Goal: Transaction & Acquisition: Purchase product/service

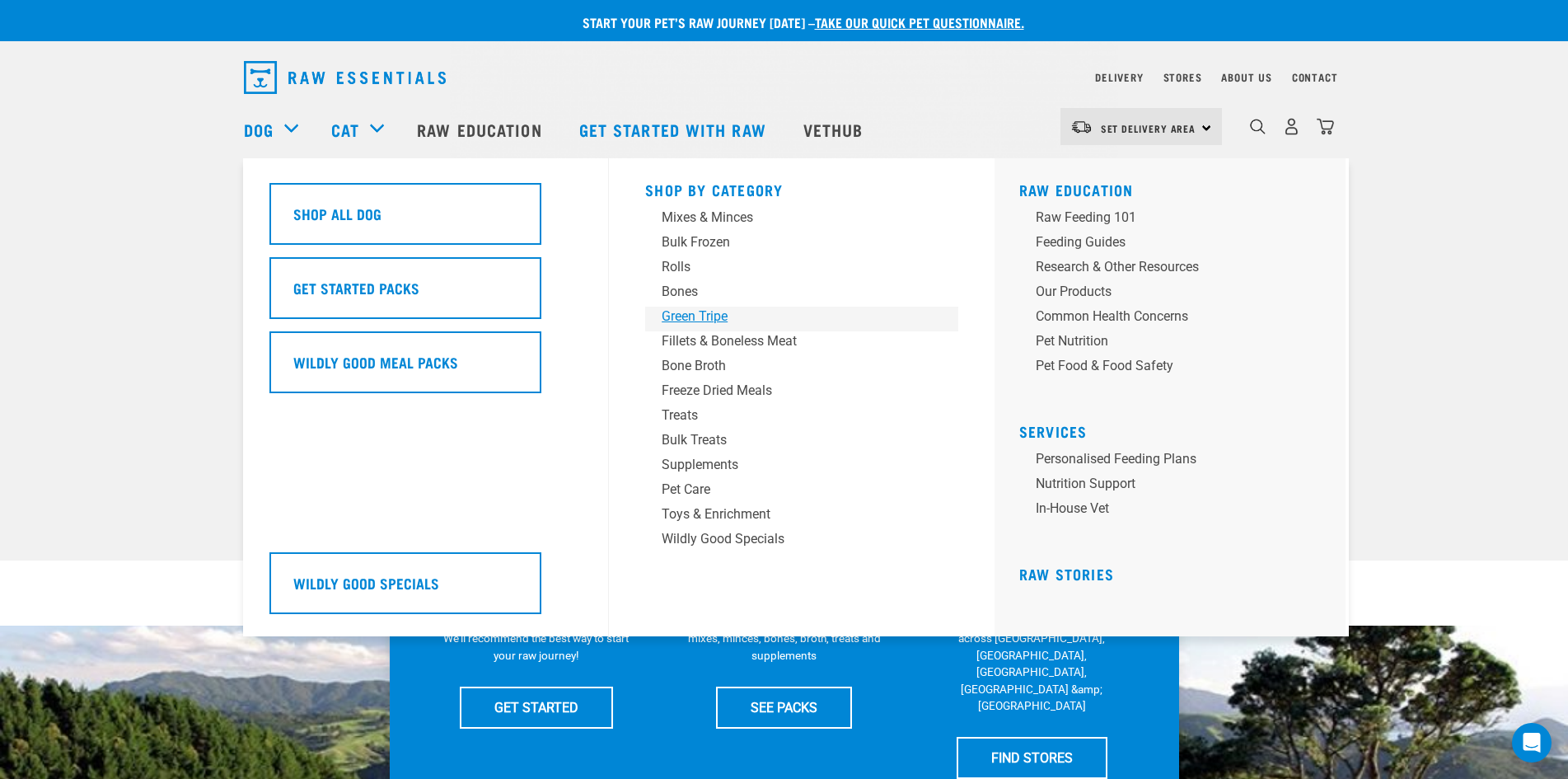
click at [721, 318] on div "Green Tripe" at bounding box center [790, 316] width 257 height 19
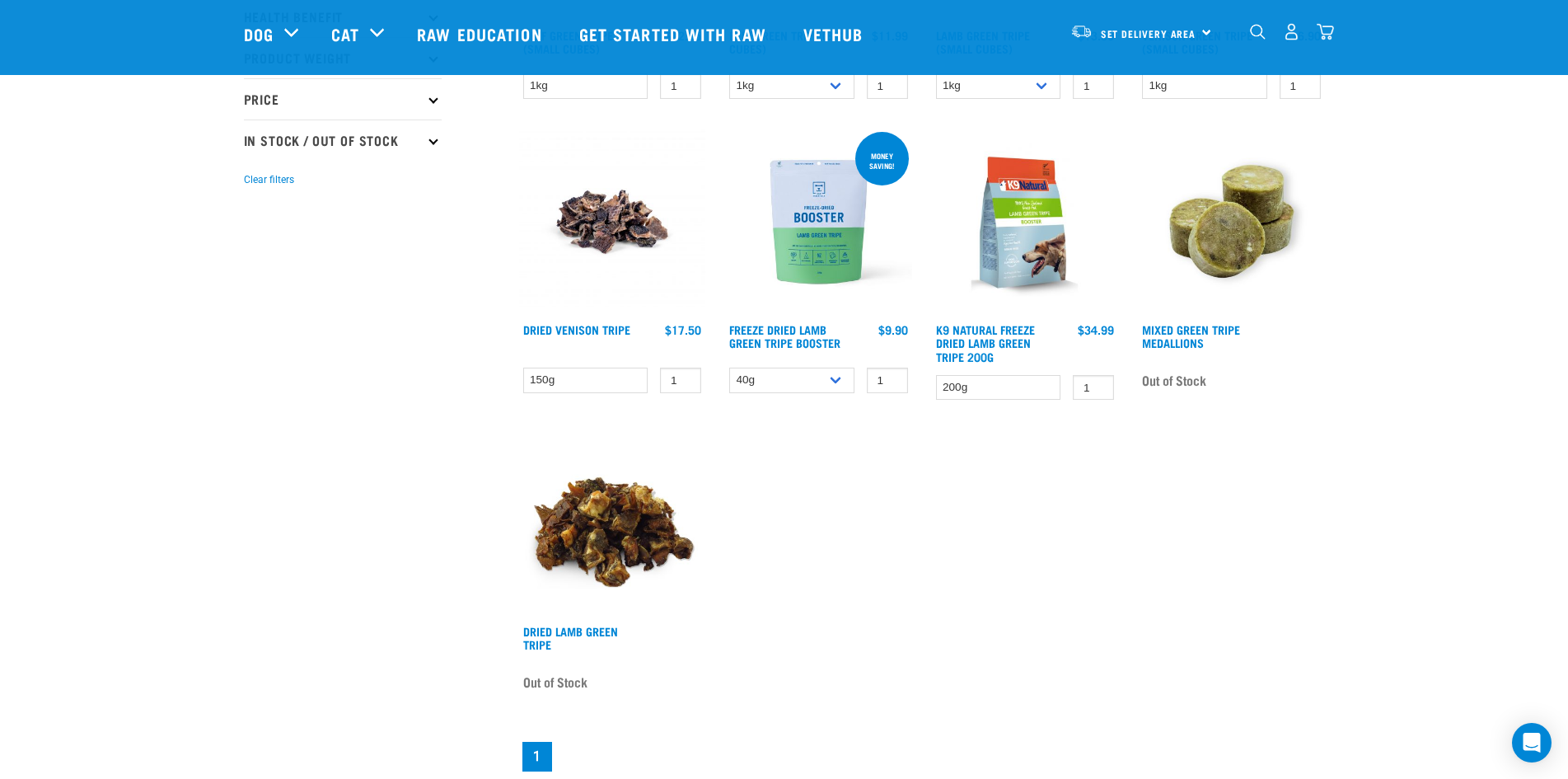
scroll to position [165, 0]
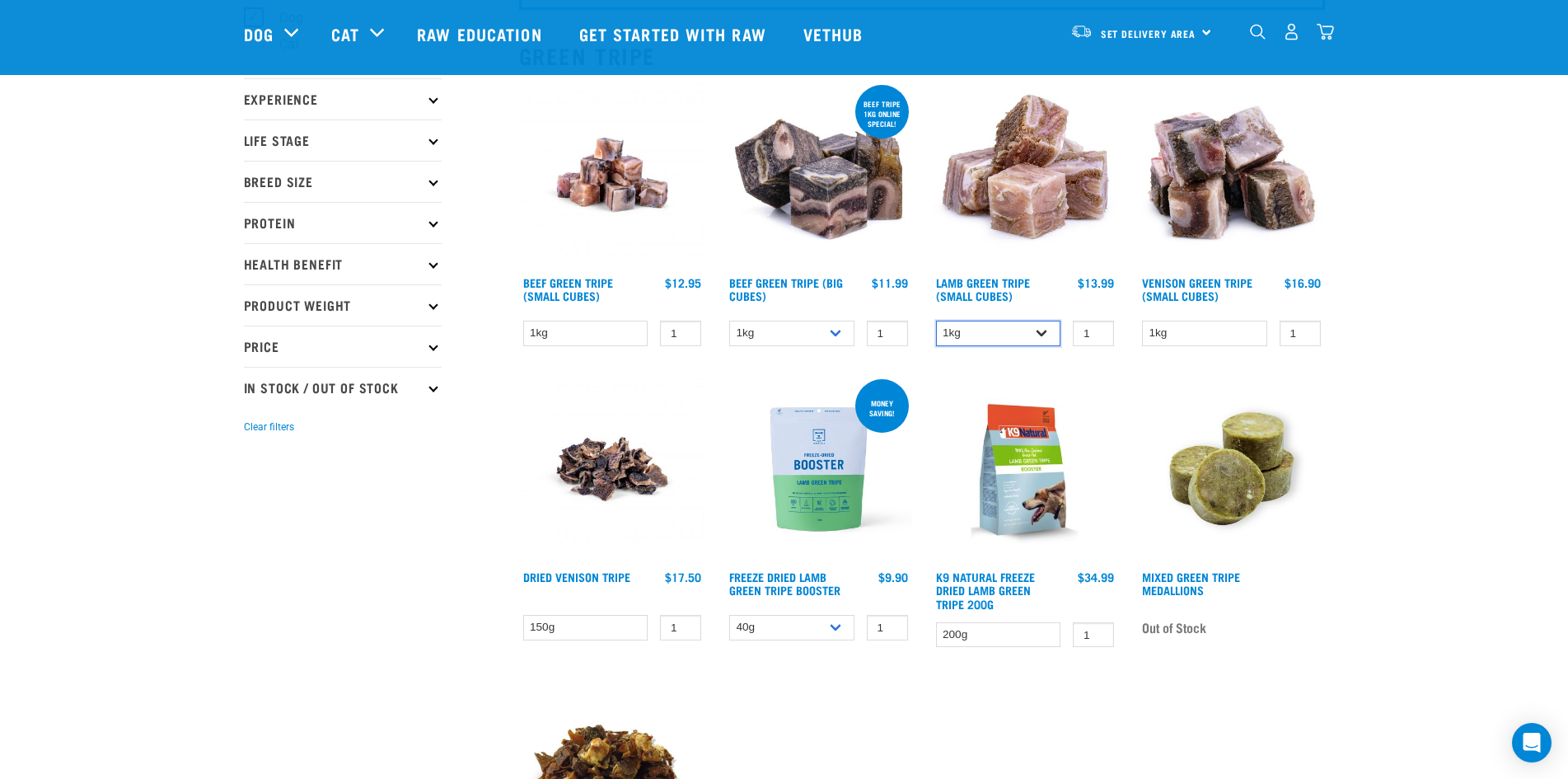
click at [1048, 326] on select "1kg 3kg" at bounding box center [999, 333] width 125 height 26
drag, startPoint x: 1048, startPoint y: 326, endPoint x: 1002, endPoint y: 322, distance: 46.2
click at [1048, 326] on select "1kg 3kg" at bounding box center [999, 333] width 125 height 26
click at [841, 328] on select "1kg 3kg Bulk (10kg)" at bounding box center [792, 333] width 125 height 26
click at [1046, 332] on select "1kg 3kg" at bounding box center [999, 333] width 125 height 26
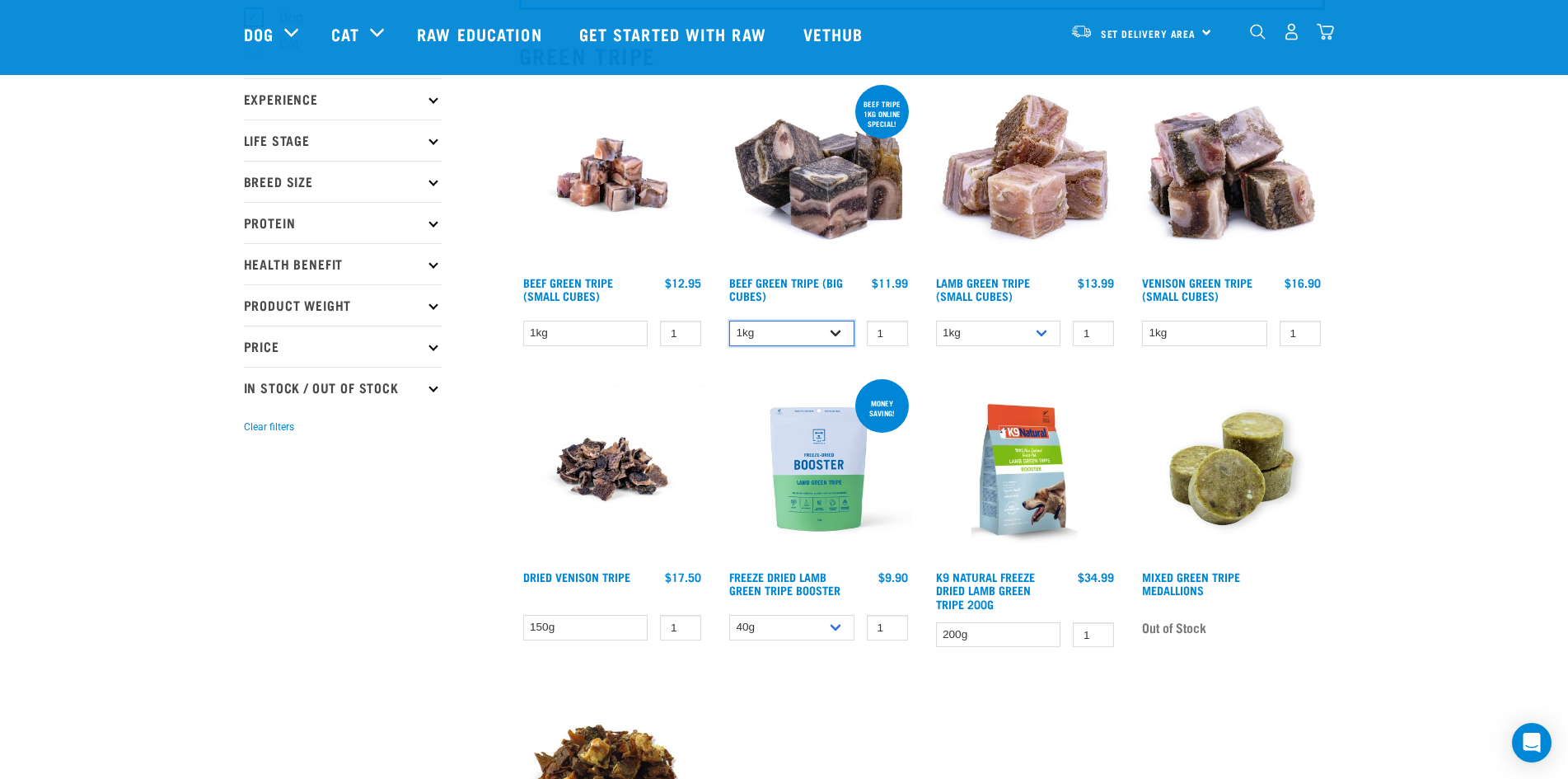
click at [835, 327] on select "1kg 3kg Bulk (10kg)" at bounding box center [792, 333] width 125 height 26
select select "344958"
click at [729, 320] on select "1kg 3kg Bulk (10kg)" at bounding box center [792, 333] width 125 height 26
click at [1057, 330] on select "1kg 3kg" at bounding box center [999, 333] width 125 height 26
select select "344959"
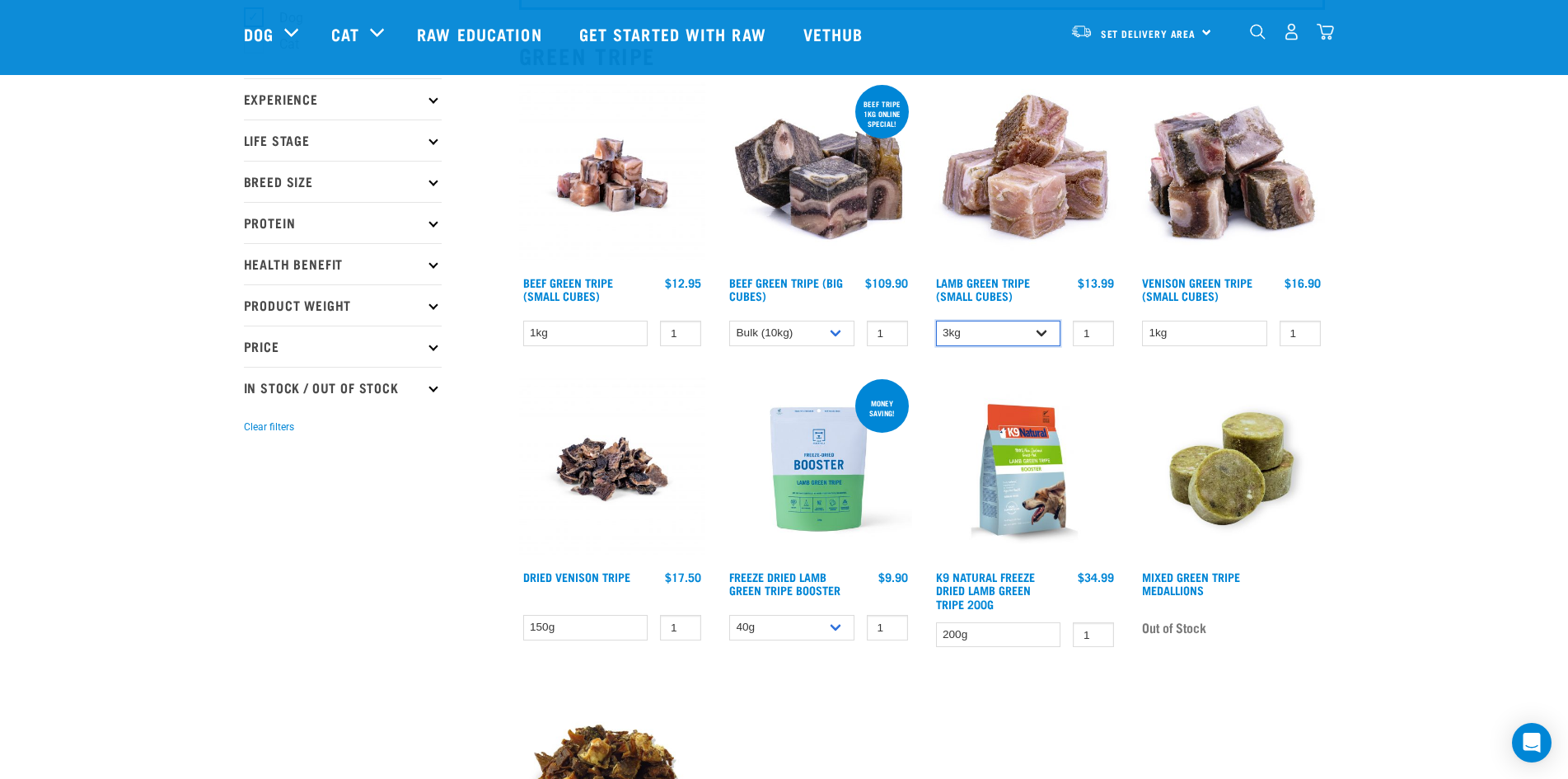
click at [936, 320] on select "1kg 3kg" at bounding box center [999, 333] width 125 height 26
click at [1105, 338] on input "1" at bounding box center [1093, 333] width 41 height 26
click at [1100, 331] on input "2" at bounding box center [1093, 333] width 41 height 26
type input "3"
click at [1100, 331] on input "3" at bounding box center [1093, 333] width 41 height 26
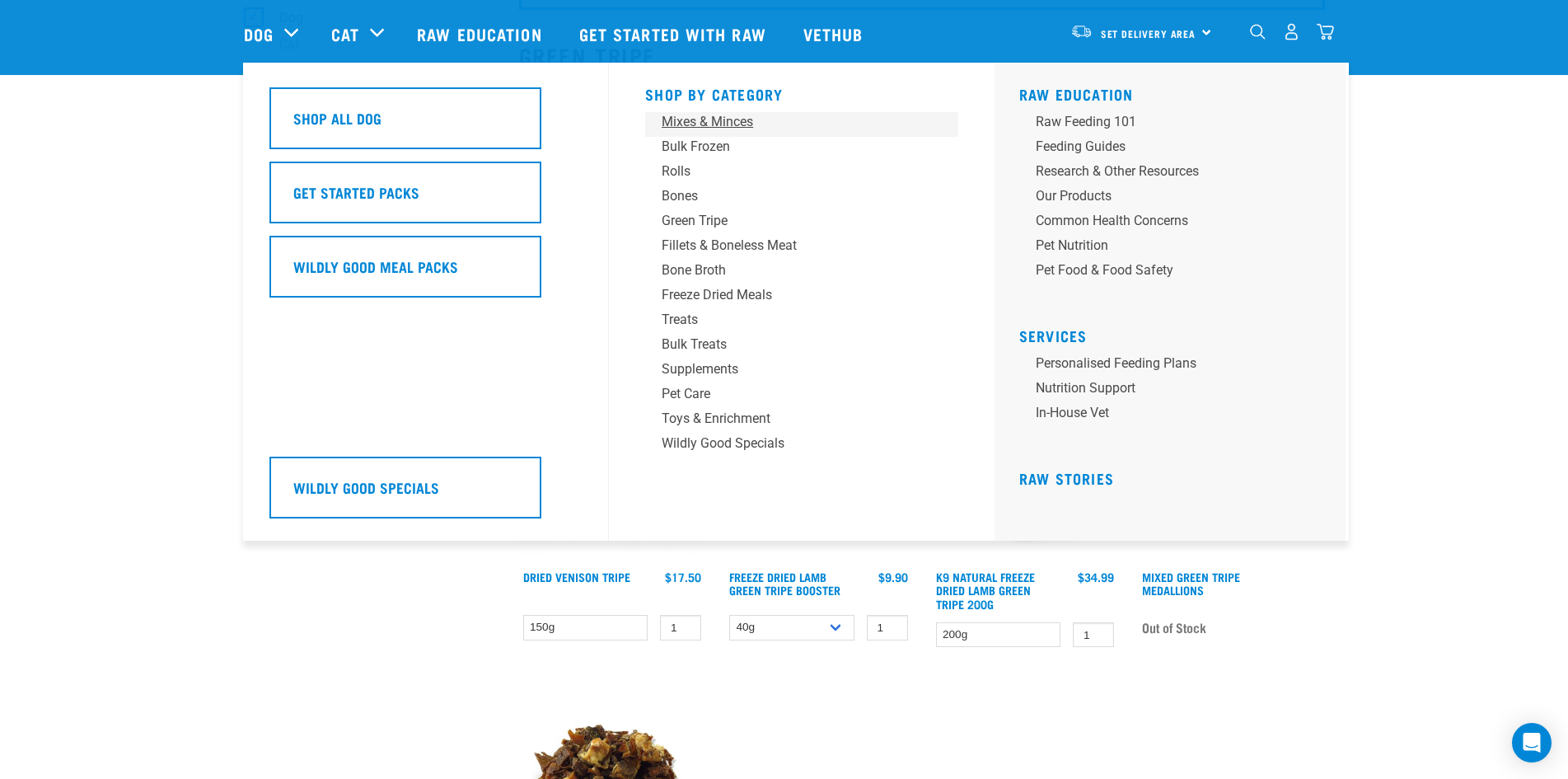
click at [702, 131] on div "Mixes & Minces" at bounding box center [790, 122] width 257 height 19
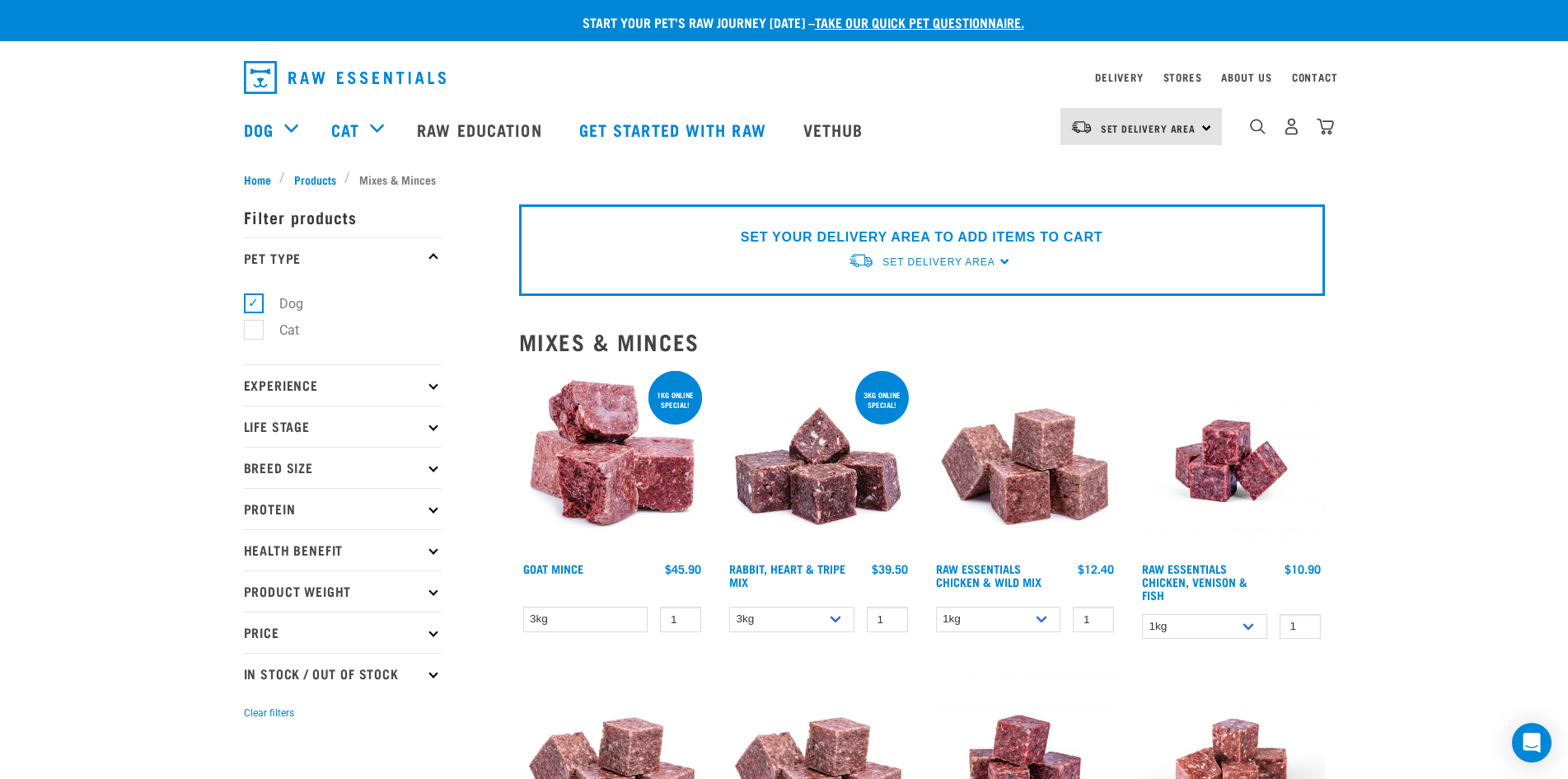
click at [436, 507] on icon at bounding box center [433, 508] width 9 height 9
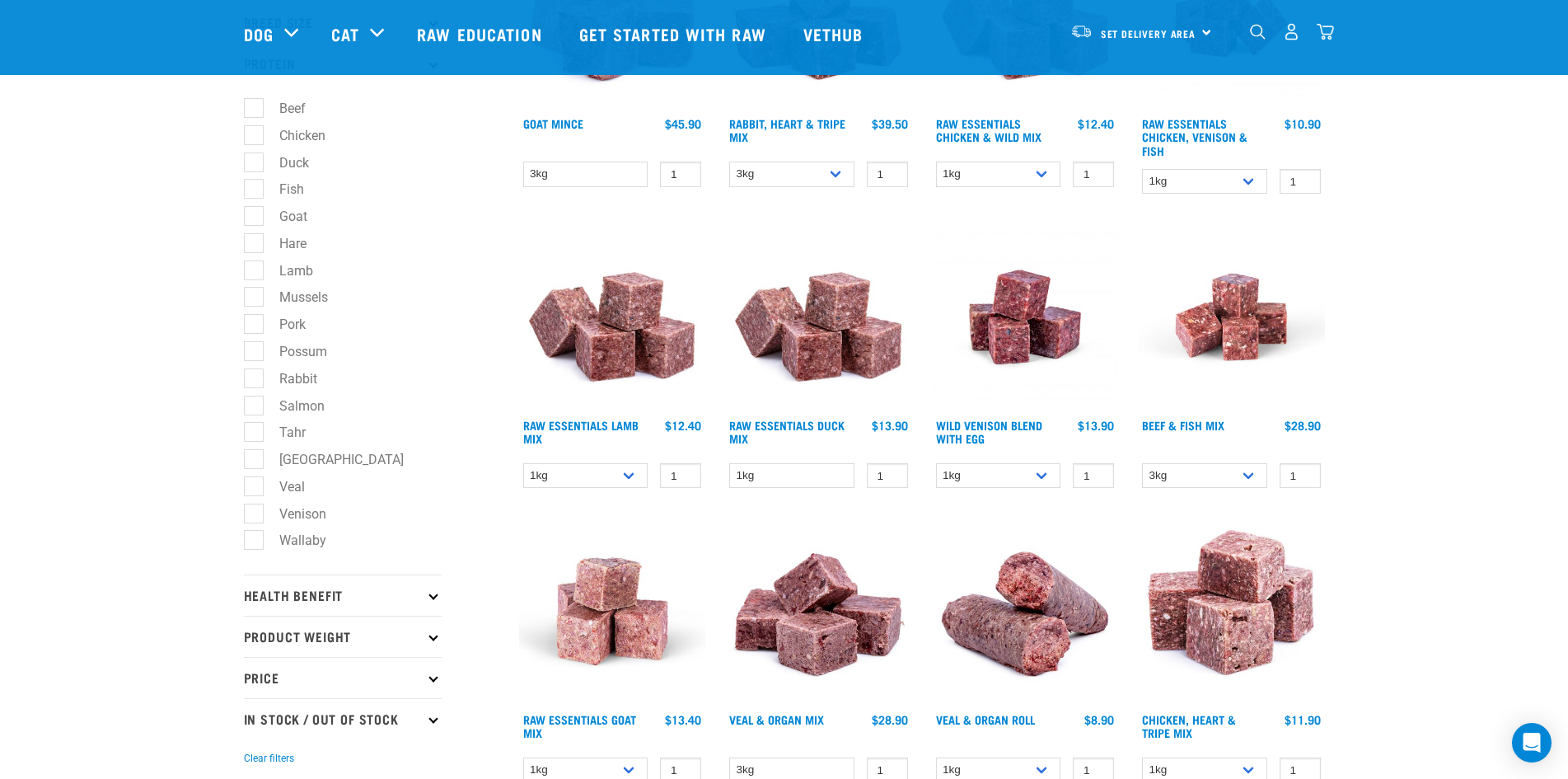
scroll to position [330, 0]
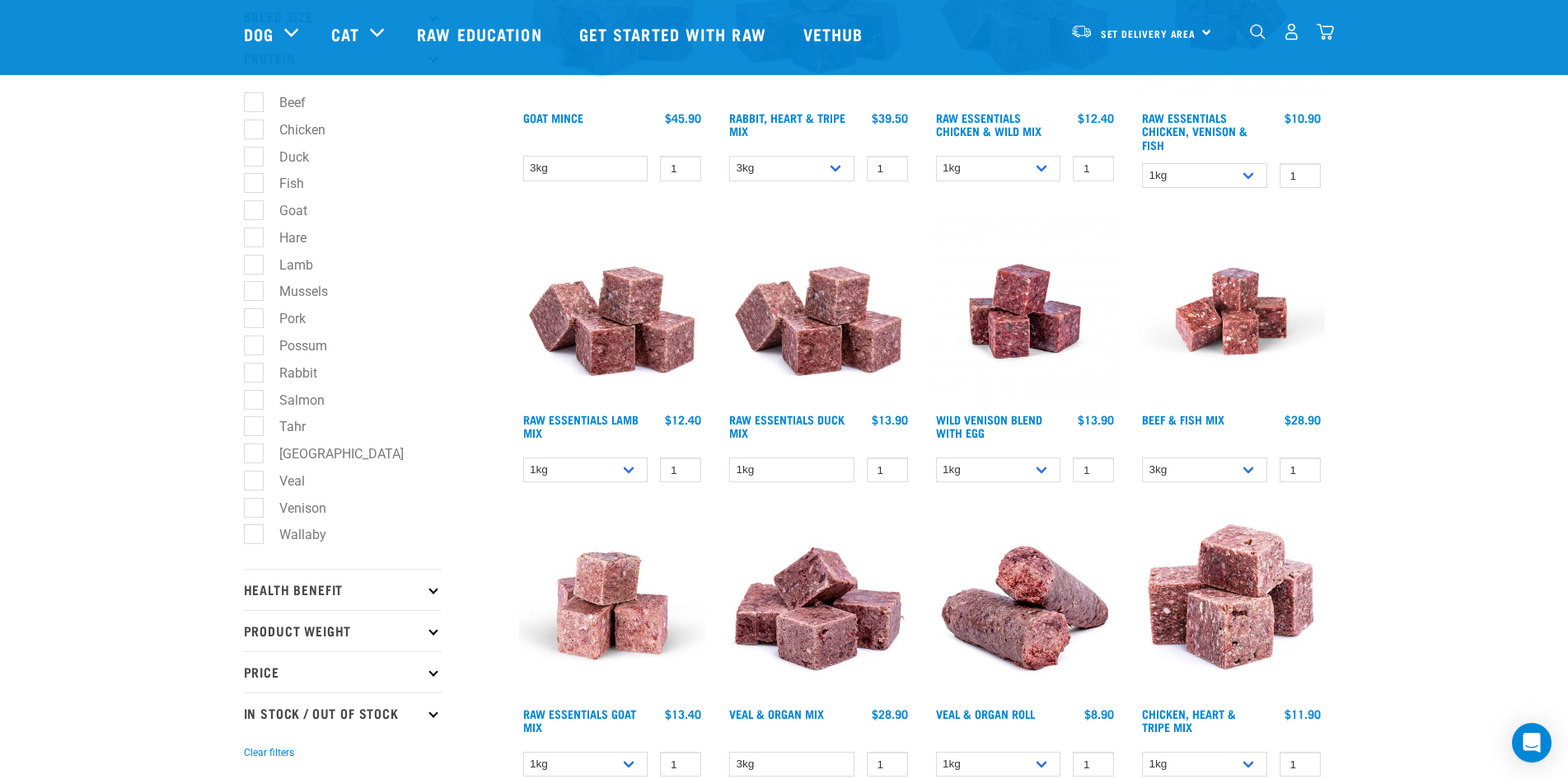
click at [253, 507] on label "Venison" at bounding box center [293, 507] width 80 height 20
click at [248, 507] on input "Venison" at bounding box center [249, 505] width 11 height 11
checkbox input "true"
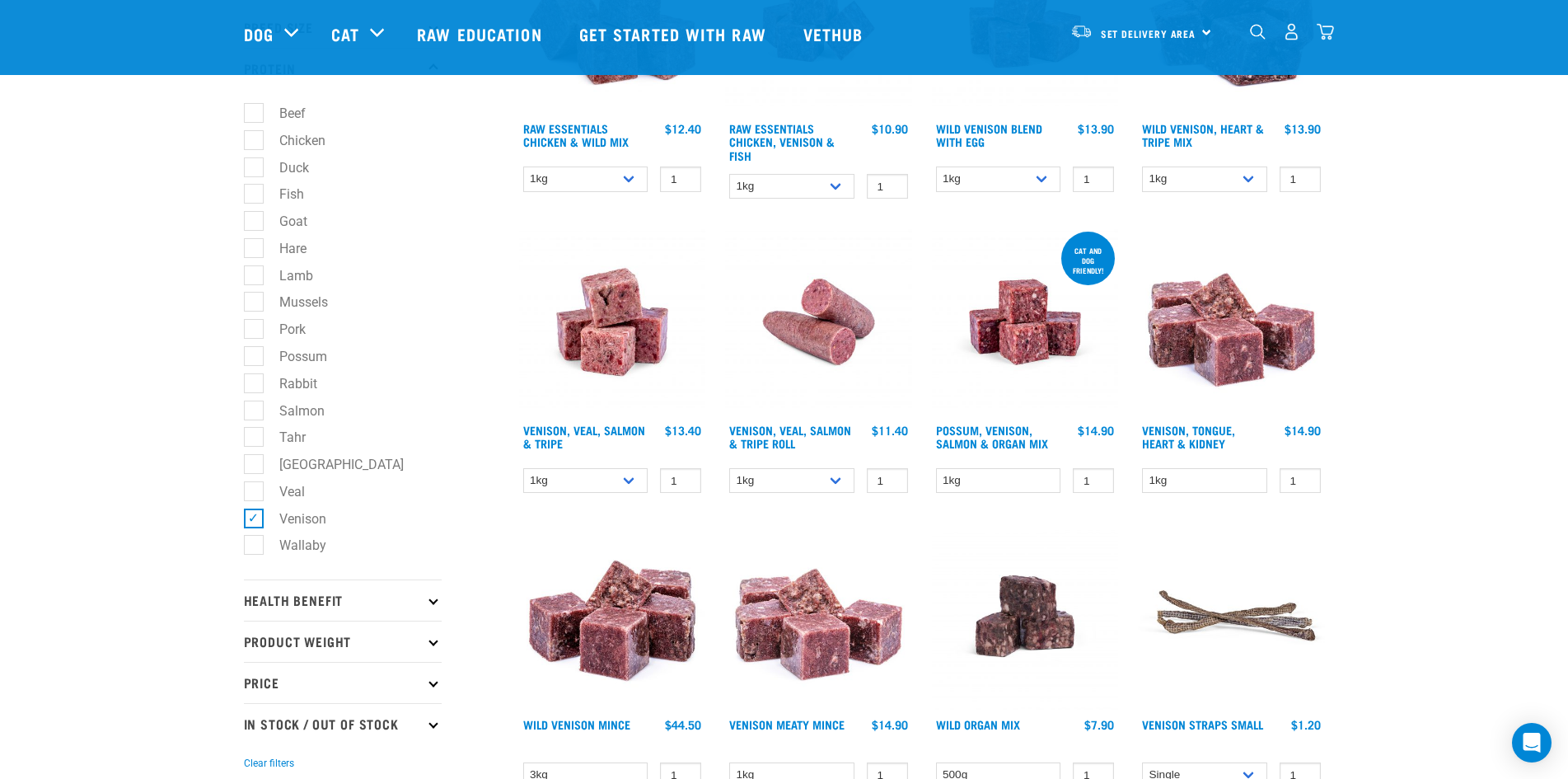
scroll to position [165, 0]
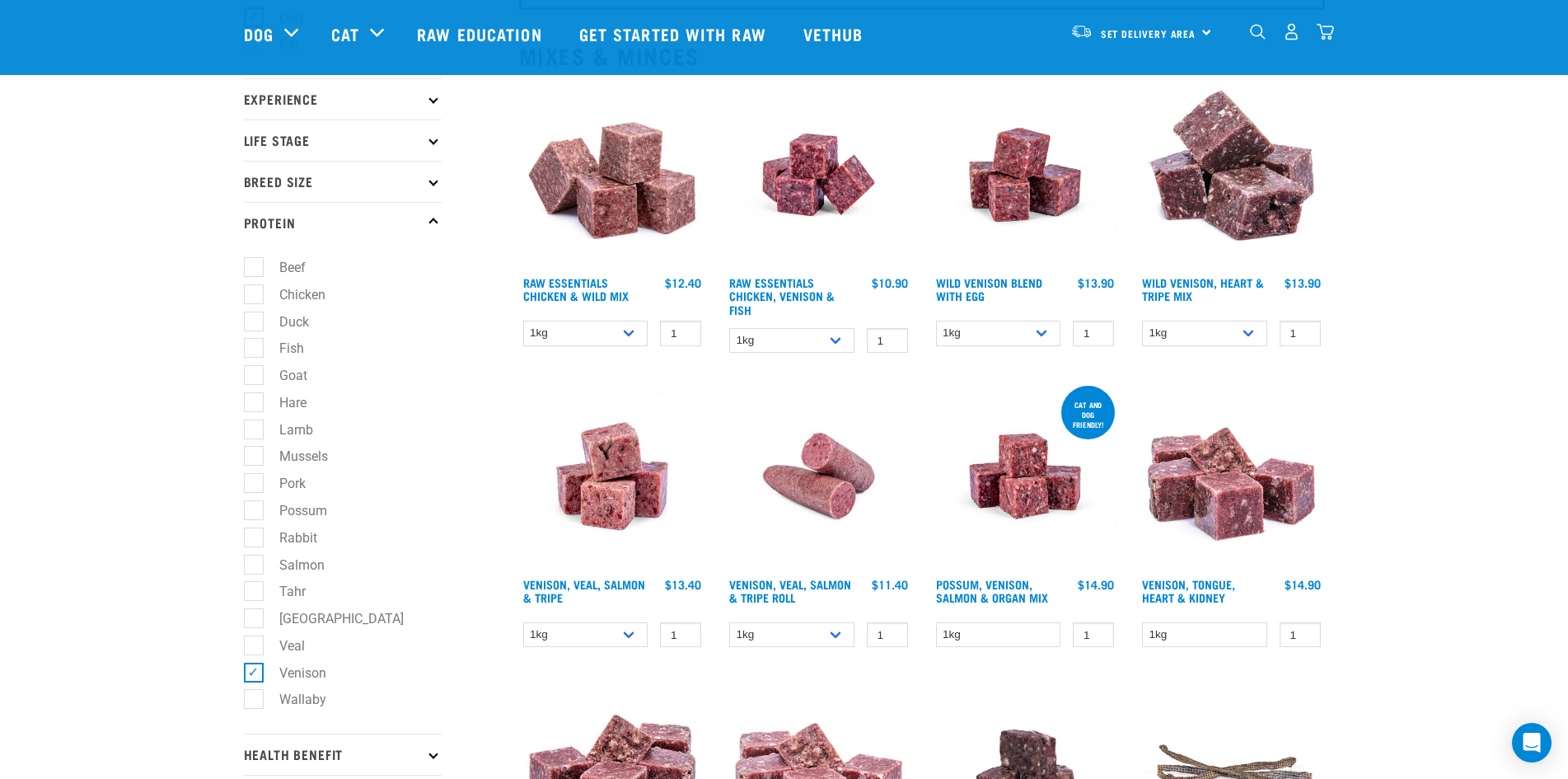
click at [430, 217] on p "Protein" at bounding box center [342, 222] width 198 height 41
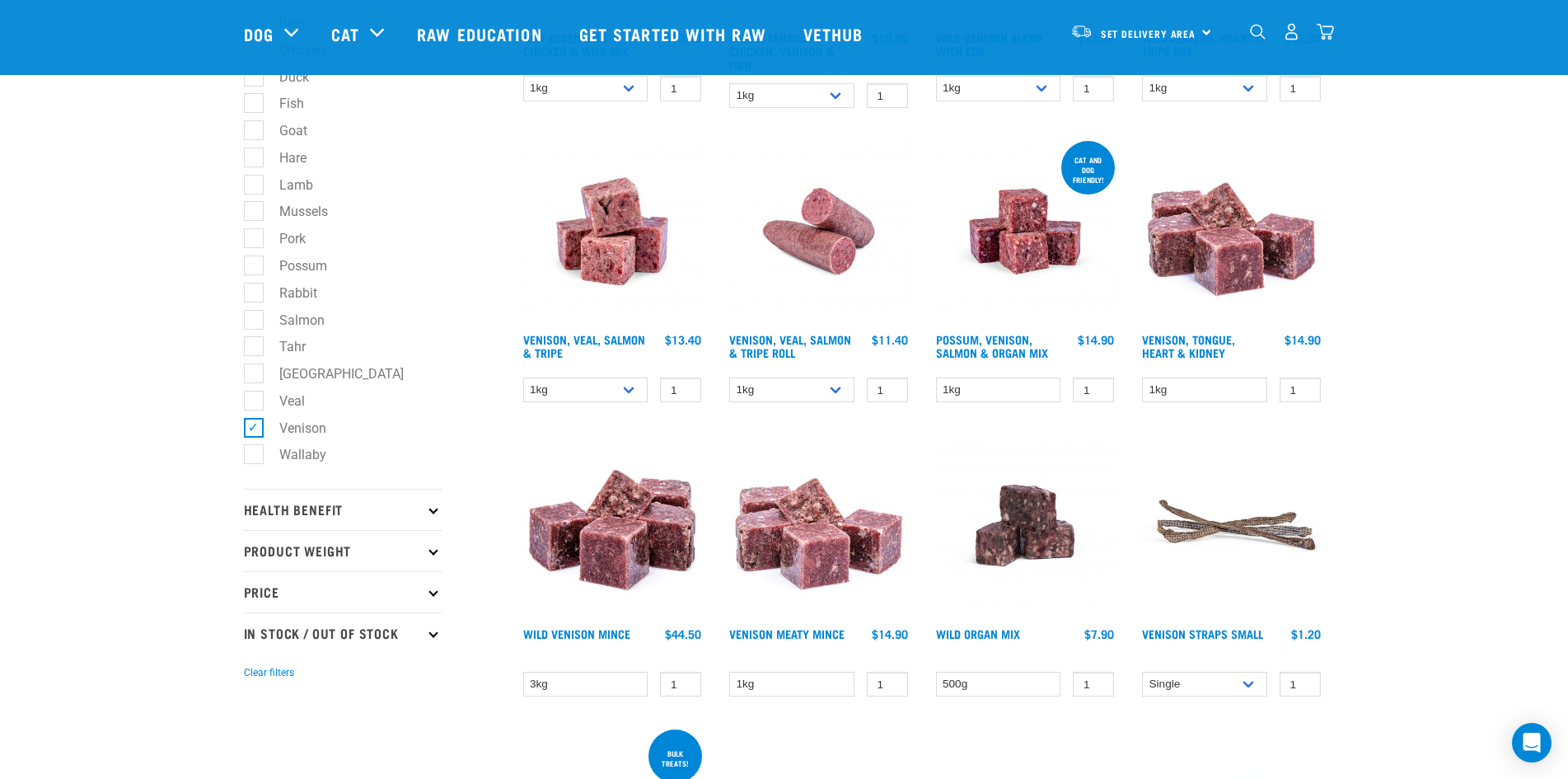
scroll to position [412, 0]
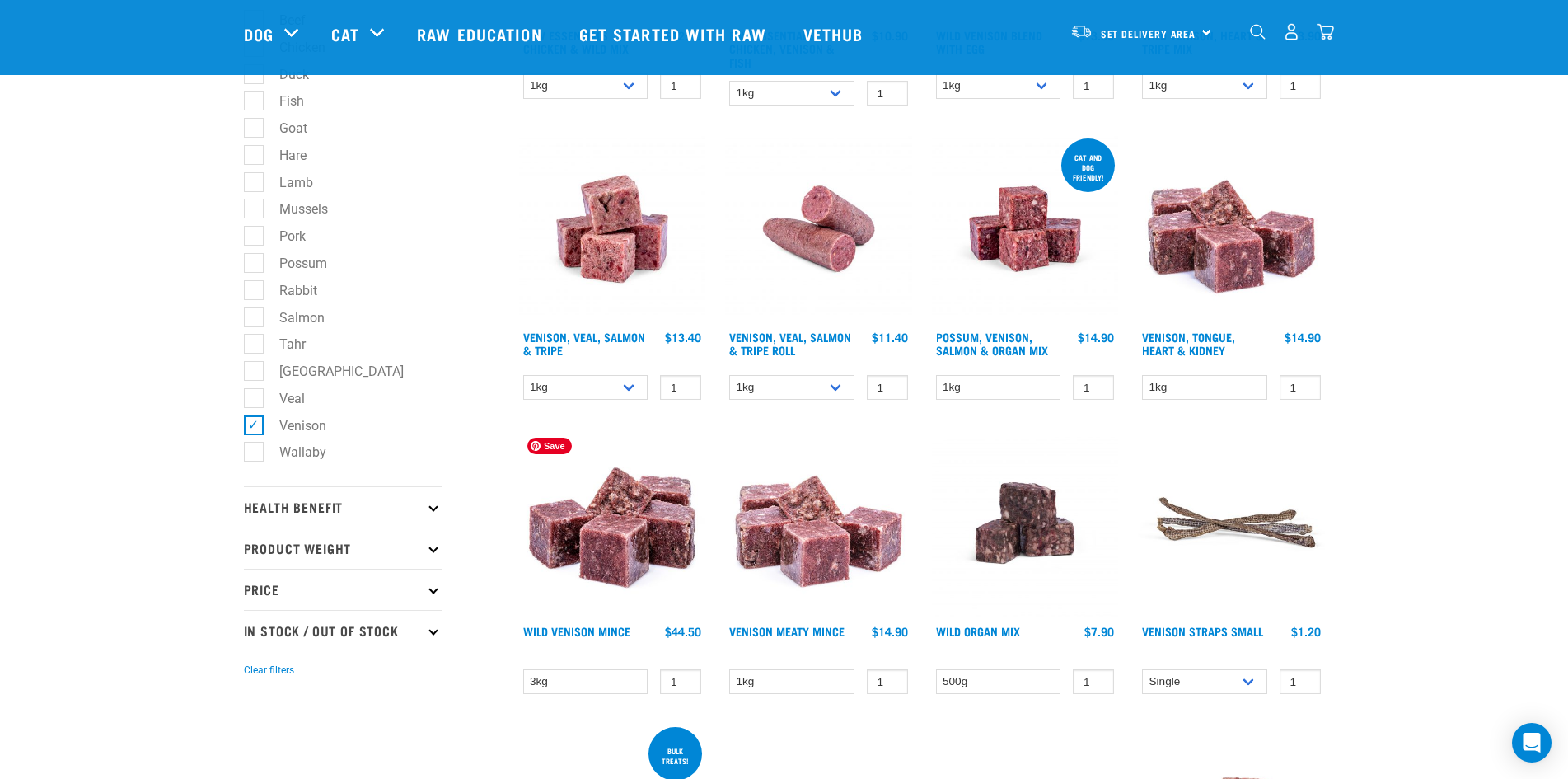
click at [578, 548] on img at bounding box center [612, 523] width 187 height 187
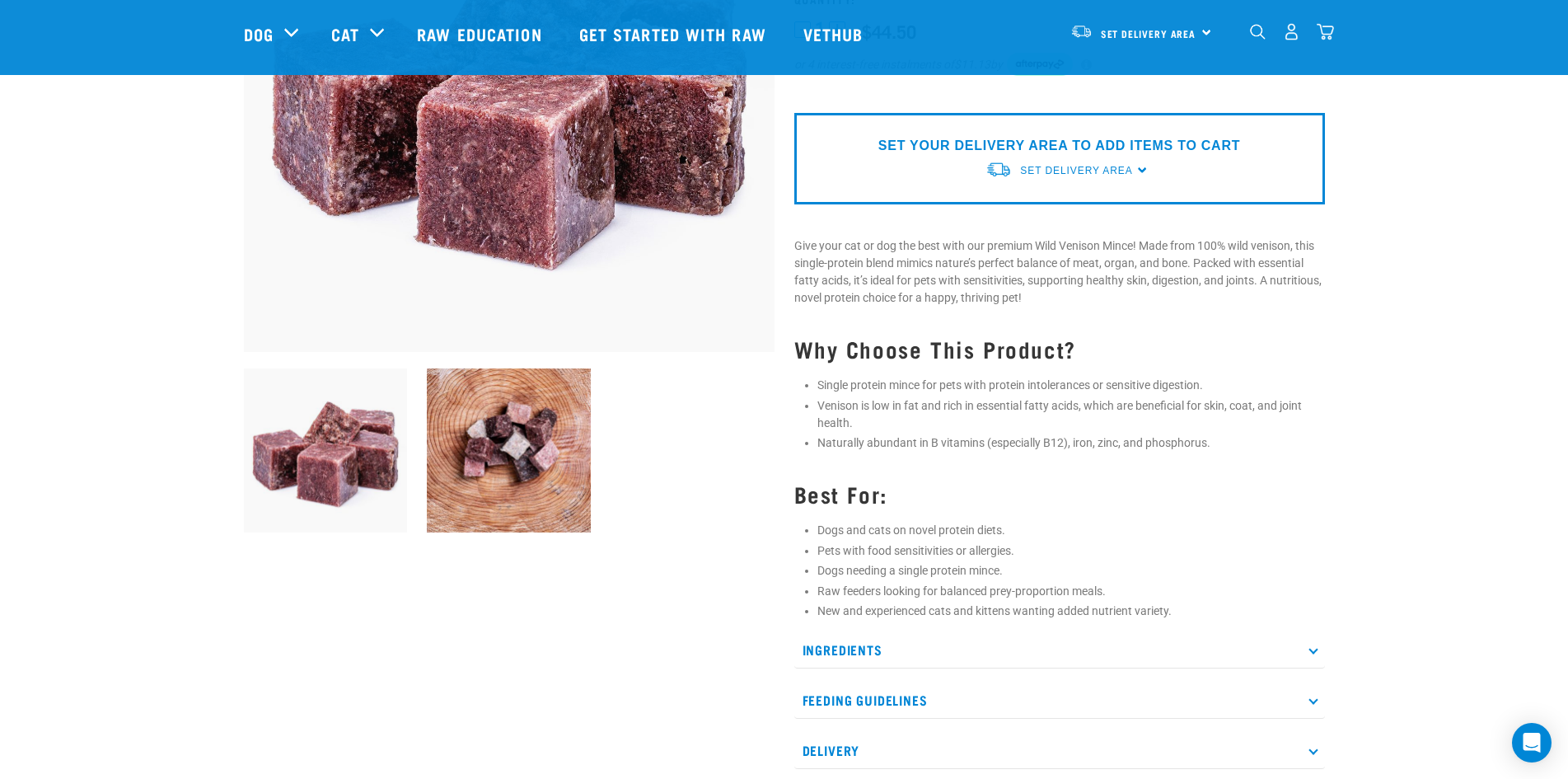
scroll to position [330, 0]
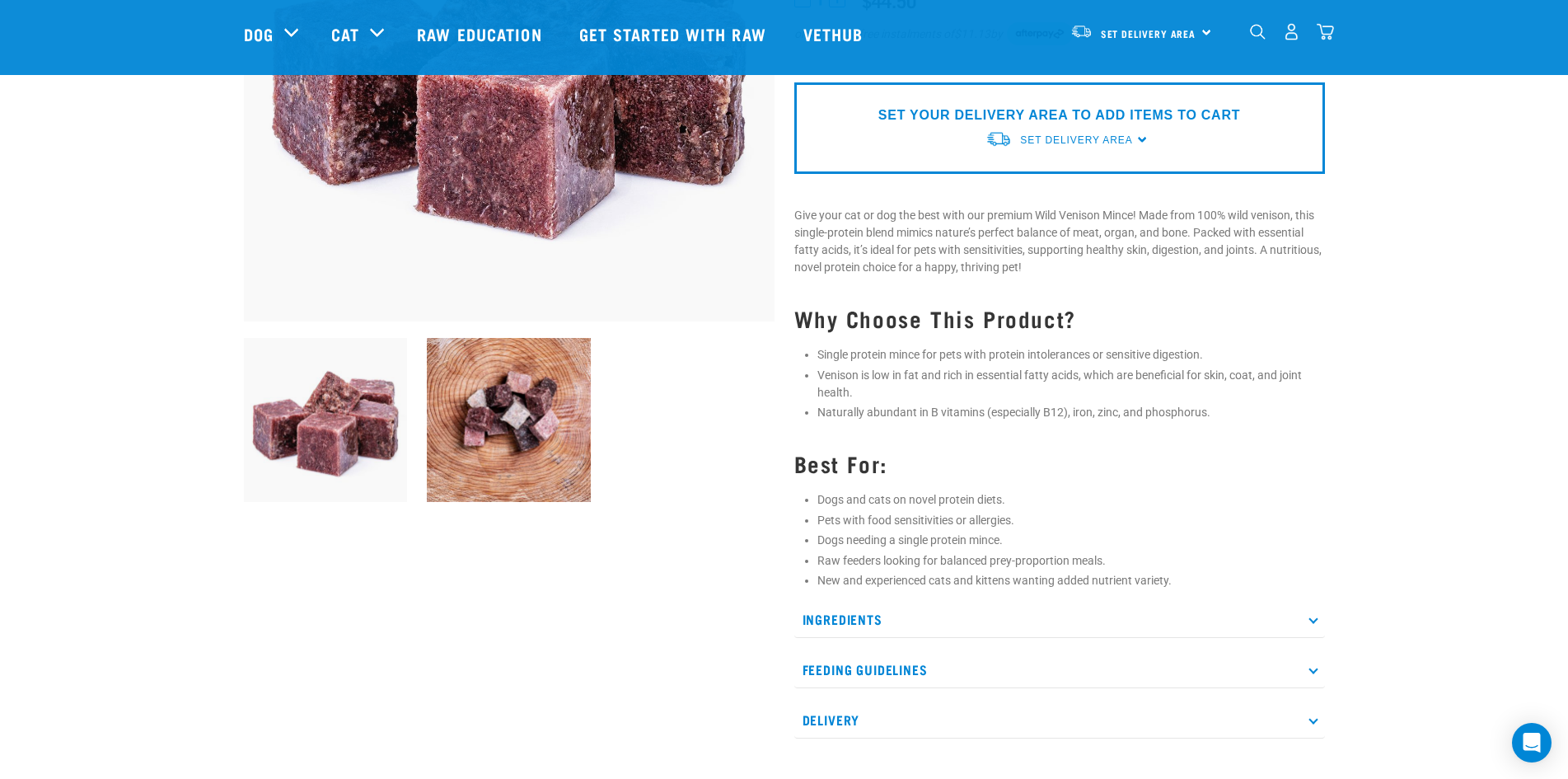
click at [1311, 621] on icon at bounding box center [1313, 618] width 9 height 9
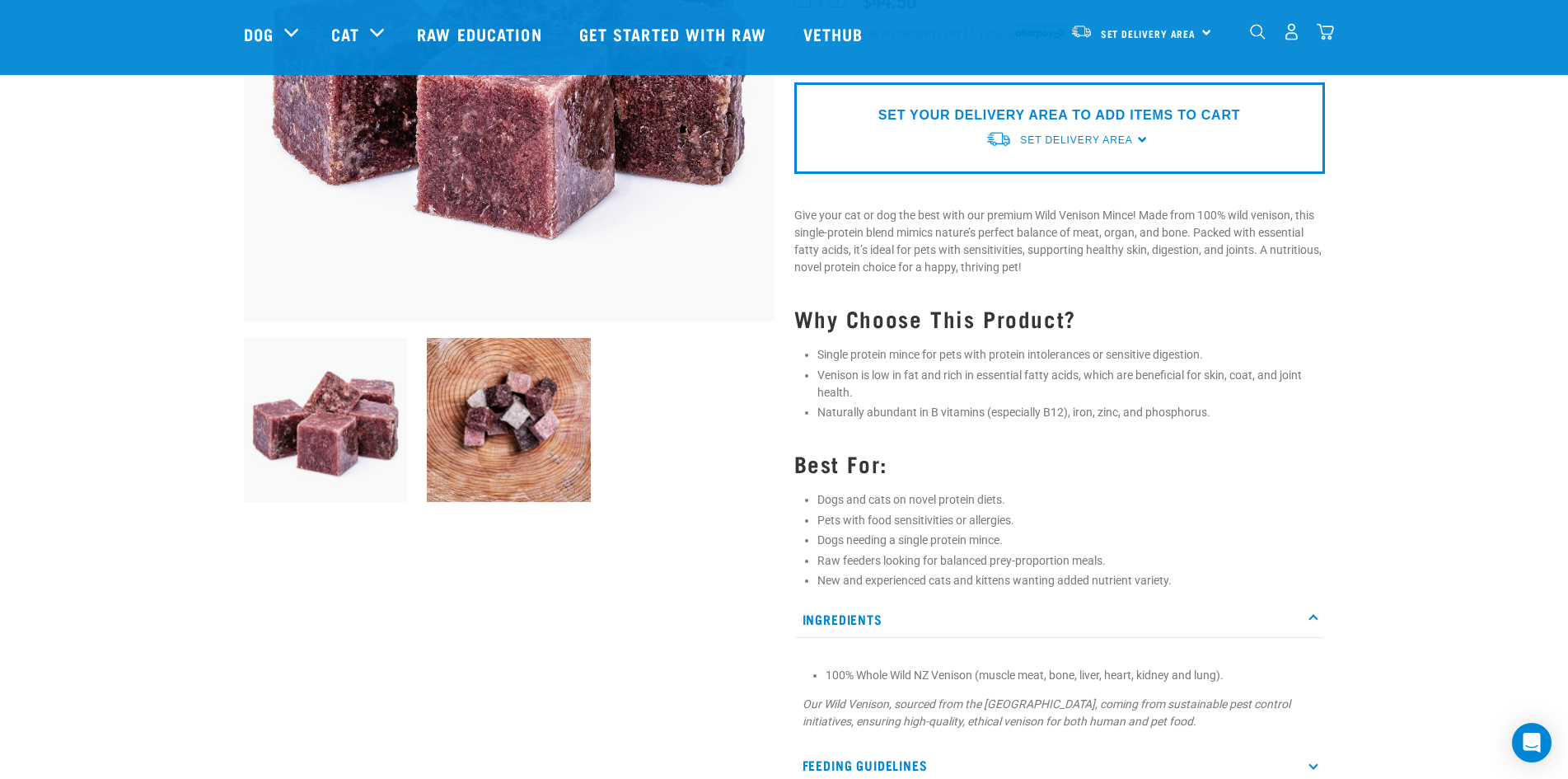
click at [1311, 621] on icon at bounding box center [1313, 618] width 9 height 9
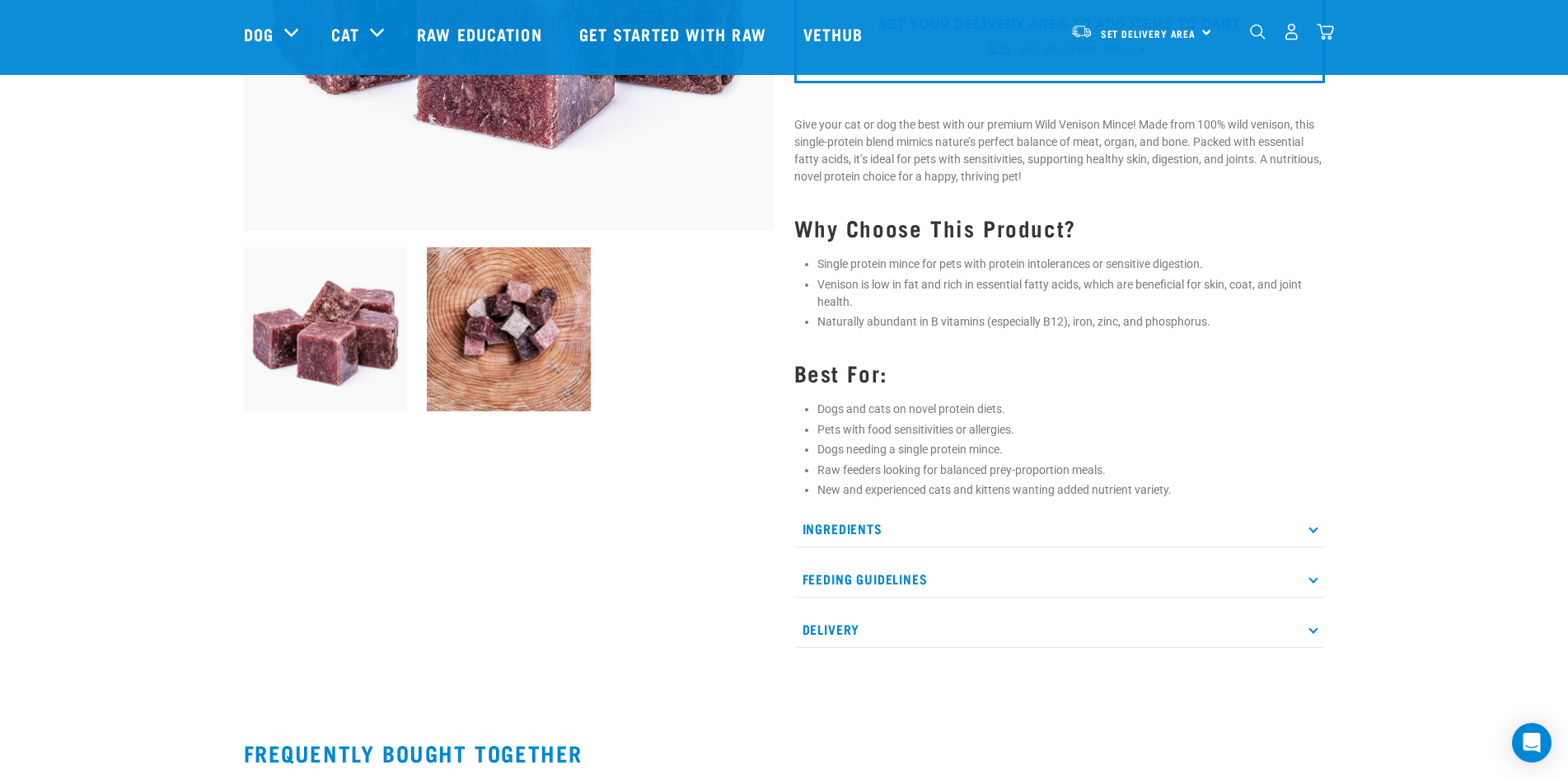
scroll to position [494, 0]
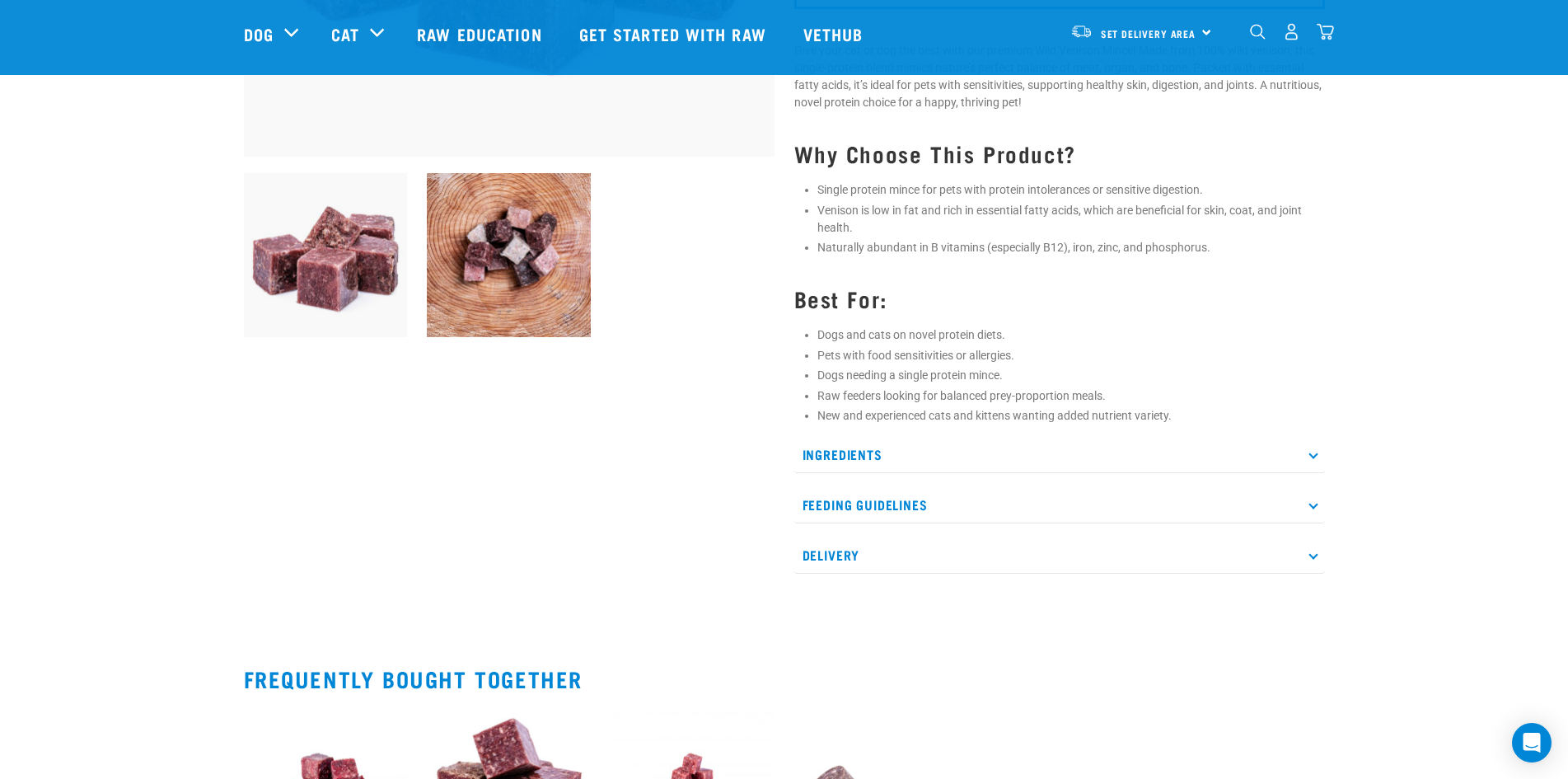
click at [1309, 507] on p "Feeding Guidelines" at bounding box center [1059, 505] width 530 height 37
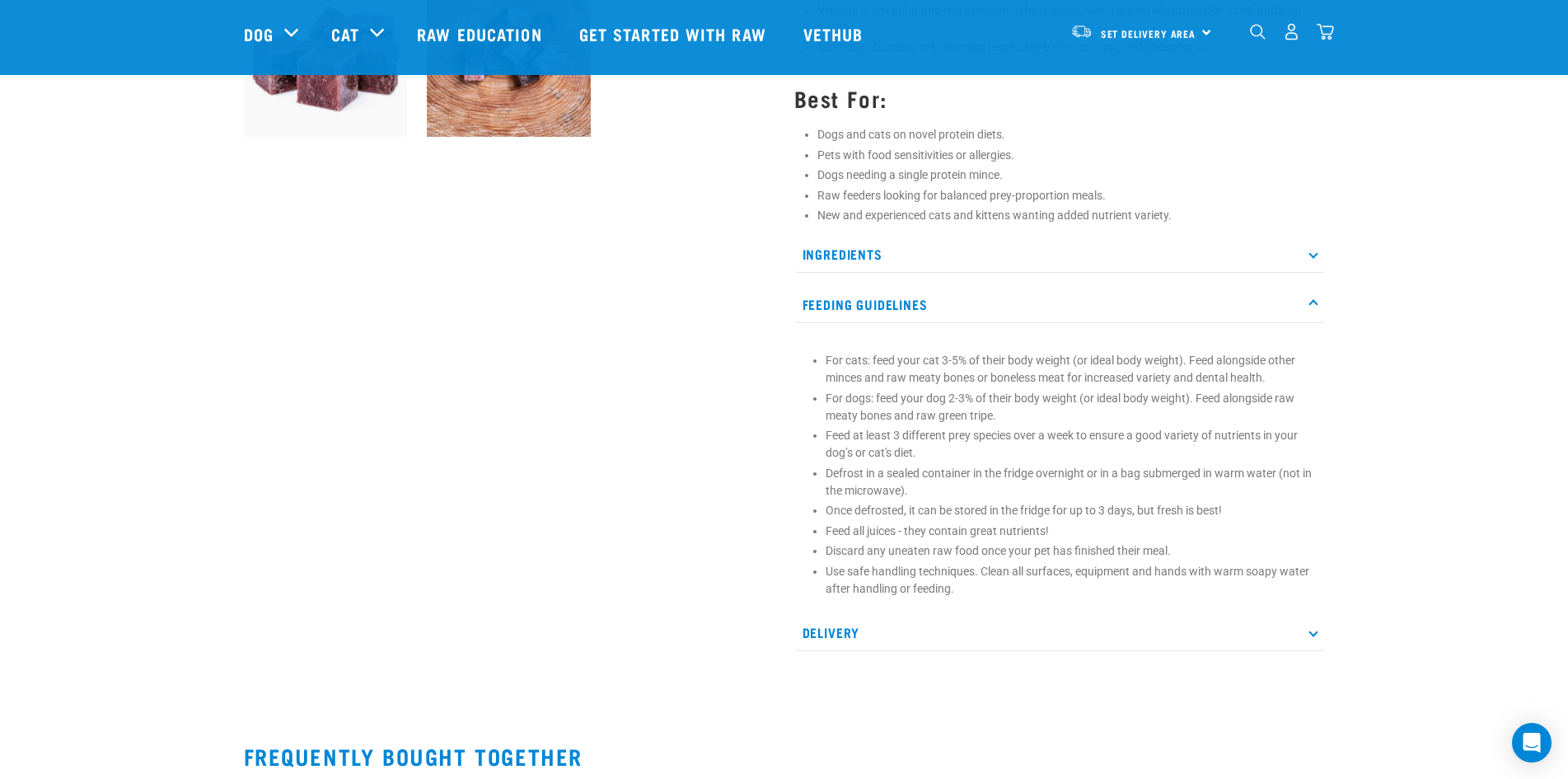
scroll to position [741, 0]
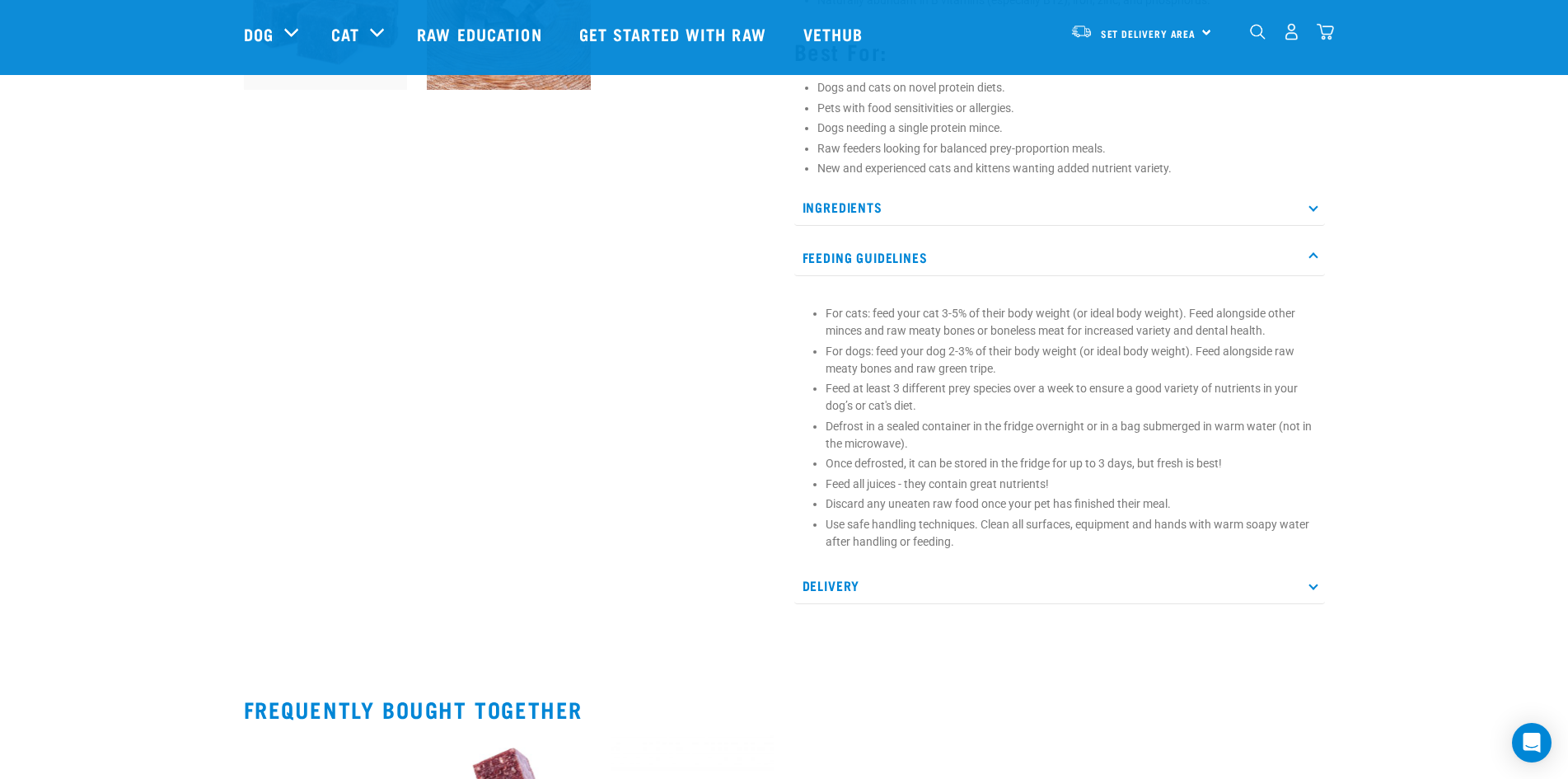
click at [1315, 251] on p "Feeding Guidelines" at bounding box center [1059, 258] width 530 height 37
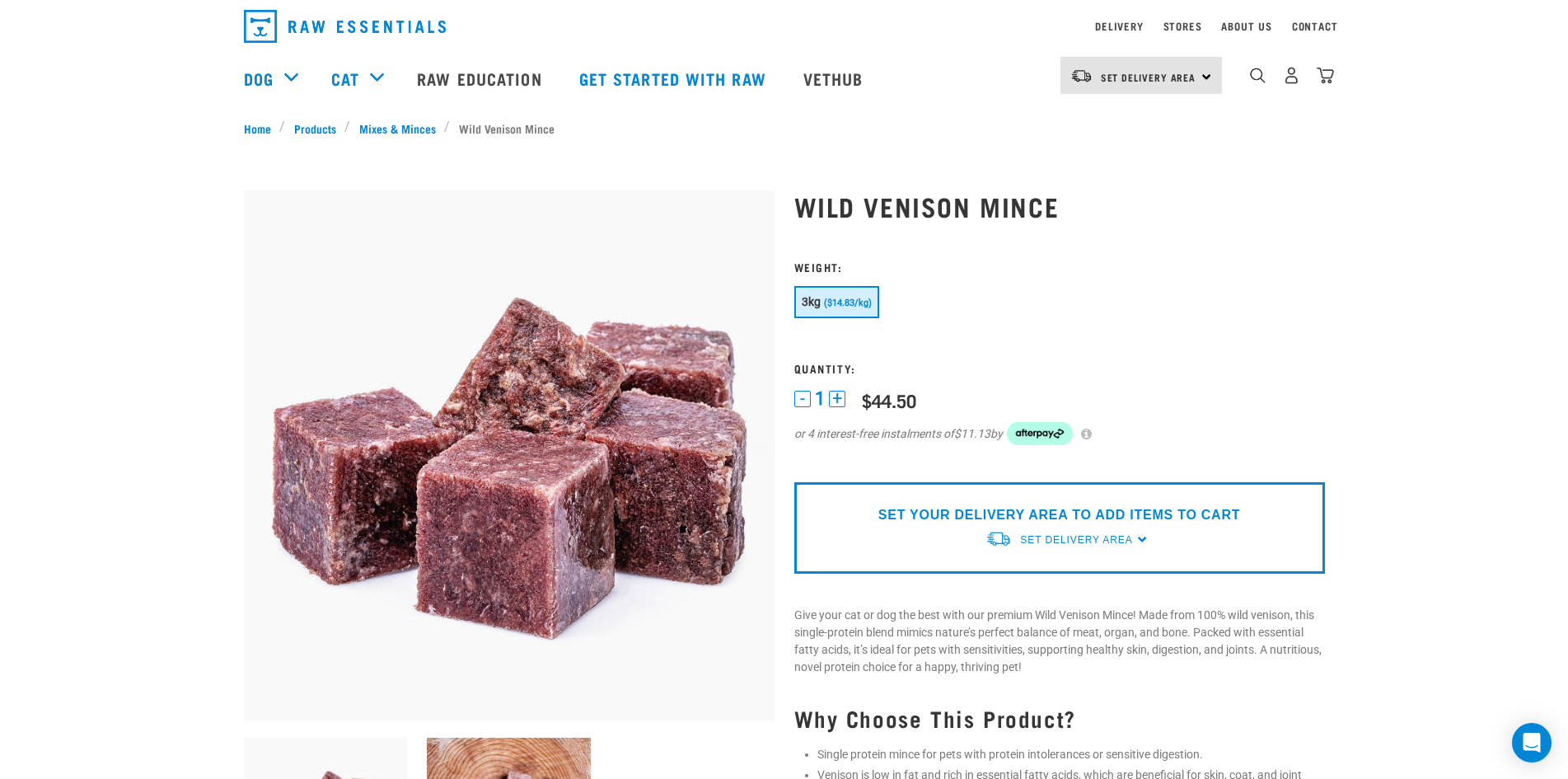
scroll to position [0, 0]
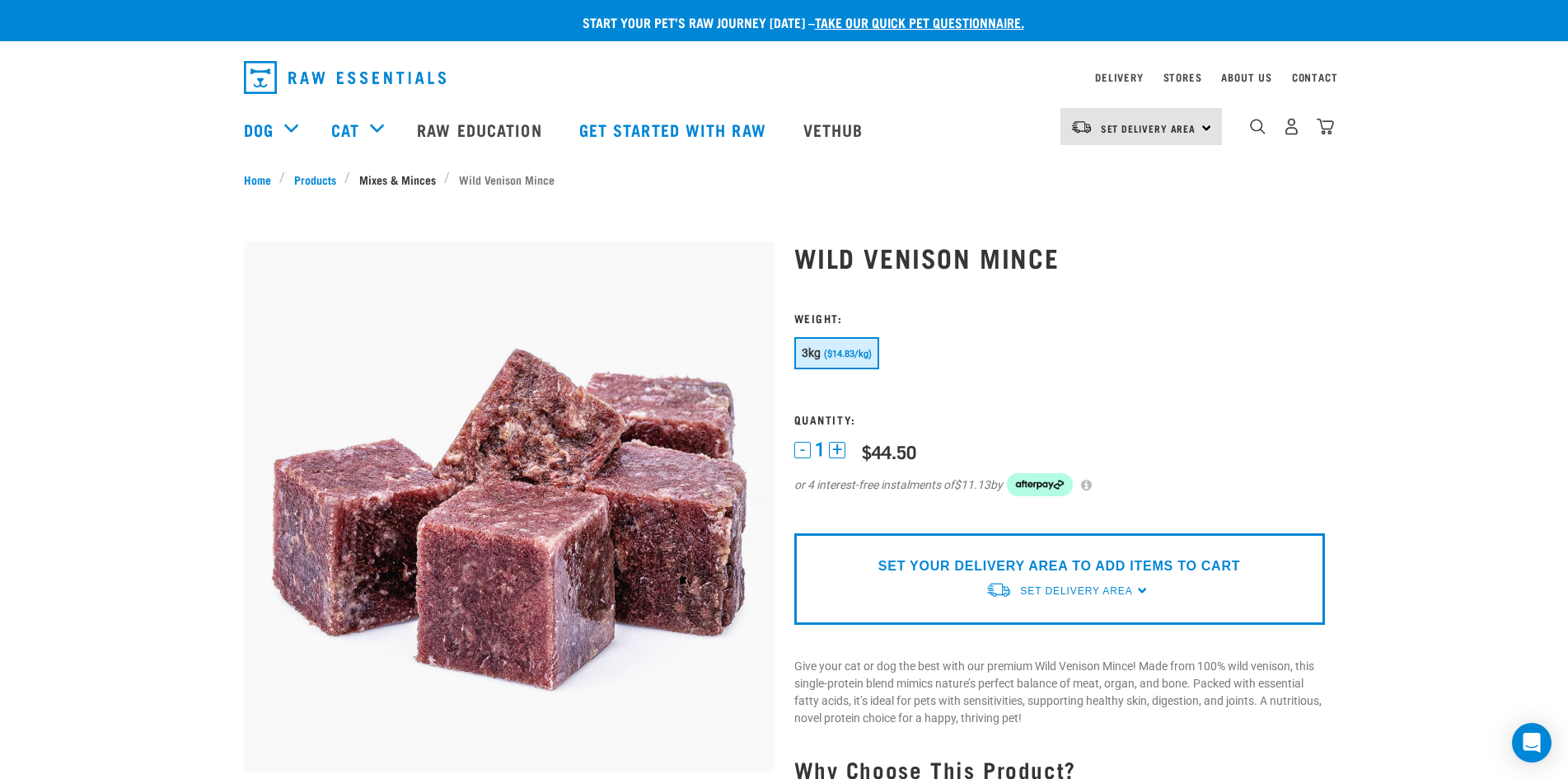
click at [399, 184] on link "Mixes & Minces" at bounding box center [397, 179] width 94 height 18
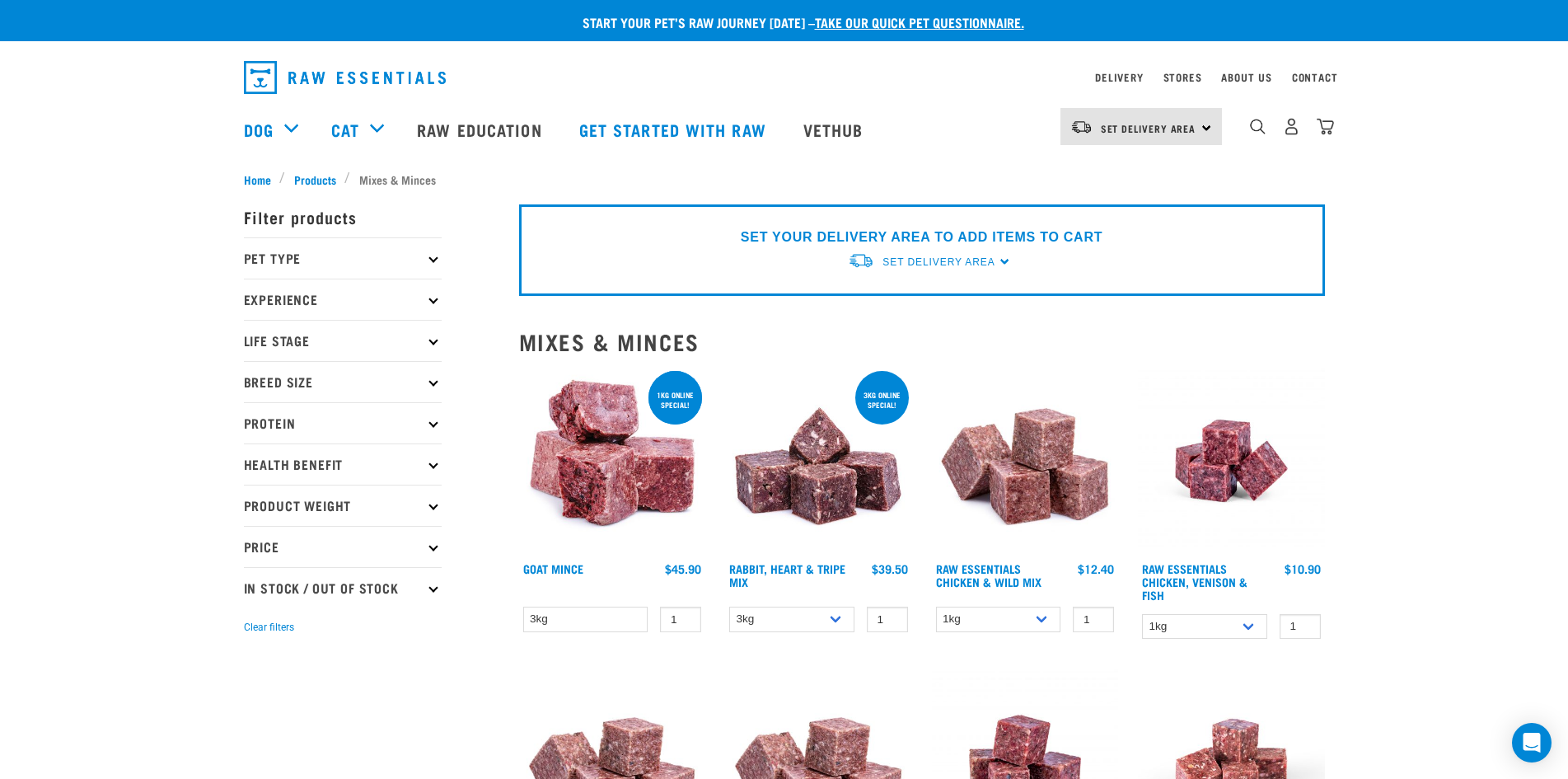
click at [430, 421] on icon at bounding box center [433, 423] width 9 height 9
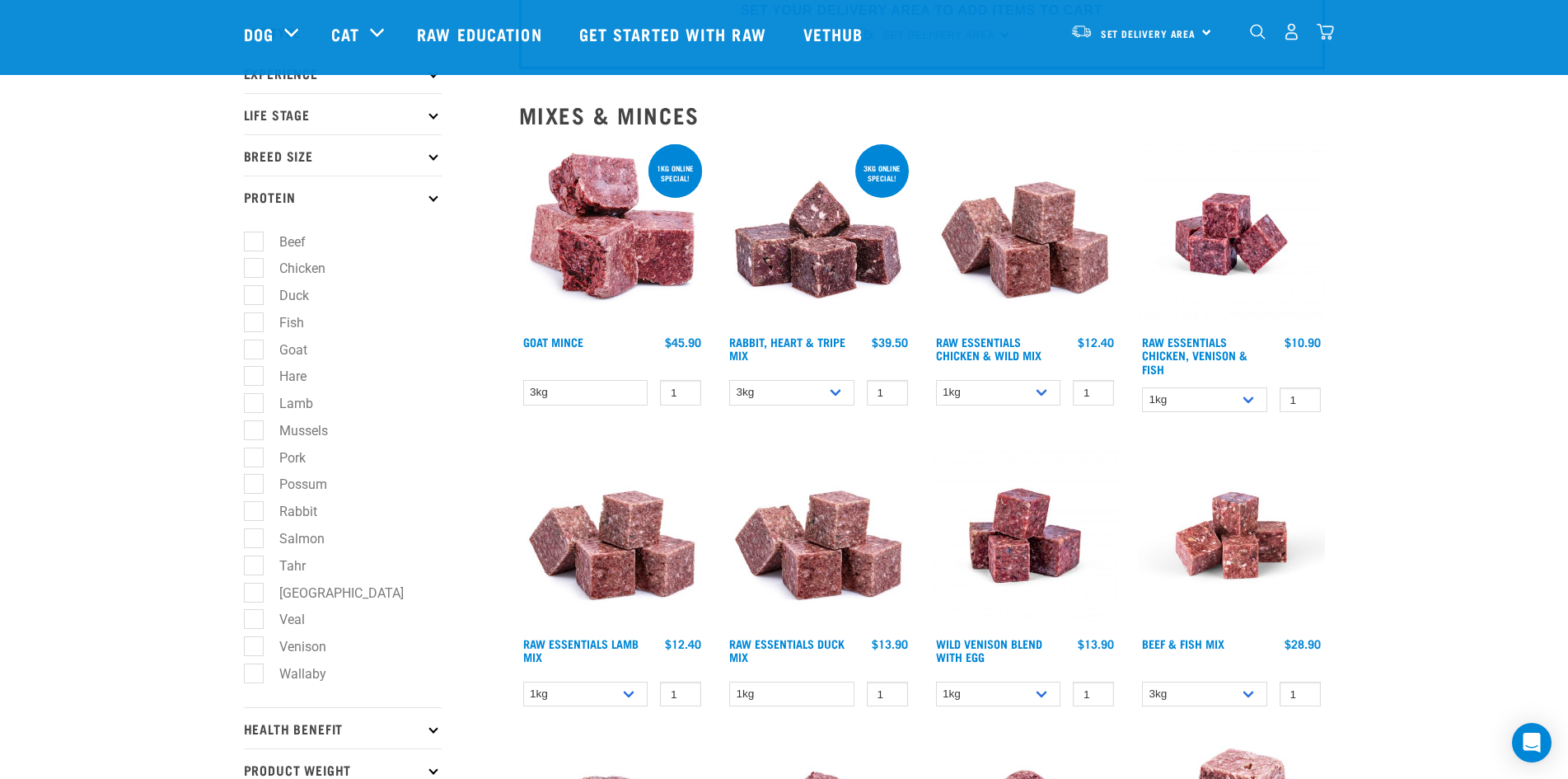
scroll to position [247, 0]
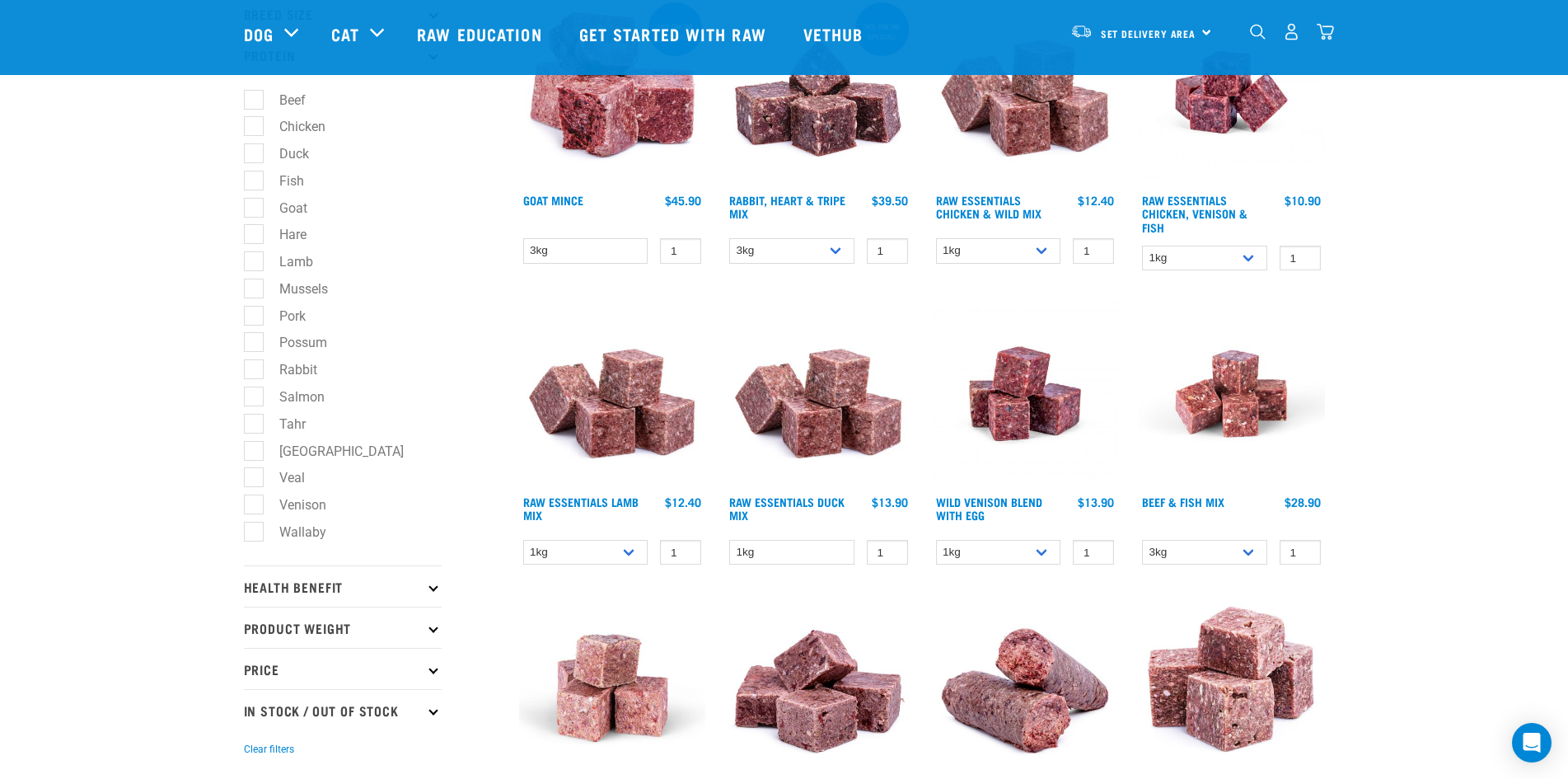
click at [422, 592] on p "Health Benefit" at bounding box center [342, 586] width 198 height 41
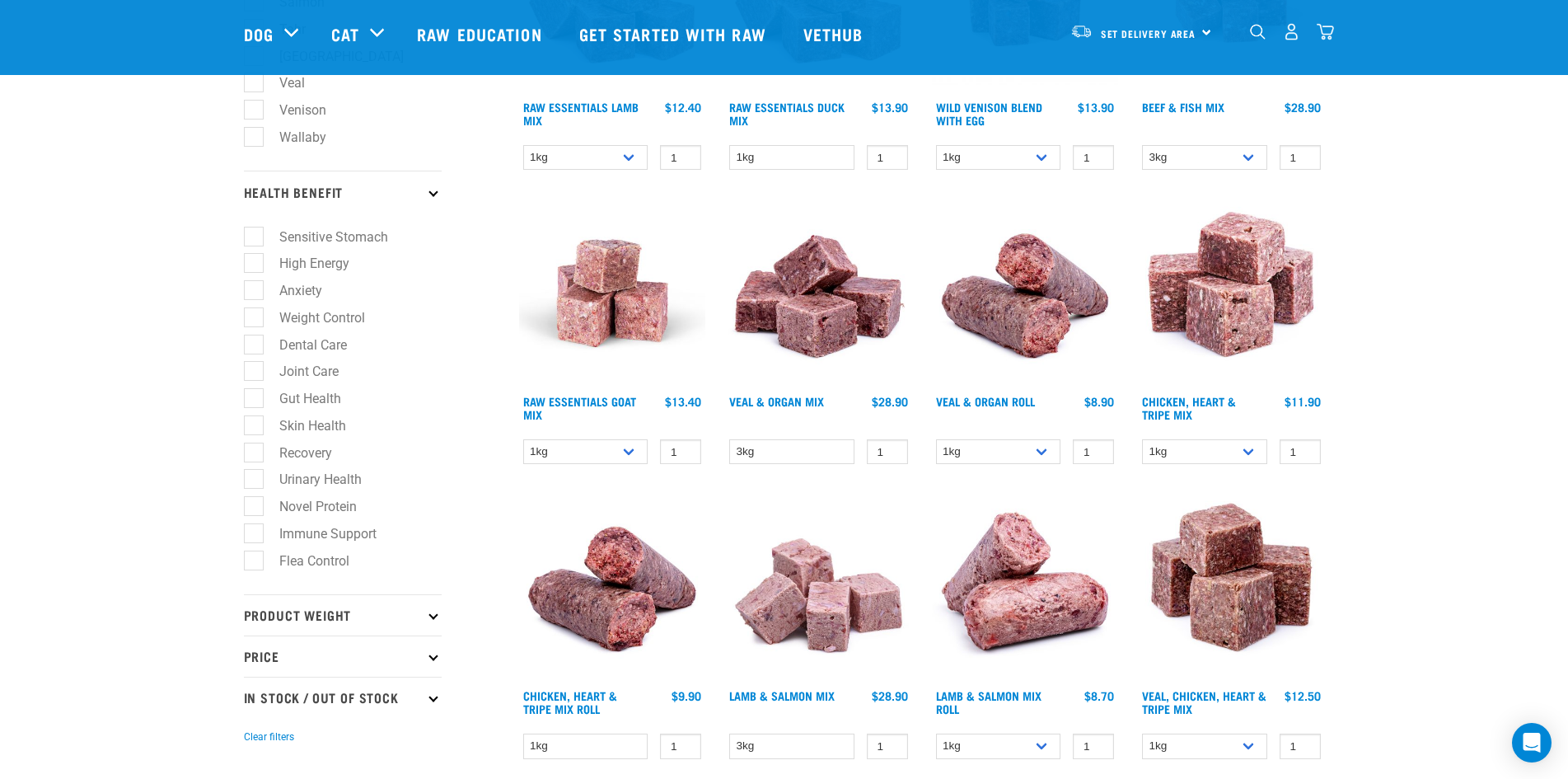
scroll to position [659, 0]
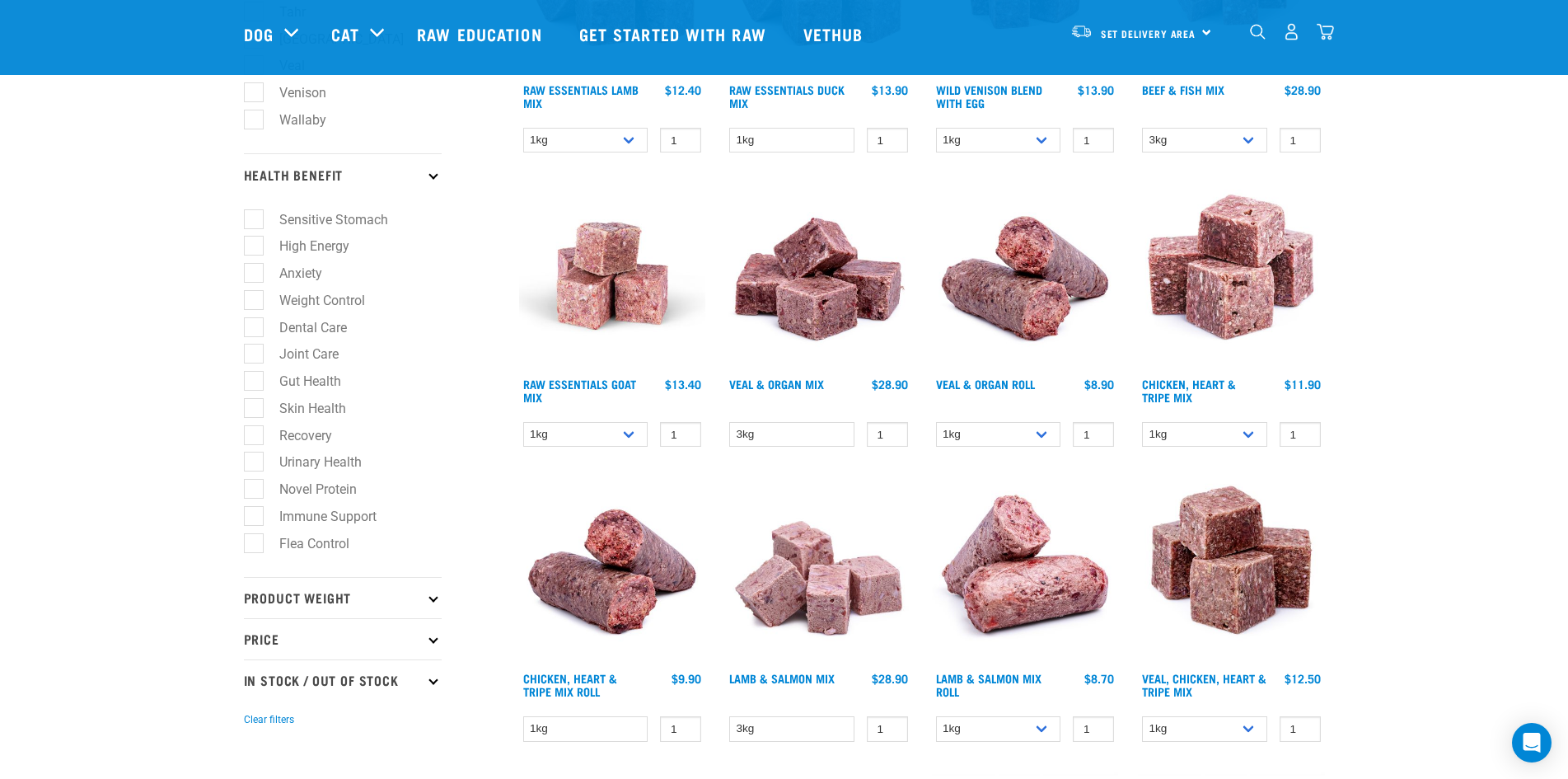
click at [430, 607] on p "Product Weight" at bounding box center [342, 597] width 198 height 41
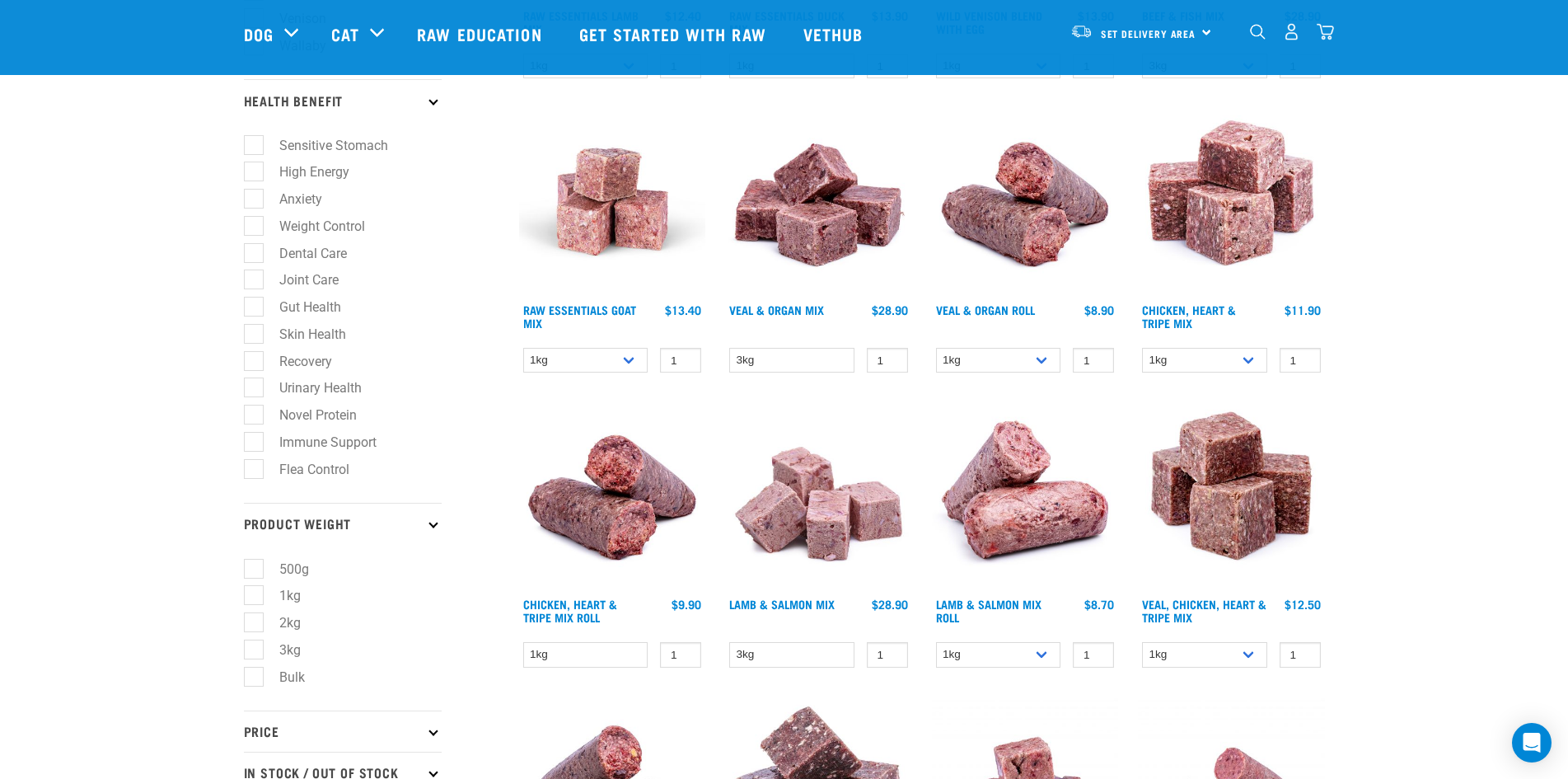
scroll to position [824, 0]
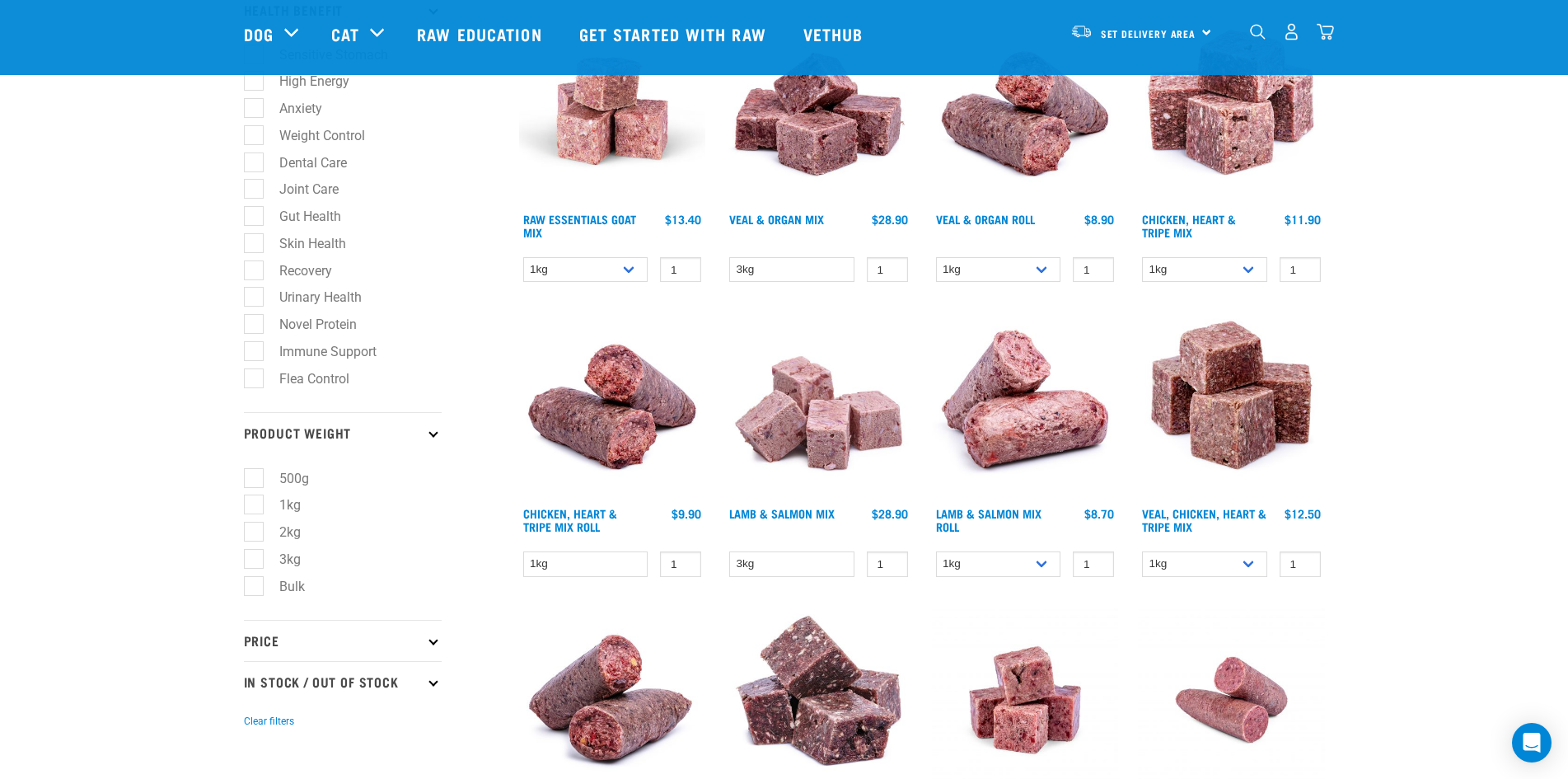
click at [253, 590] on label "Bulk" at bounding box center [282, 586] width 58 height 20
click at [251, 588] on input "Bulk" at bounding box center [249, 583] width 11 height 11
checkbox input "true"
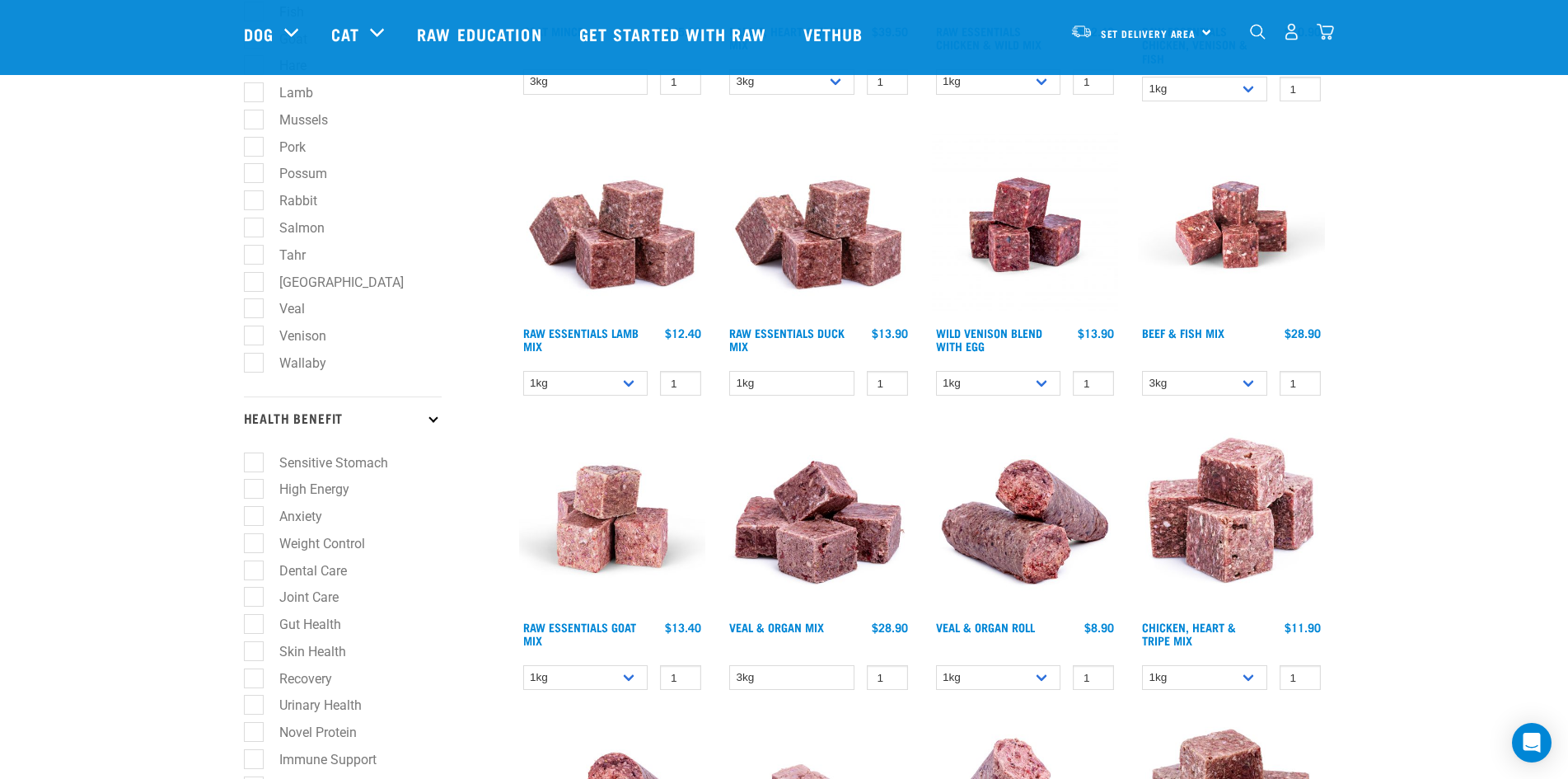
scroll to position [247, 0]
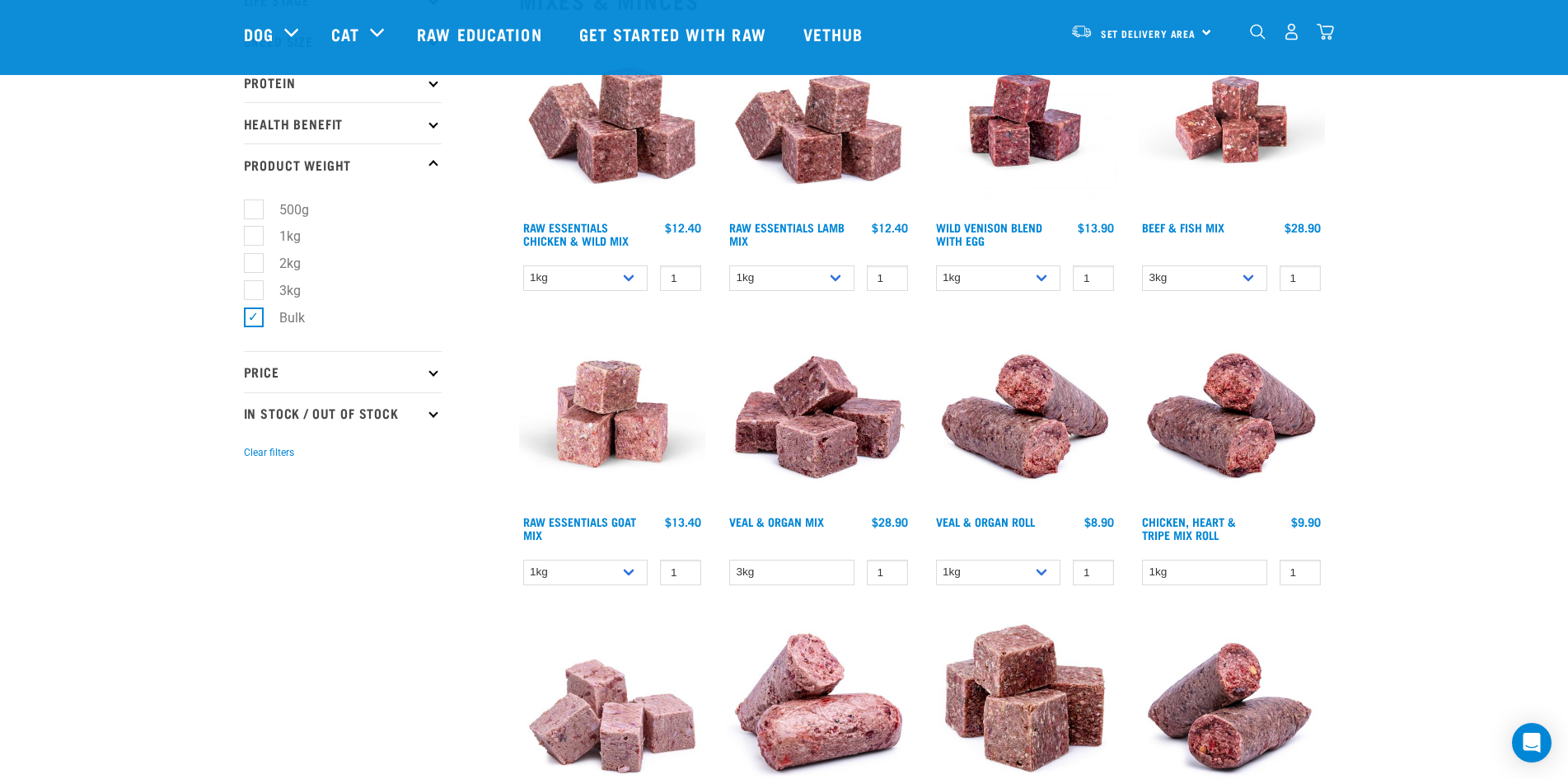
scroll to position [247, 0]
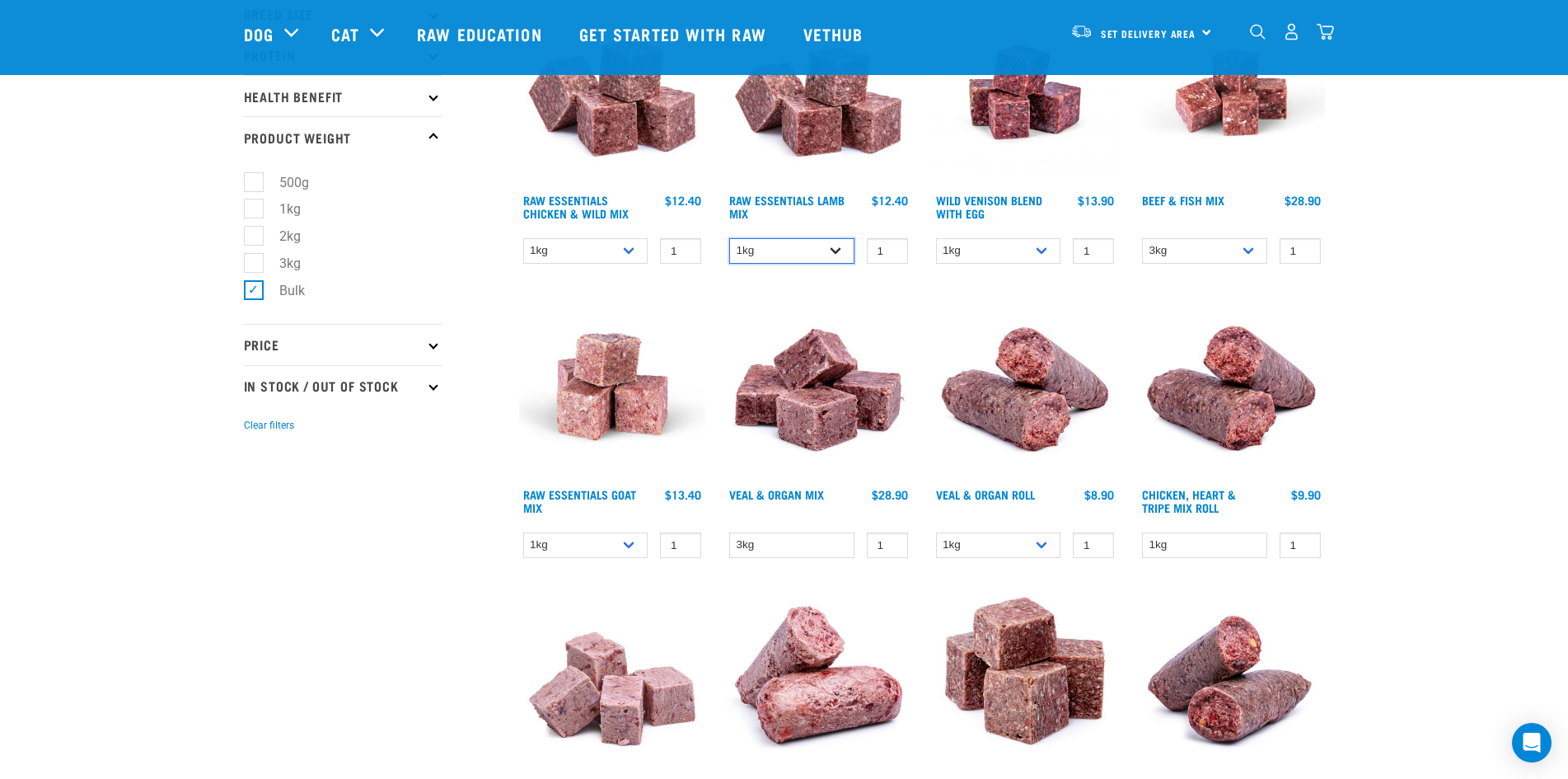
click at [824, 249] on select "1kg 3kg Bulk (10kg)" at bounding box center [792, 251] width 125 height 26
click at [824, 247] on select "1kg 3kg Bulk (10kg)" at bounding box center [792, 251] width 125 height 26
click at [650, 419] on img at bounding box center [612, 386] width 187 height 187
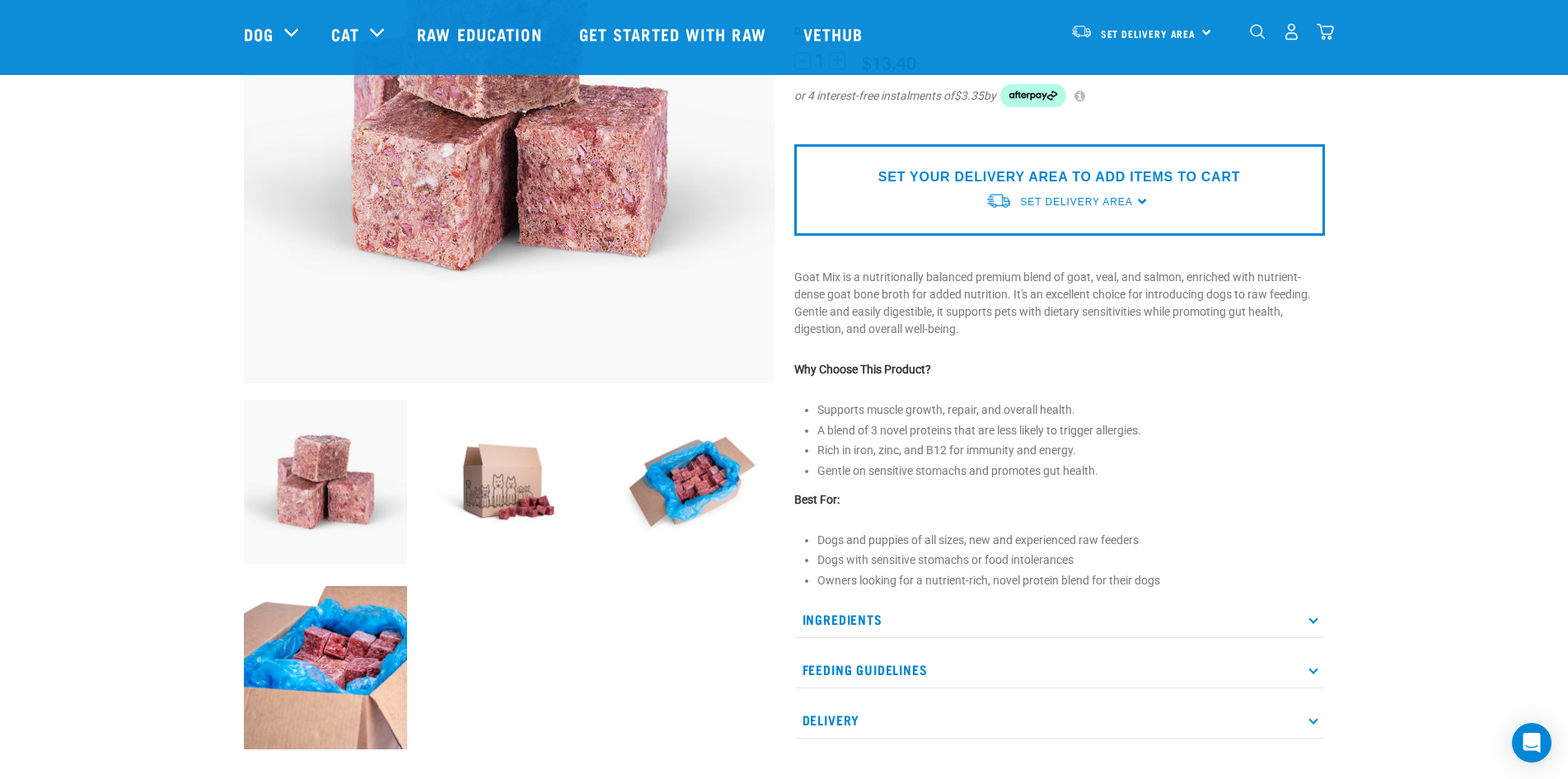
scroll to position [412, 0]
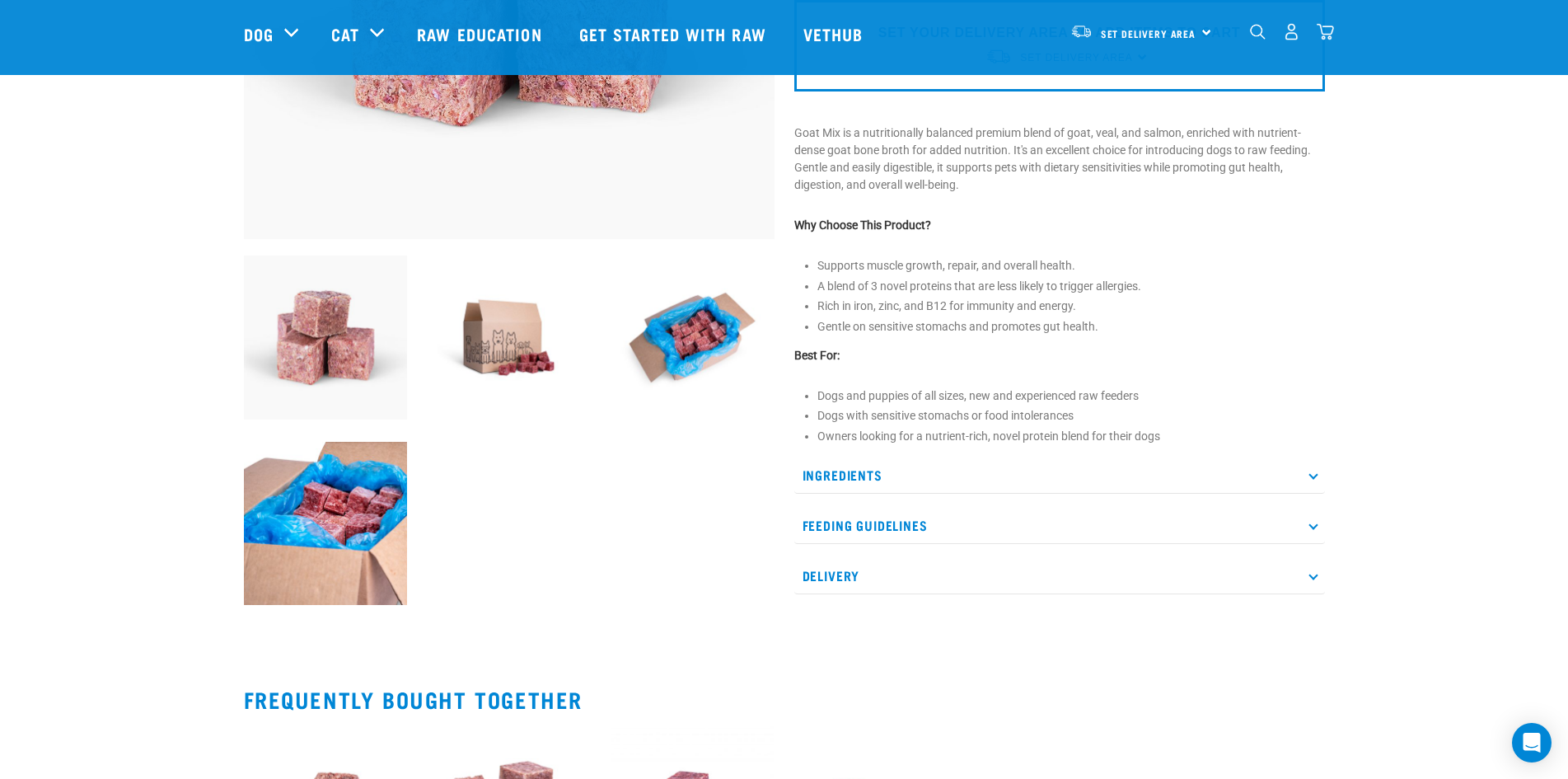
click at [854, 473] on p "Ingredients" at bounding box center [1059, 475] width 530 height 37
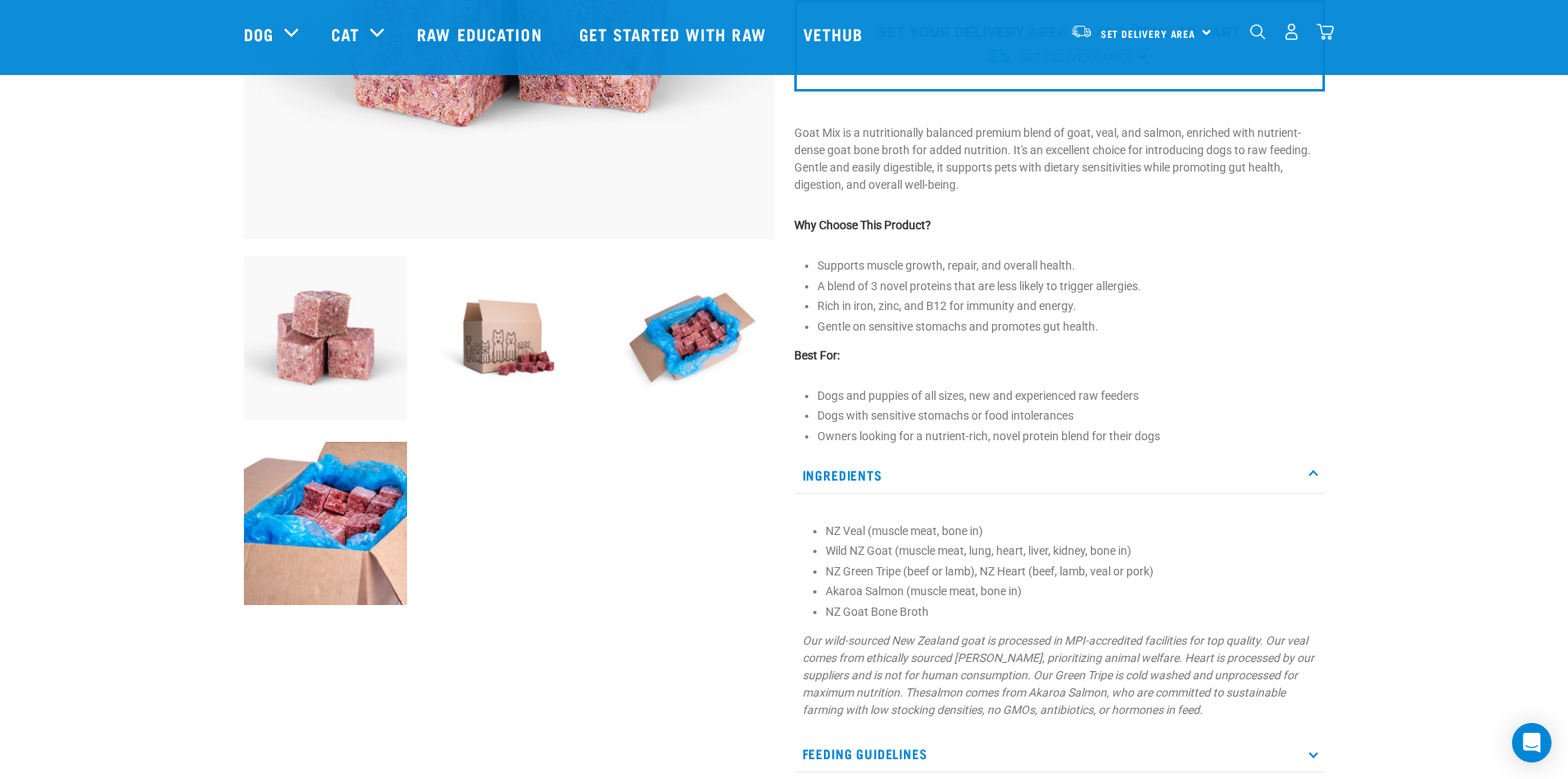
scroll to position [0, 0]
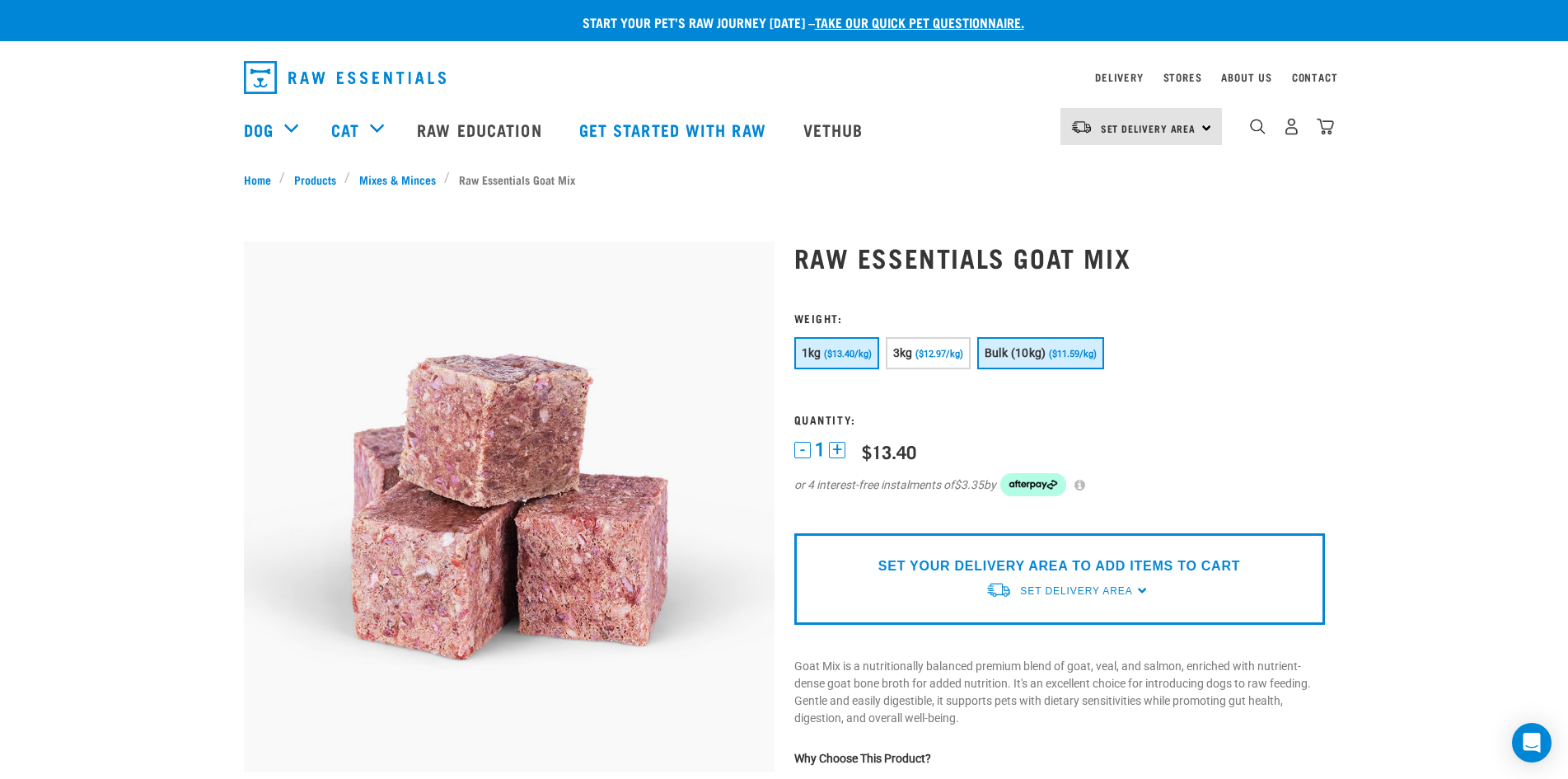
click at [1065, 357] on span "($11.59/kg)" at bounding box center [1073, 354] width 48 height 11
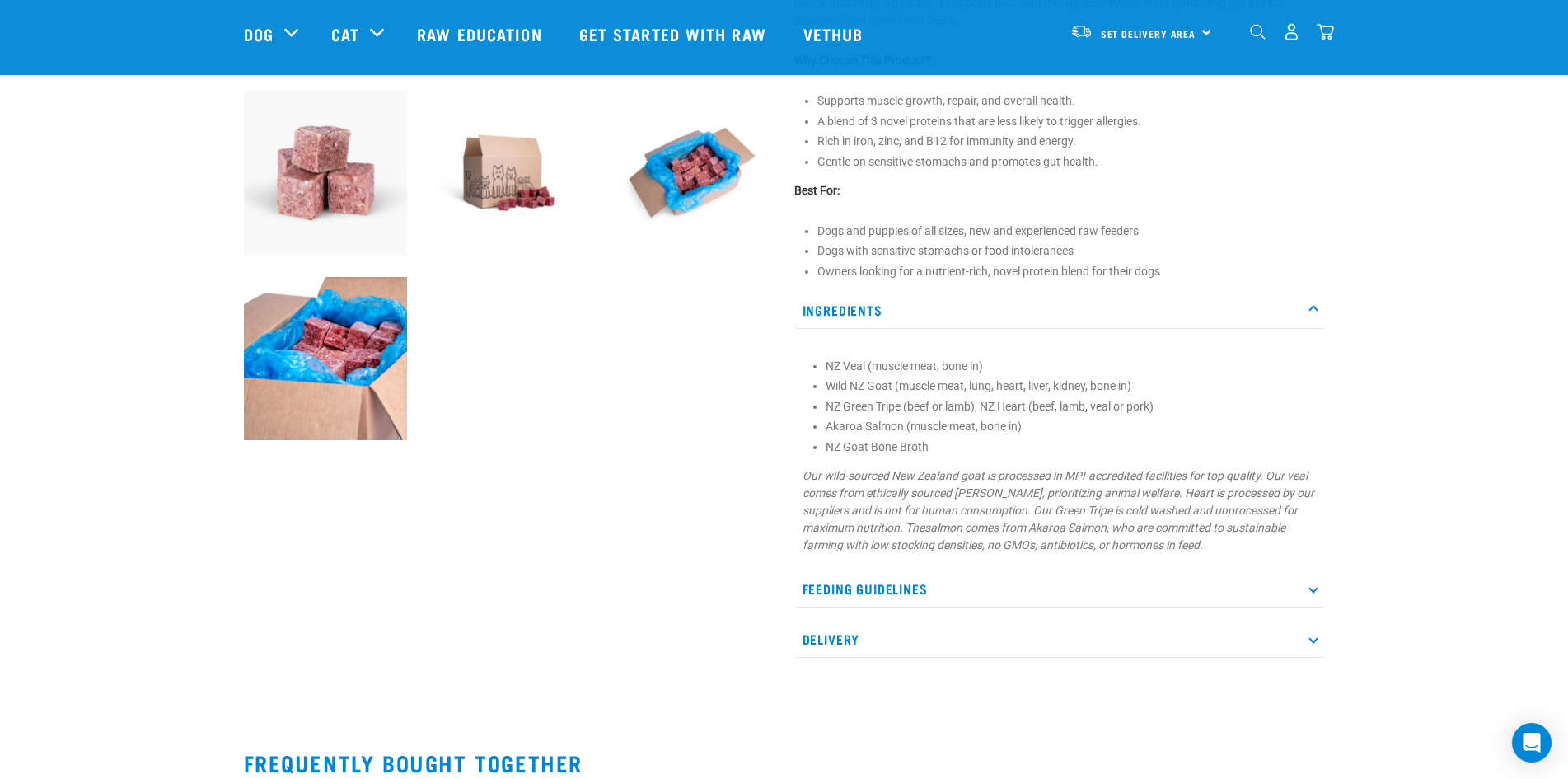
scroll to position [1071, 0]
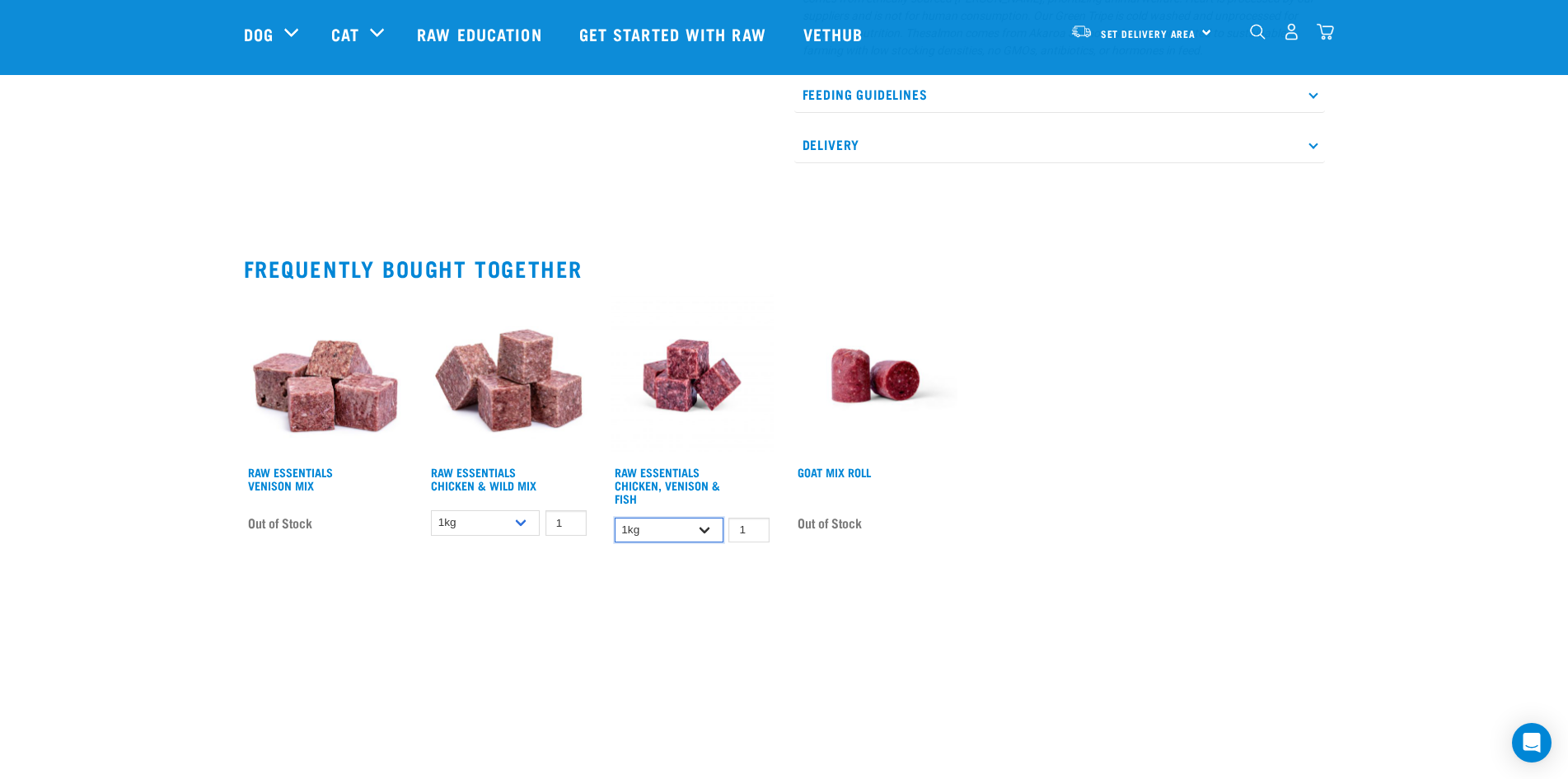
click at [709, 532] on select "1kg 3kg" at bounding box center [669, 529] width 109 height 26
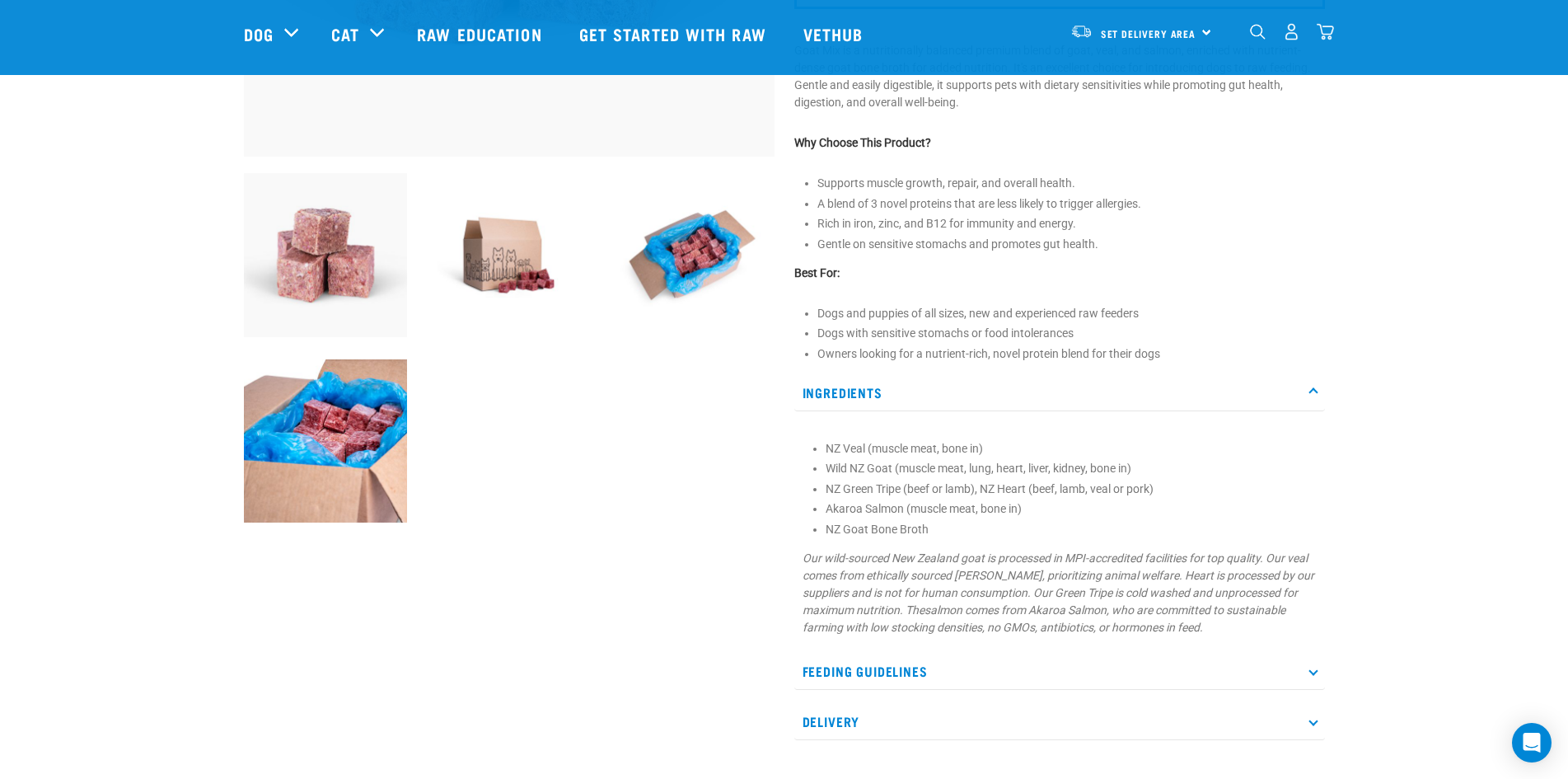
scroll to position [0, 0]
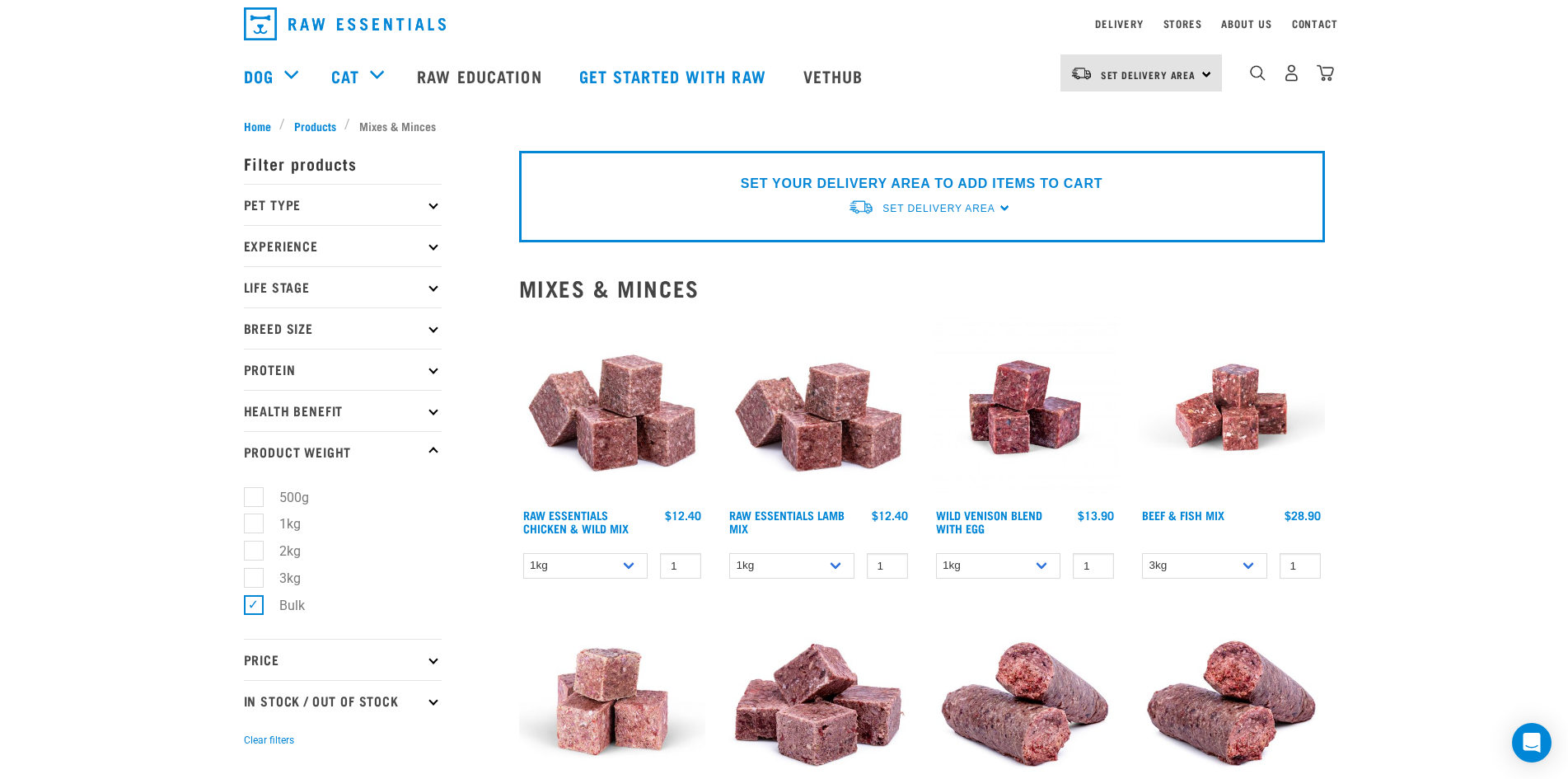
scroll to position [82, 0]
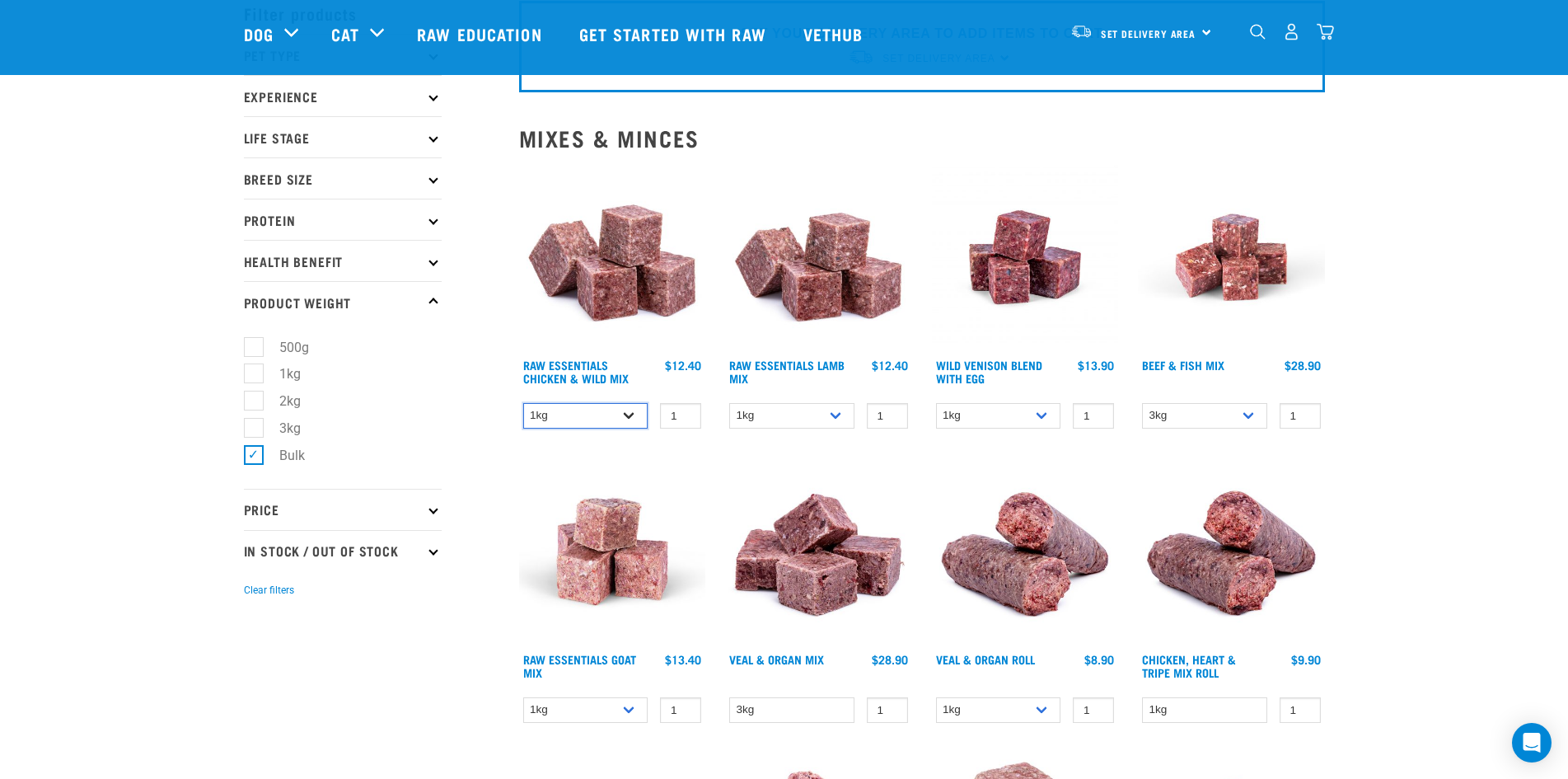
click at [634, 416] on select "1kg 3kg Bulk (20kg)" at bounding box center [586, 416] width 125 height 26
click at [828, 417] on select "1kg 3kg Bulk (10kg)" at bounding box center [792, 416] width 125 height 26
click at [1052, 421] on select "1kg 3kg Bulk (10kg)" at bounding box center [999, 416] width 125 height 26
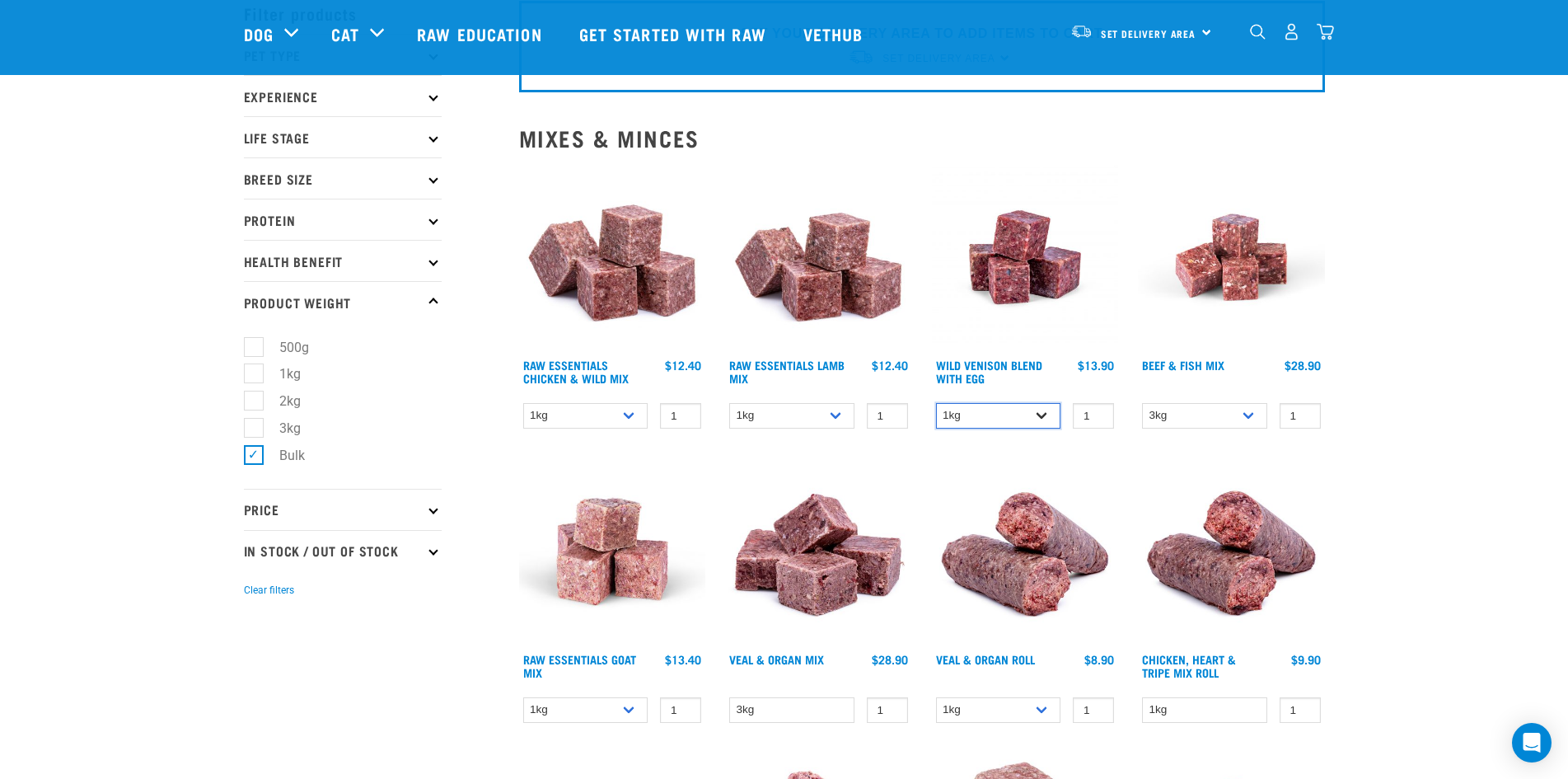
click at [1052, 421] on select "1kg 3kg Bulk (10kg)" at bounding box center [999, 416] width 125 height 26
click at [1251, 413] on select "3kg Bulk (10kg)" at bounding box center [1204, 416] width 125 height 26
click at [623, 712] on select "1kg 3kg Bulk (10kg)" at bounding box center [586, 709] width 125 height 26
click at [844, 709] on select "3kg" at bounding box center [792, 709] width 125 height 26
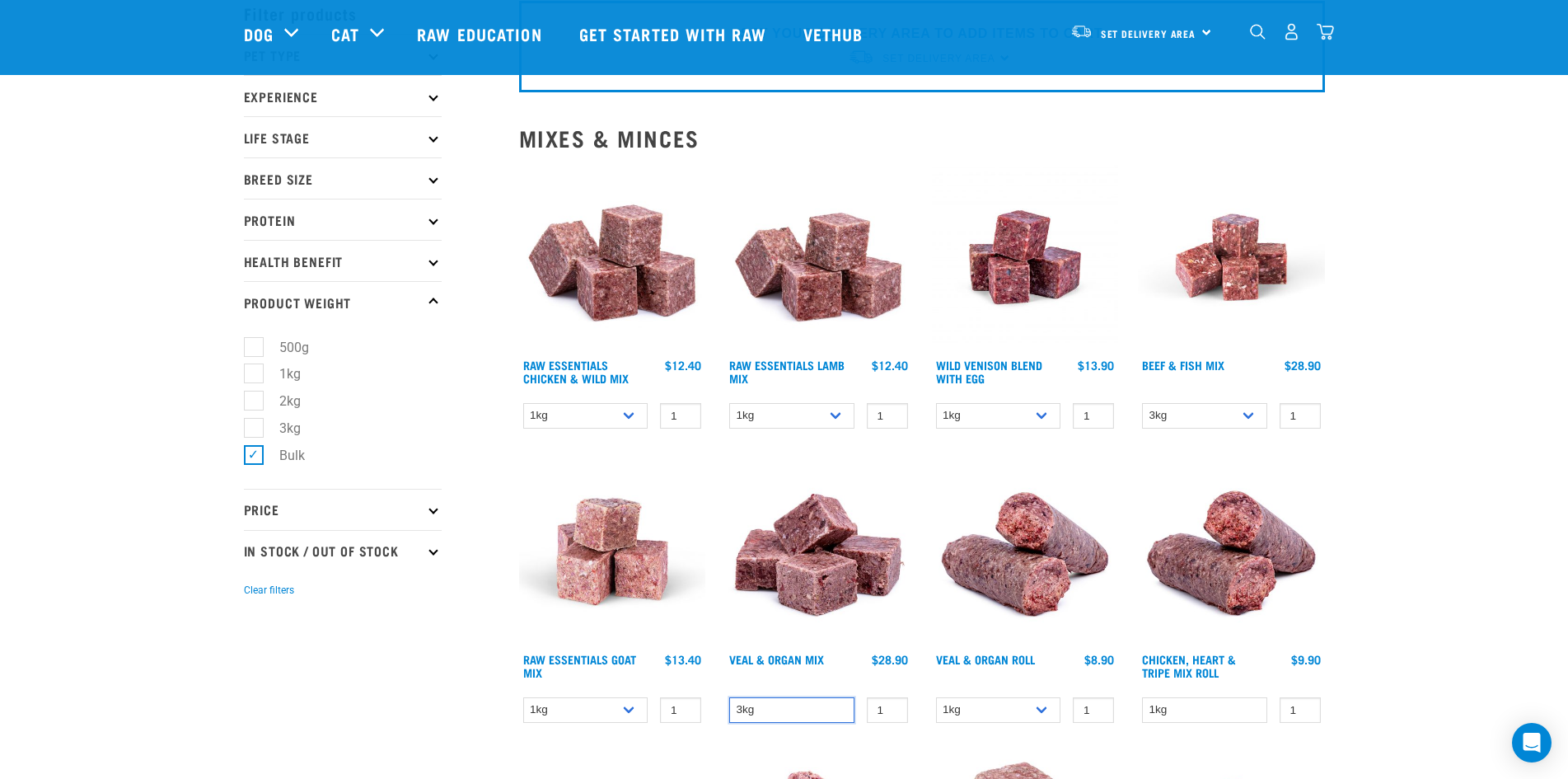
click at [844, 710] on select "3kg" at bounding box center [792, 709] width 125 height 26
click at [1036, 709] on select "1kg Bulk (10kg)" at bounding box center [999, 709] width 125 height 26
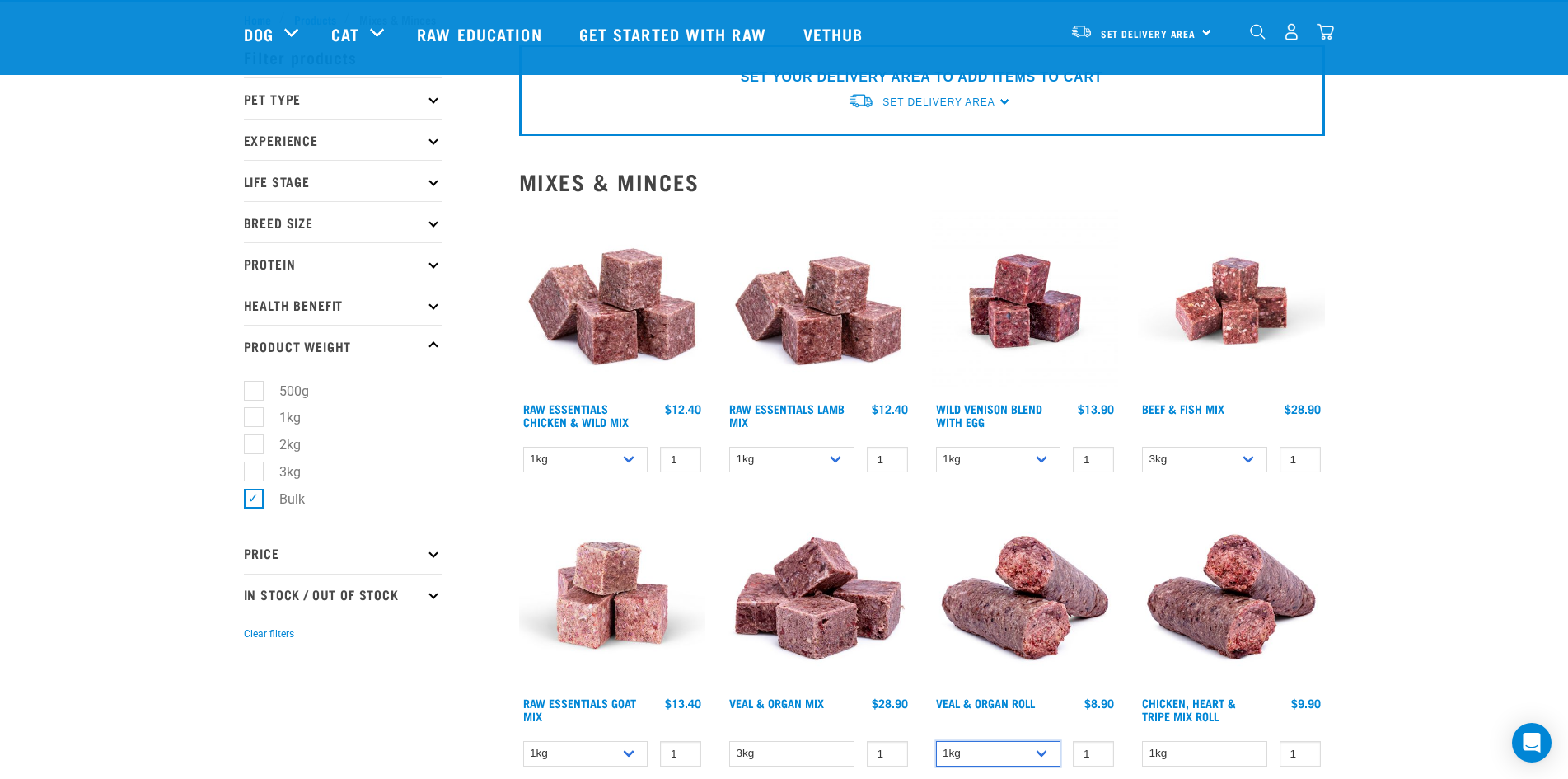
scroll to position [0, 0]
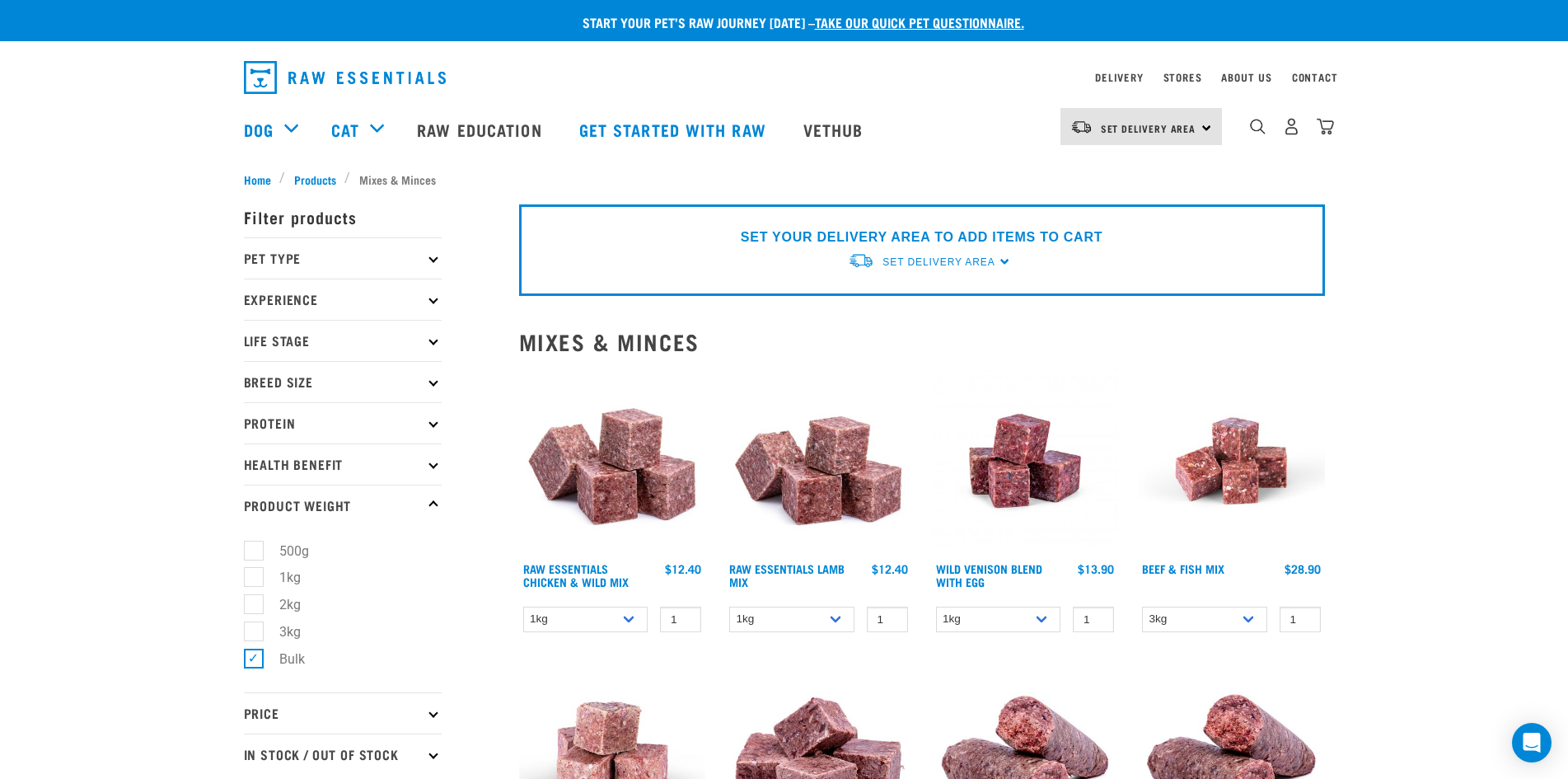
click at [430, 423] on icon at bounding box center [433, 423] width 9 height 9
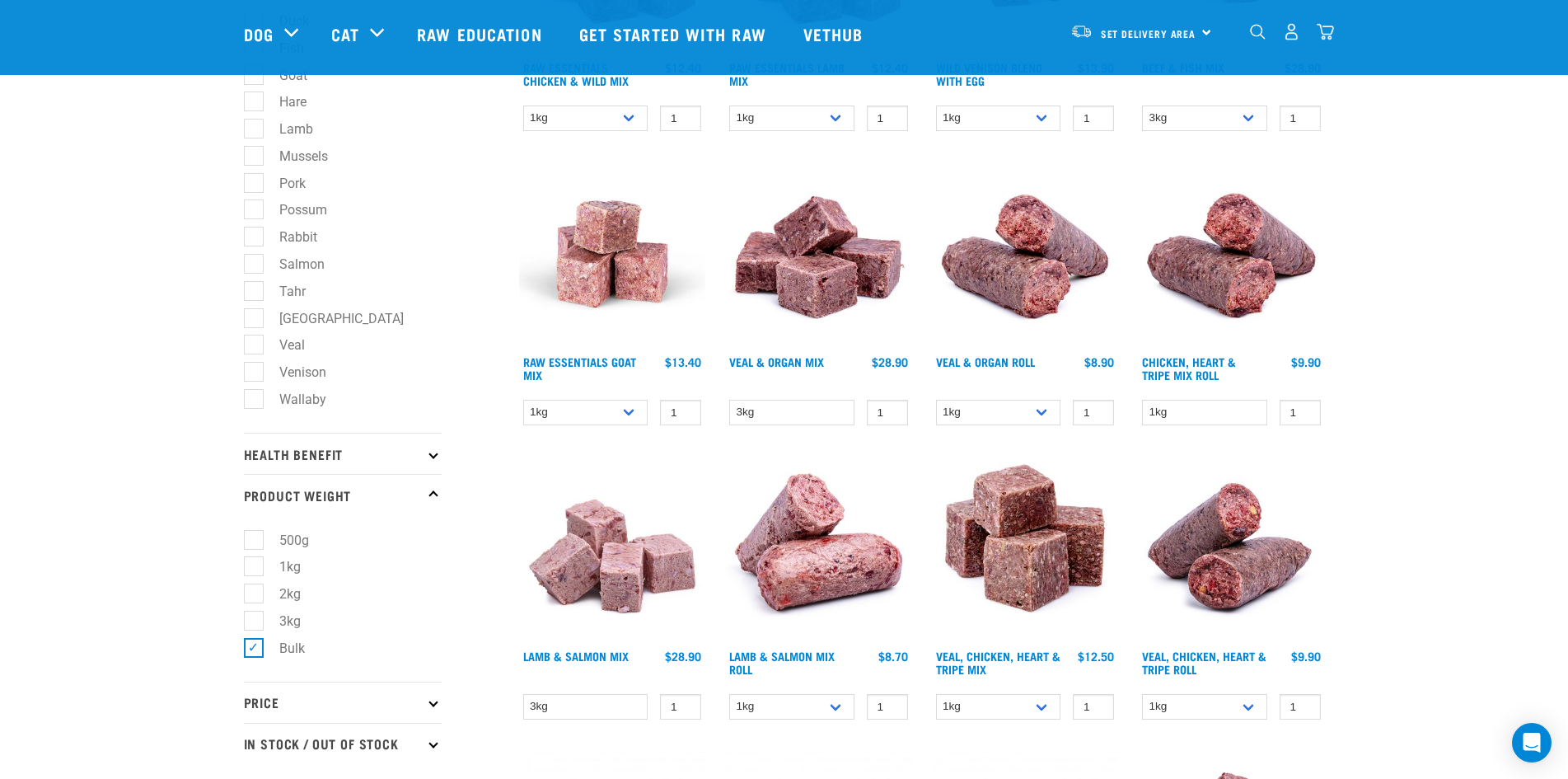
scroll to position [412, 0]
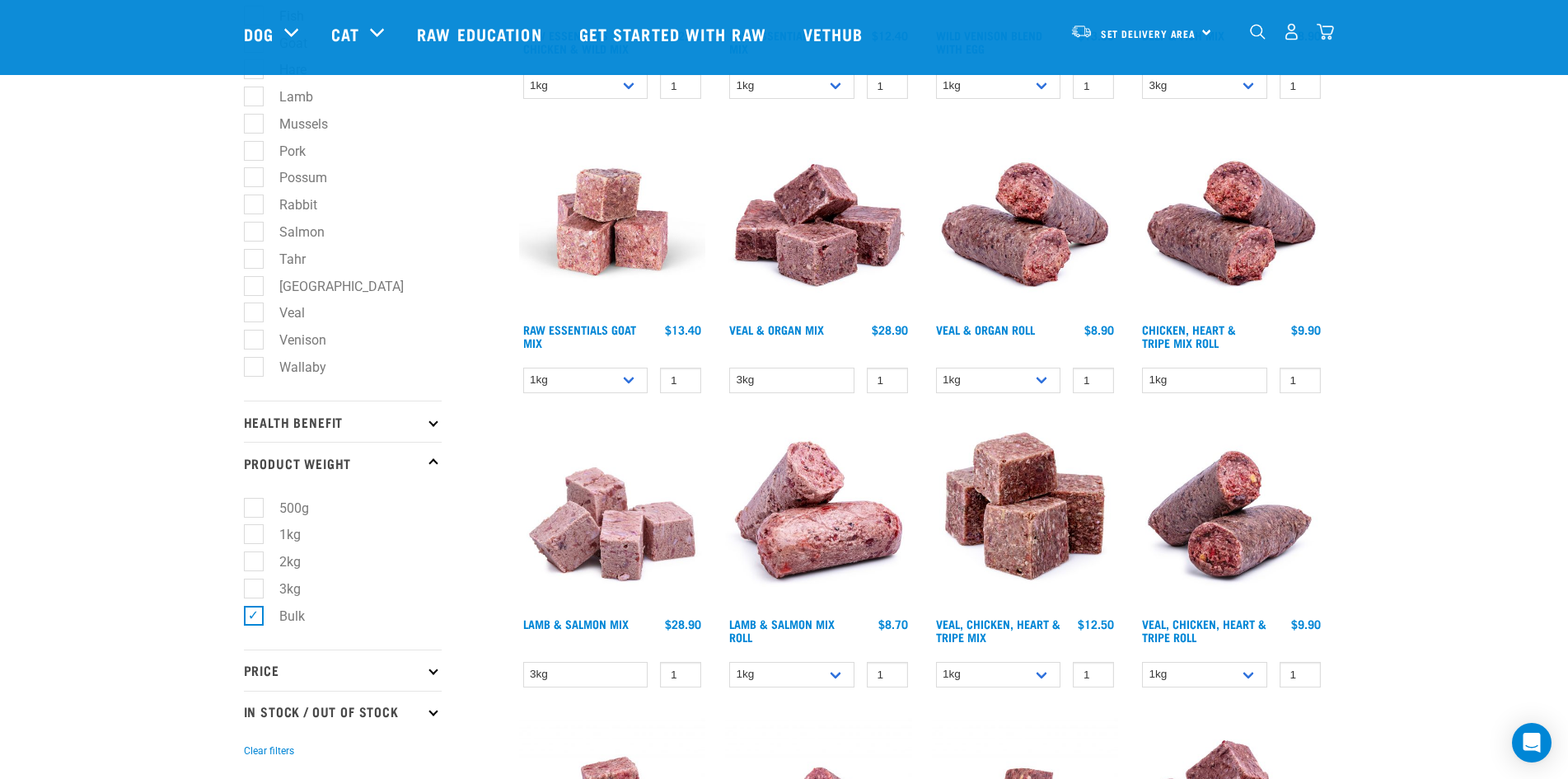
click at [255, 344] on label "Venison" at bounding box center [293, 340] width 80 height 20
click at [255, 342] on input "Venison" at bounding box center [249, 336] width 11 height 11
checkbox input "true"
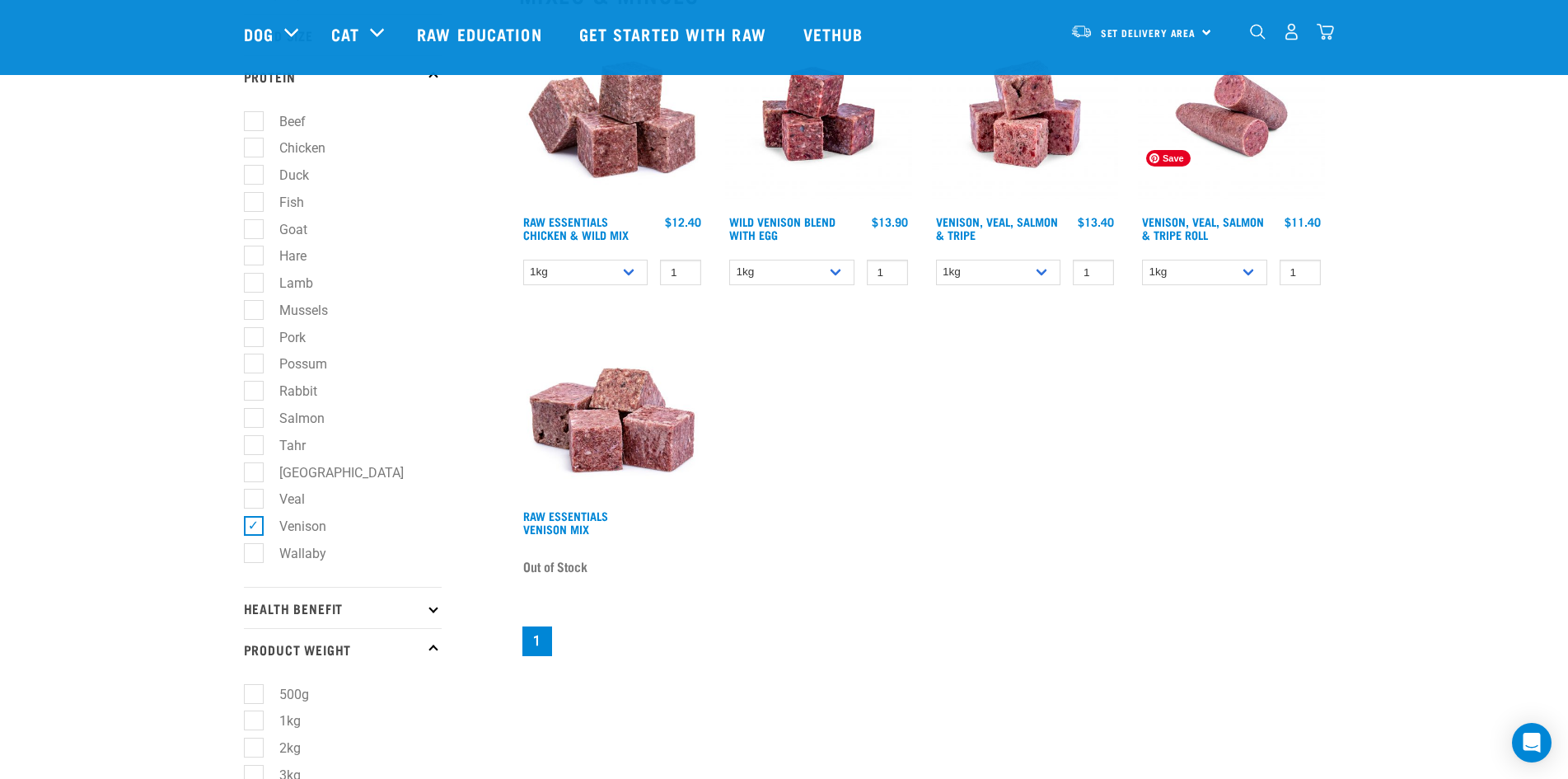
scroll to position [247, 0]
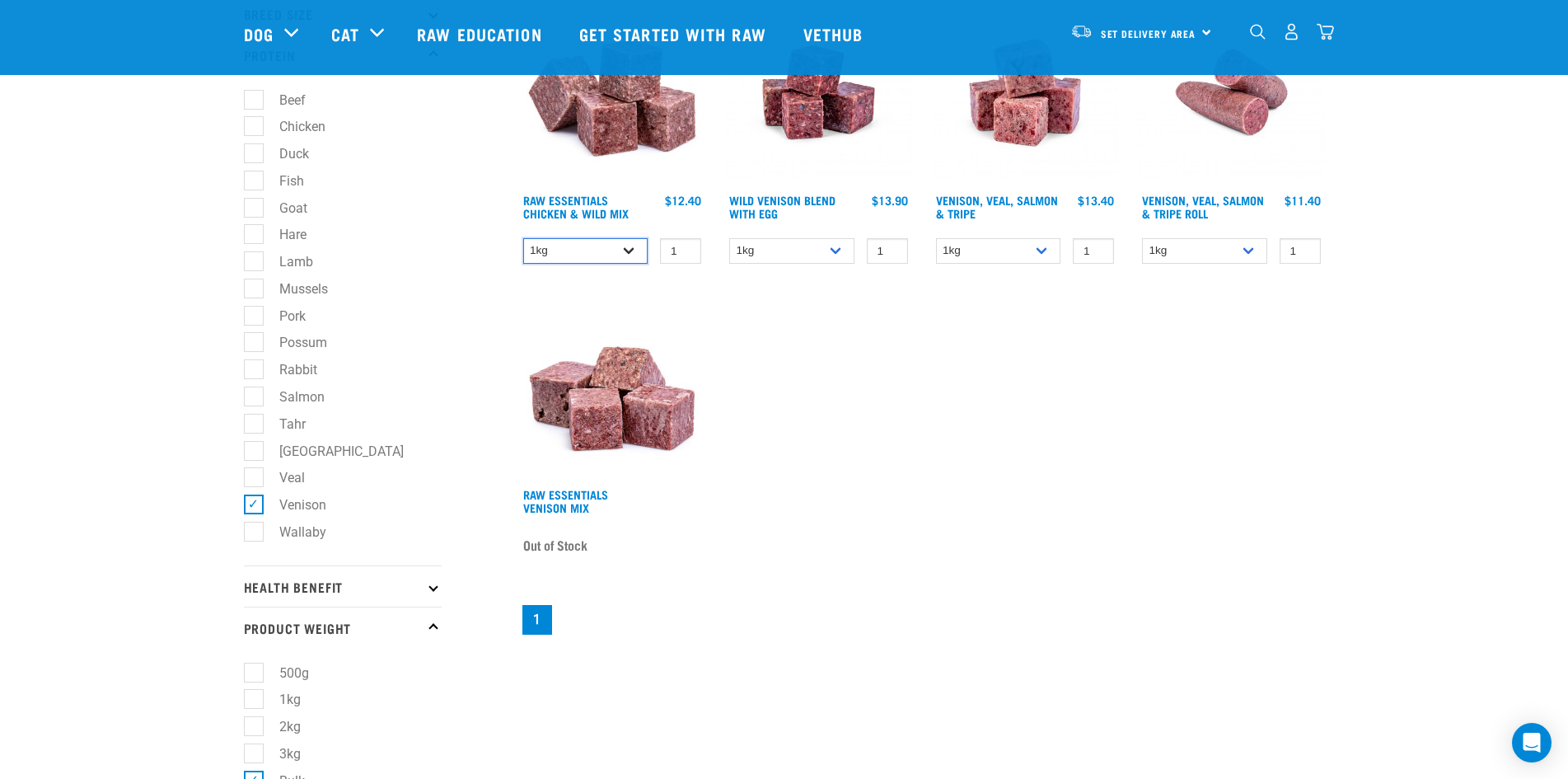
click at [619, 253] on select "1kg 3kg Bulk (20kg)" at bounding box center [586, 251] width 125 height 26
click at [1047, 252] on select "1kg 3kg Bulk (18kg)" at bounding box center [999, 251] width 125 height 26
click at [1243, 247] on select "1kg Bulk (10kg)" at bounding box center [1204, 251] width 125 height 26
click at [1046, 255] on select "1kg 3kg Bulk (18kg)" at bounding box center [999, 251] width 125 height 26
select select "327935"
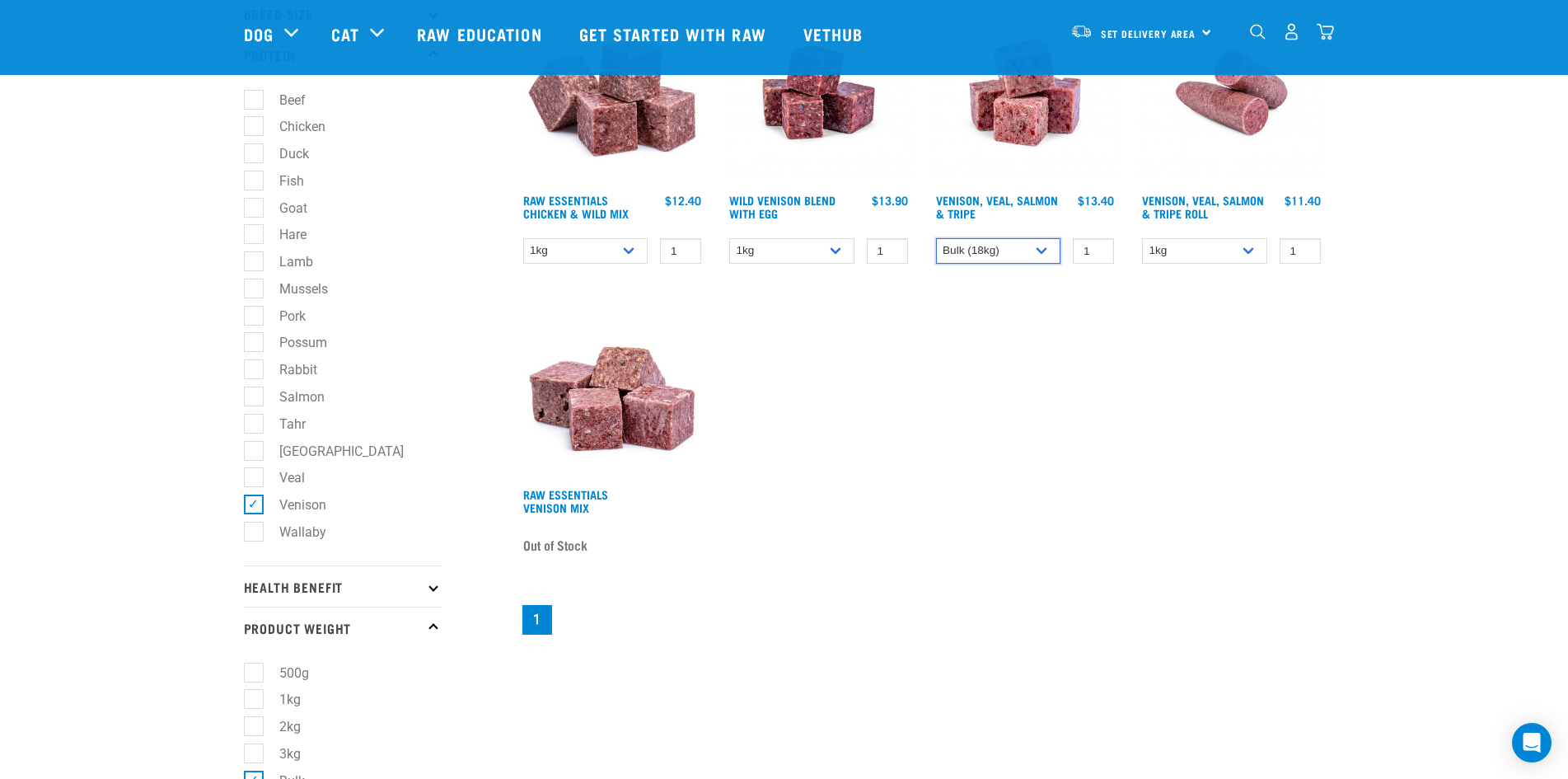
click at [936, 238] on select "1kg 3kg Bulk (18kg)" at bounding box center [999, 251] width 125 height 26
click at [559, 498] on link "Raw Essentials Venison Mix" at bounding box center [566, 500] width 85 height 19
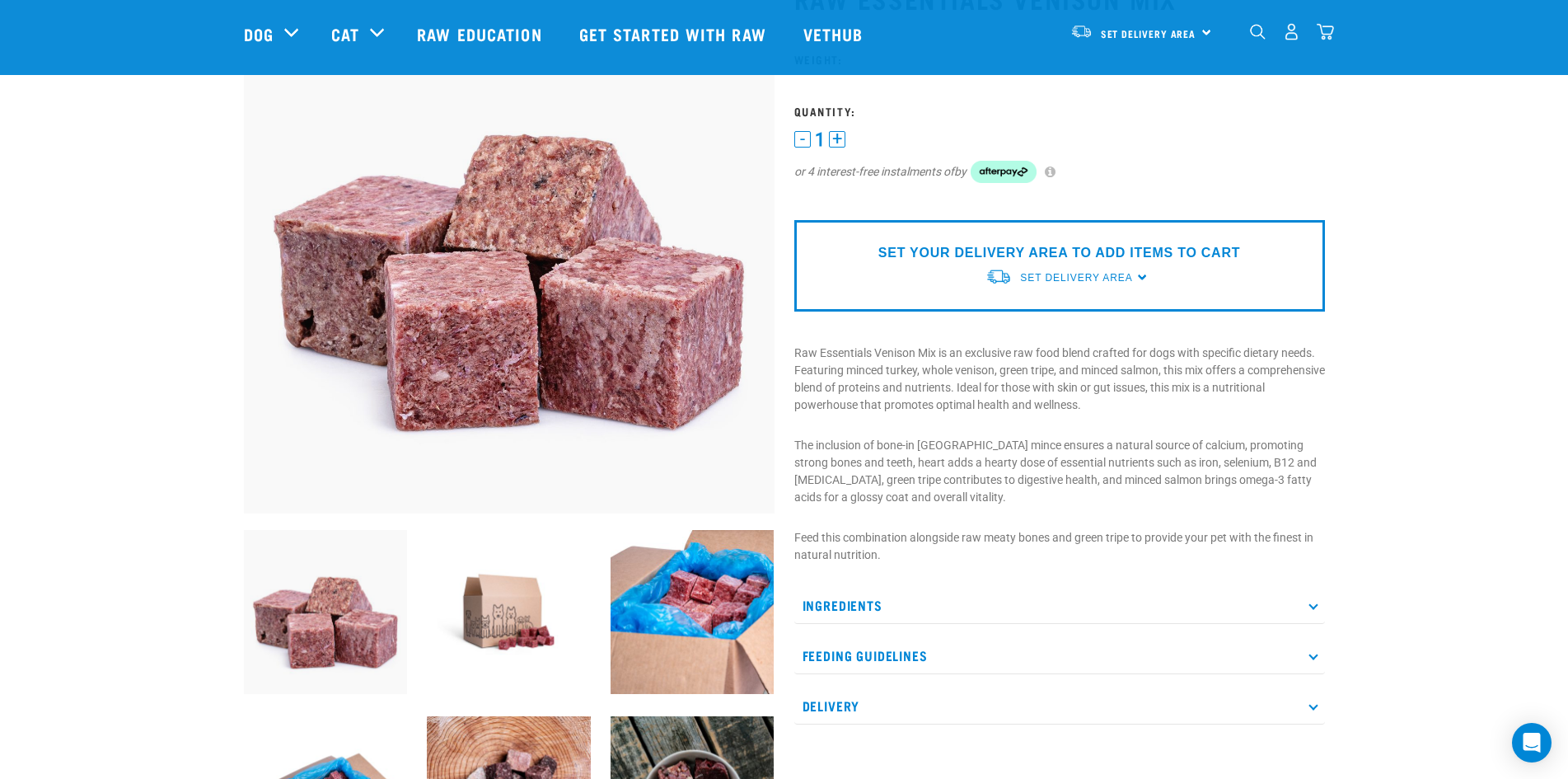
scroll to position [494, 0]
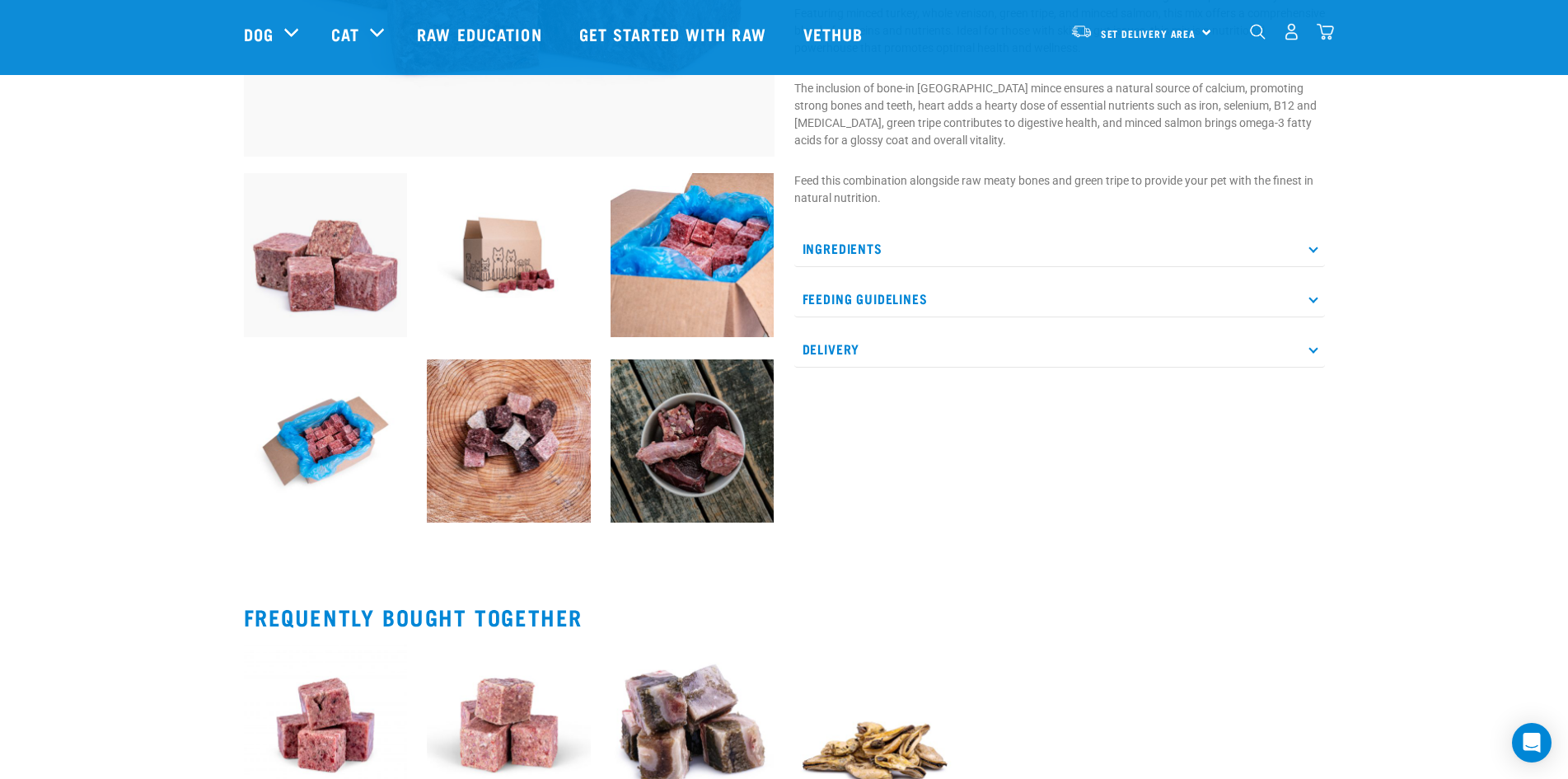
click at [1312, 249] on icon at bounding box center [1313, 248] width 9 height 9
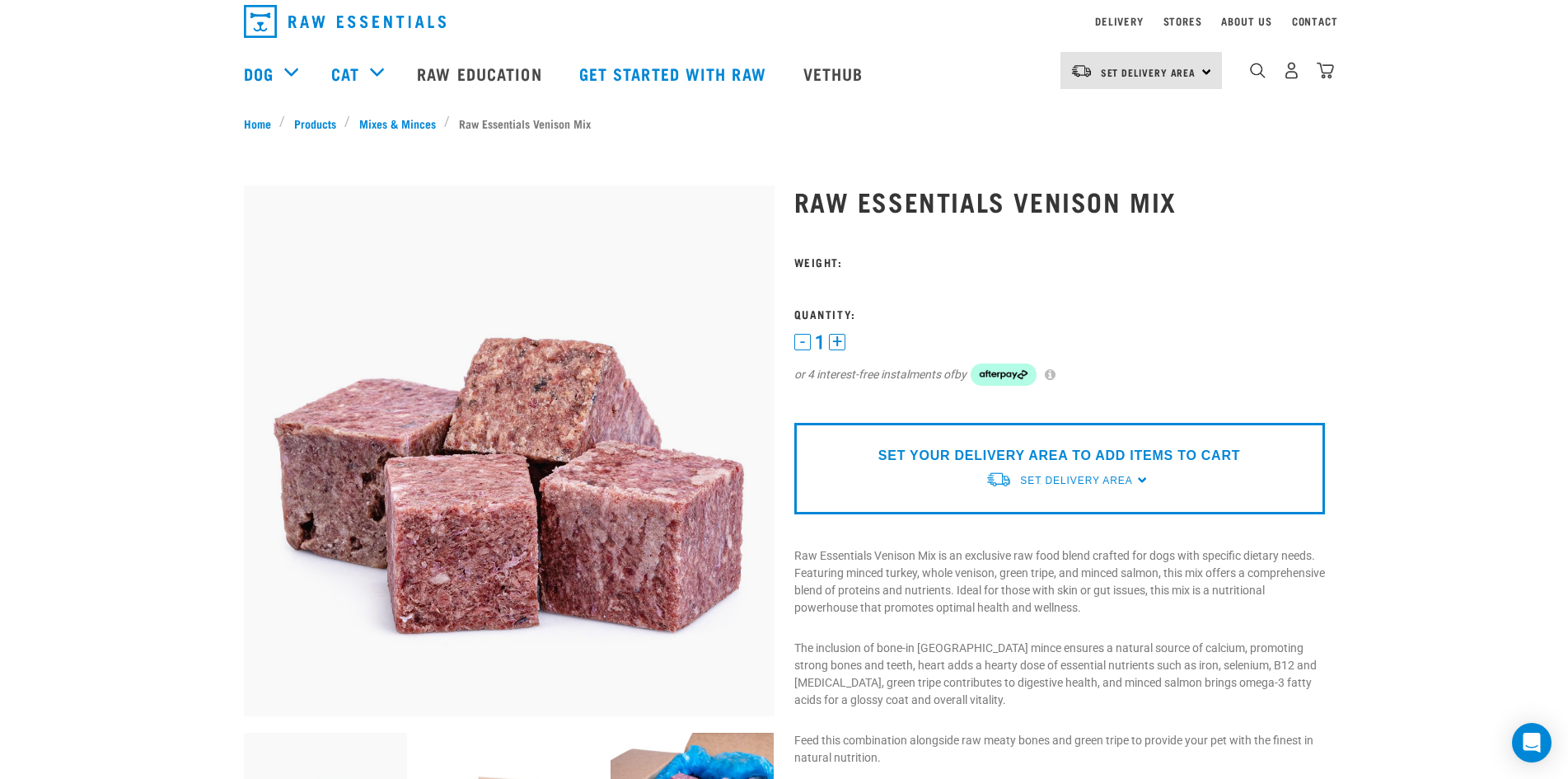
scroll to position [0, 0]
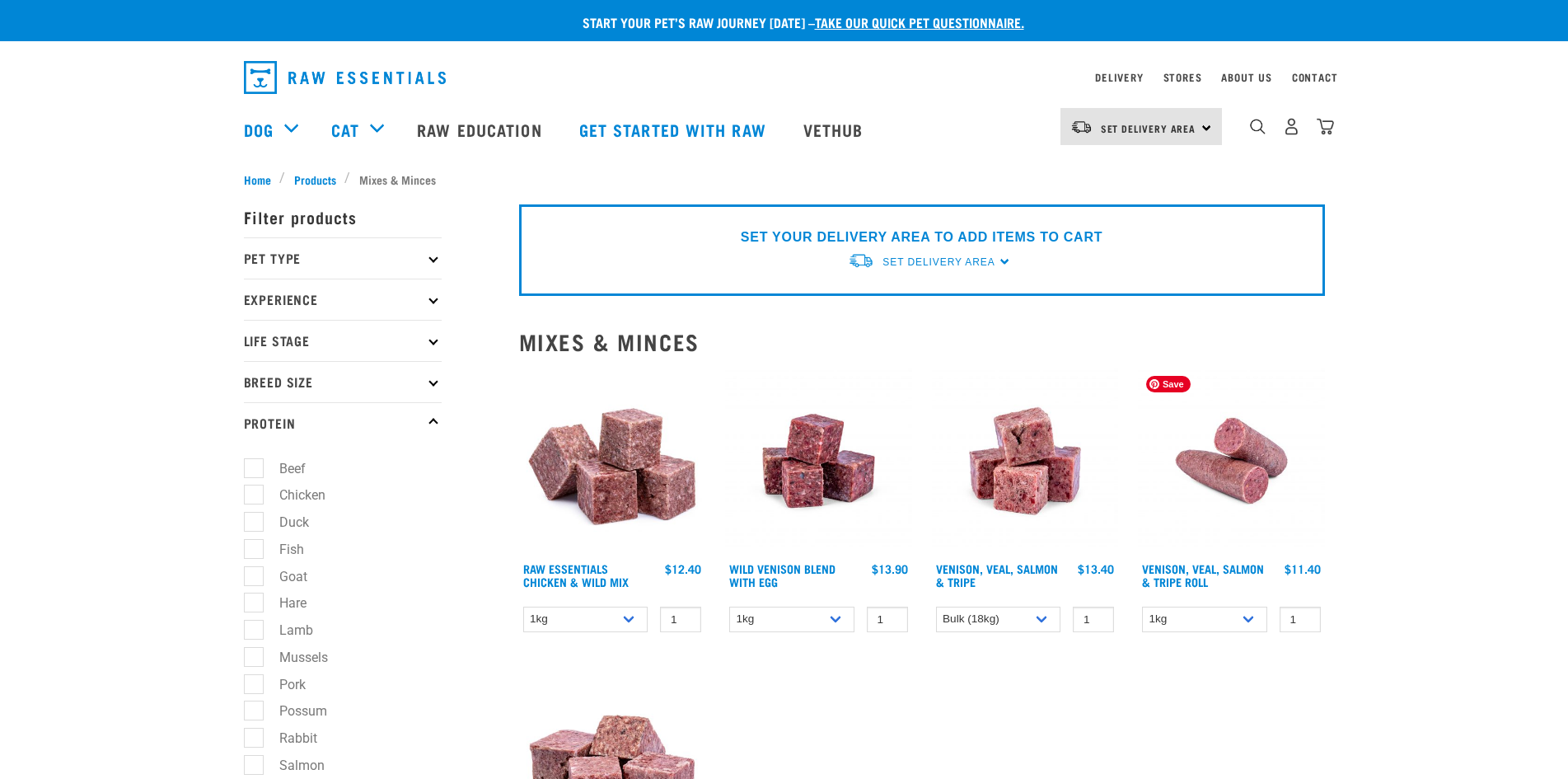
select select "327935"
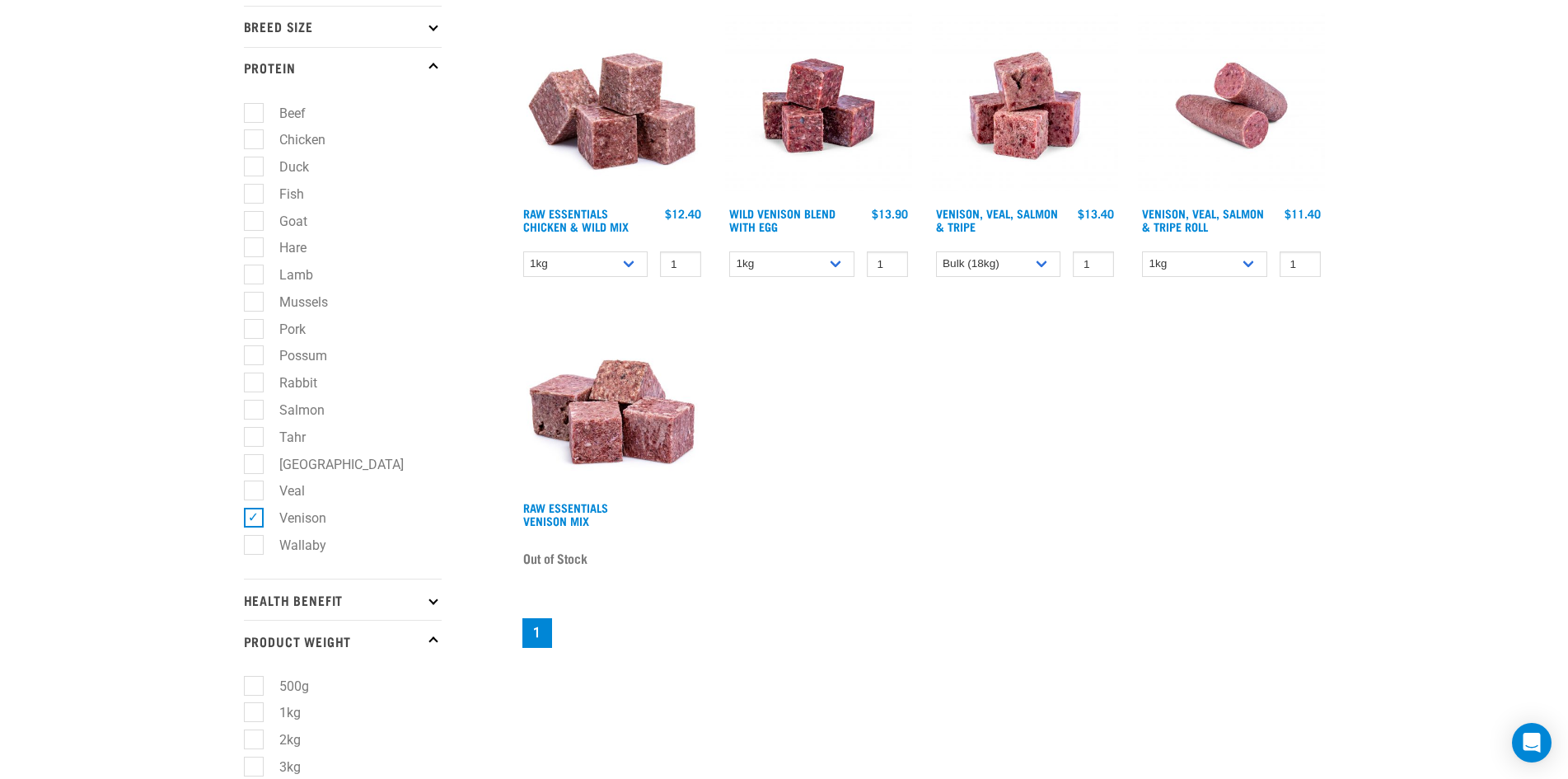
click at [256, 510] on label "Venison" at bounding box center [293, 517] width 80 height 20
click at [255, 510] on input "Venison" at bounding box center [249, 514] width 11 height 11
checkbox input "false"
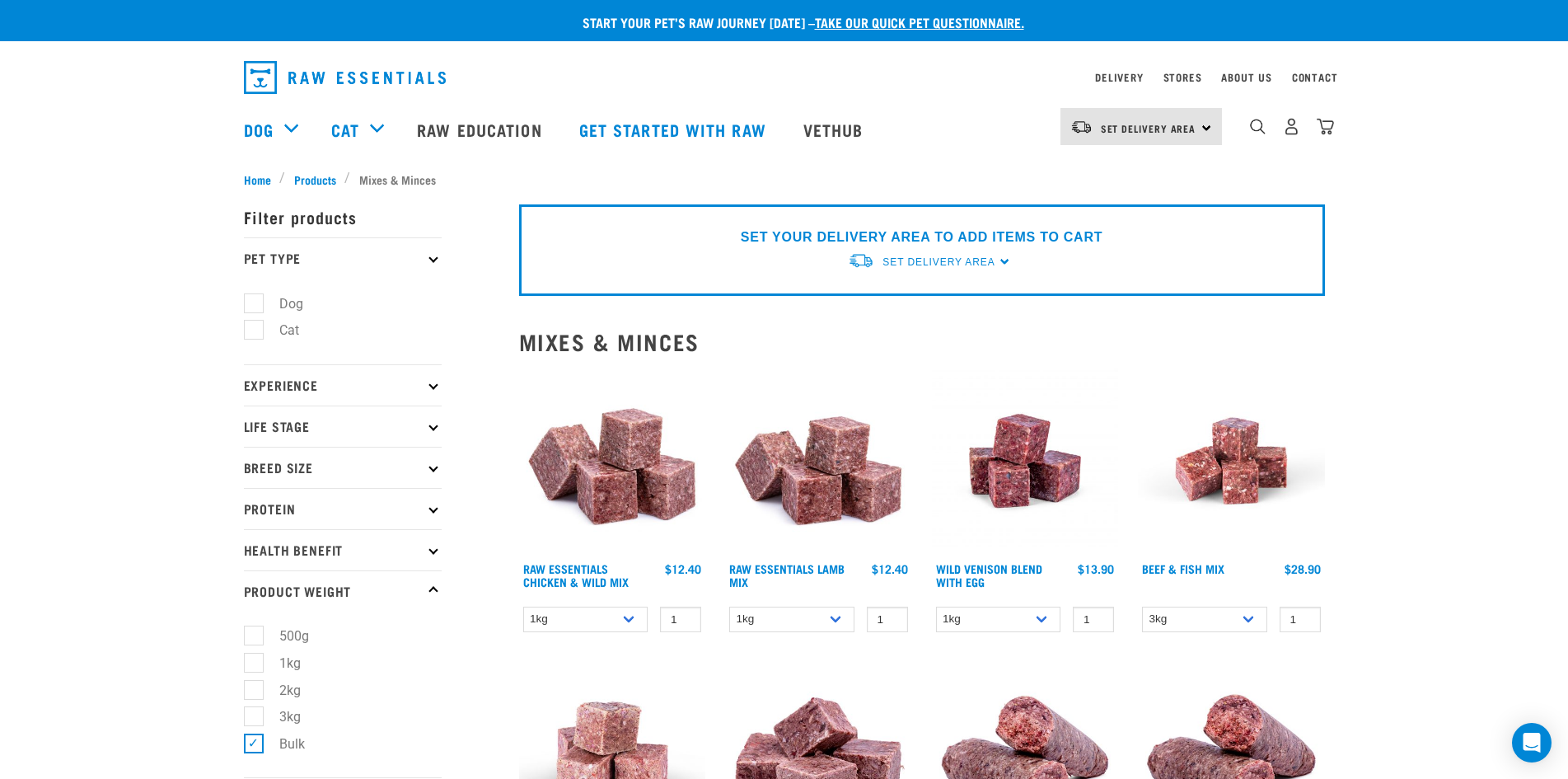
click at [431, 258] on icon at bounding box center [433, 258] width 9 height 9
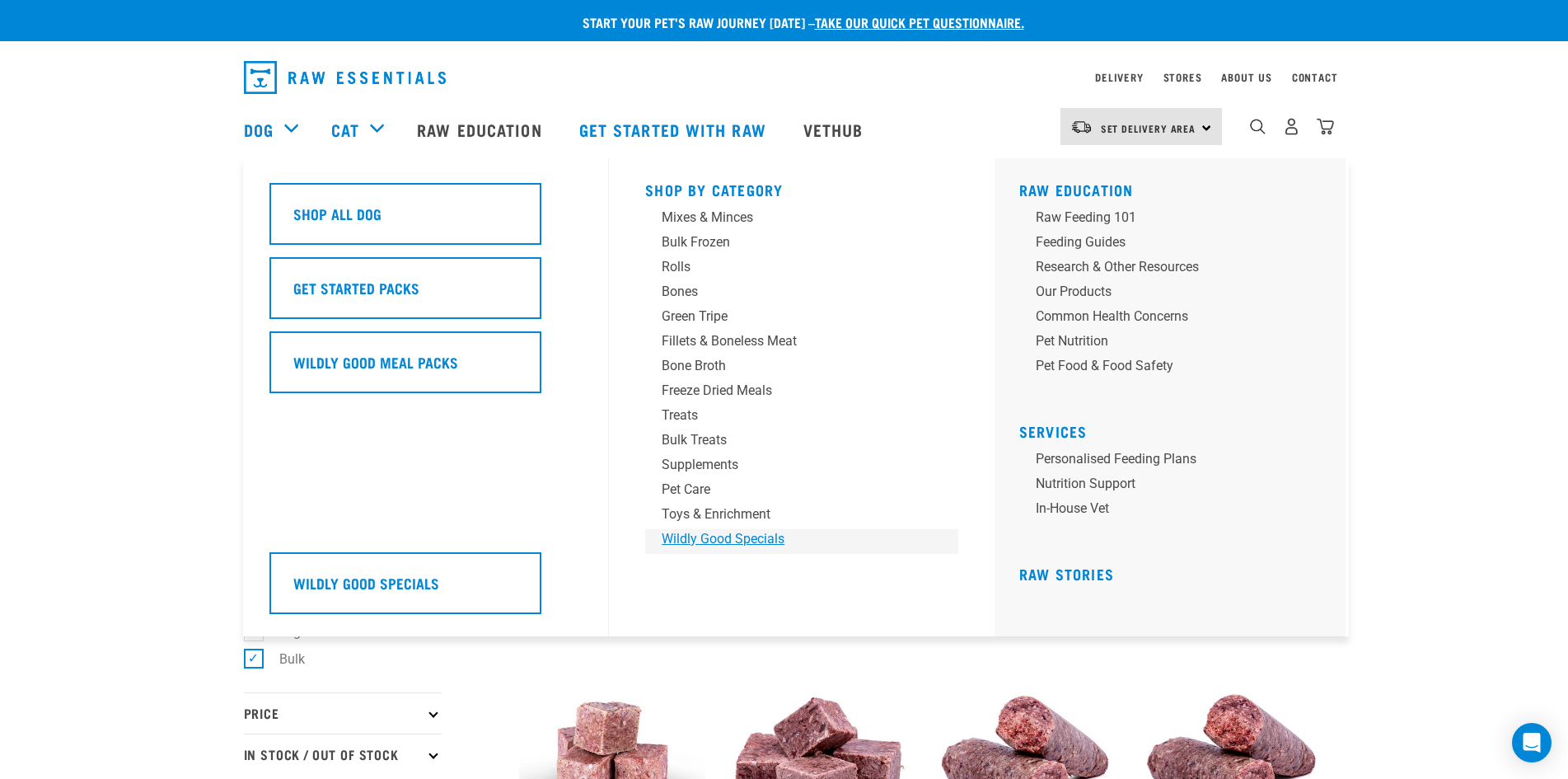
click at [710, 536] on div "Wildly Good Specials" at bounding box center [790, 539] width 257 height 19
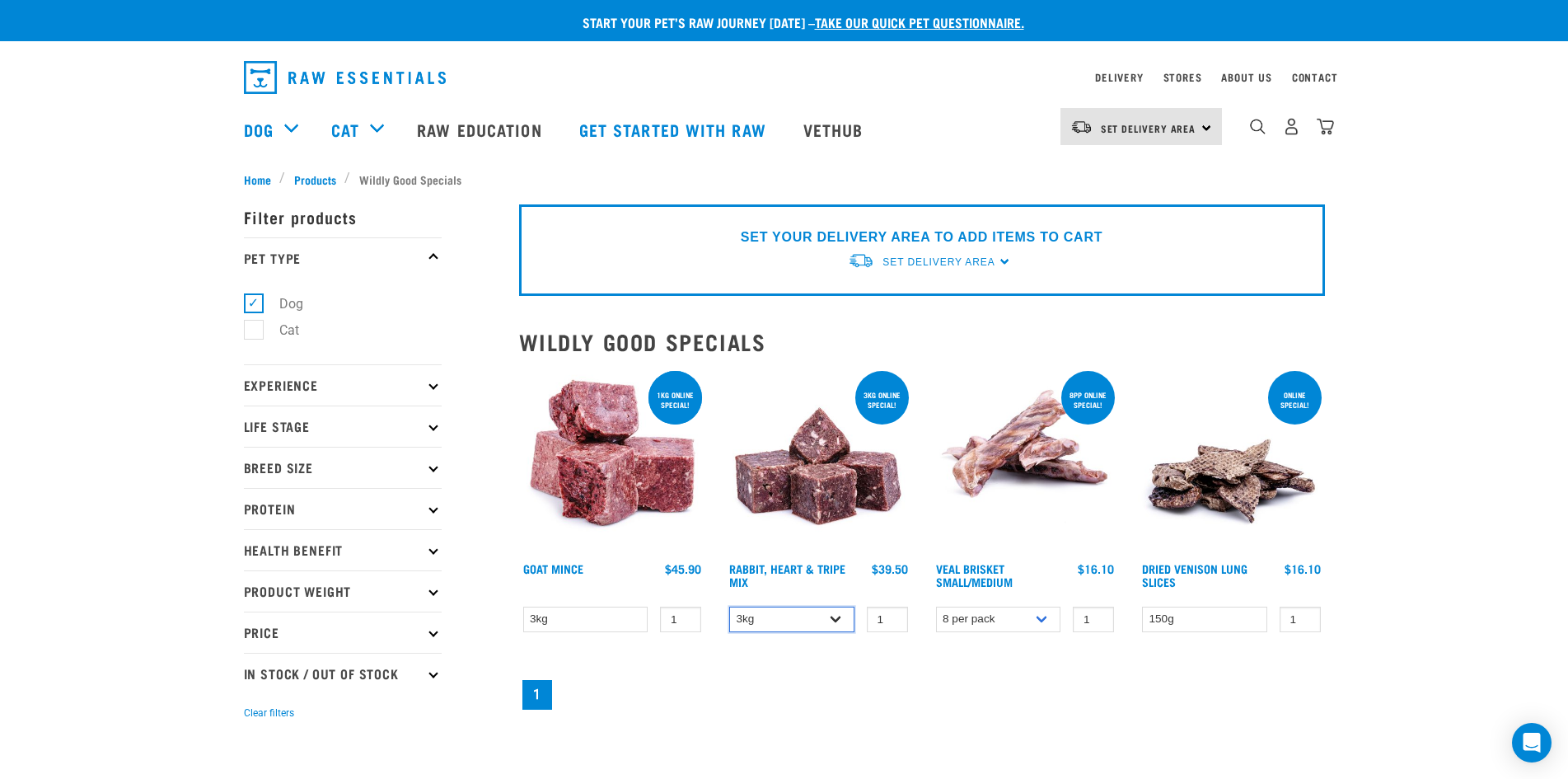
click at [831, 618] on select "3kg 1kg" at bounding box center [792, 618] width 125 height 26
drag, startPoint x: 831, startPoint y: 618, endPoint x: 803, endPoint y: 620, distance: 28.1
click at [831, 618] on select "3kg 1kg" at bounding box center [792, 618] width 125 height 26
click at [634, 618] on select "3kg" at bounding box center [586, 618] width 125 height 26
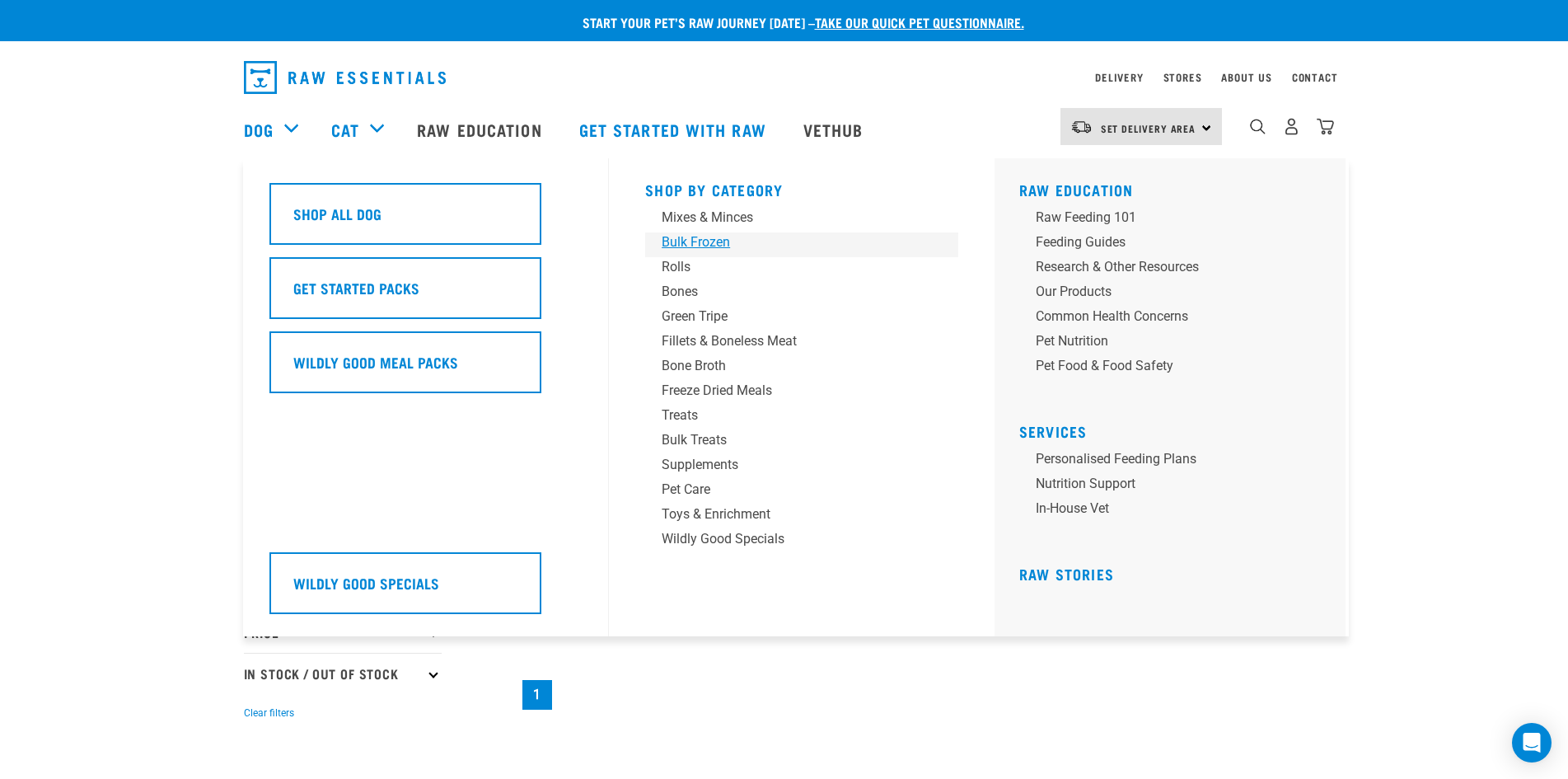
click at [720, 244] on div "Bulk Frozen" at bounding box center [790, 242] width 257 height 19
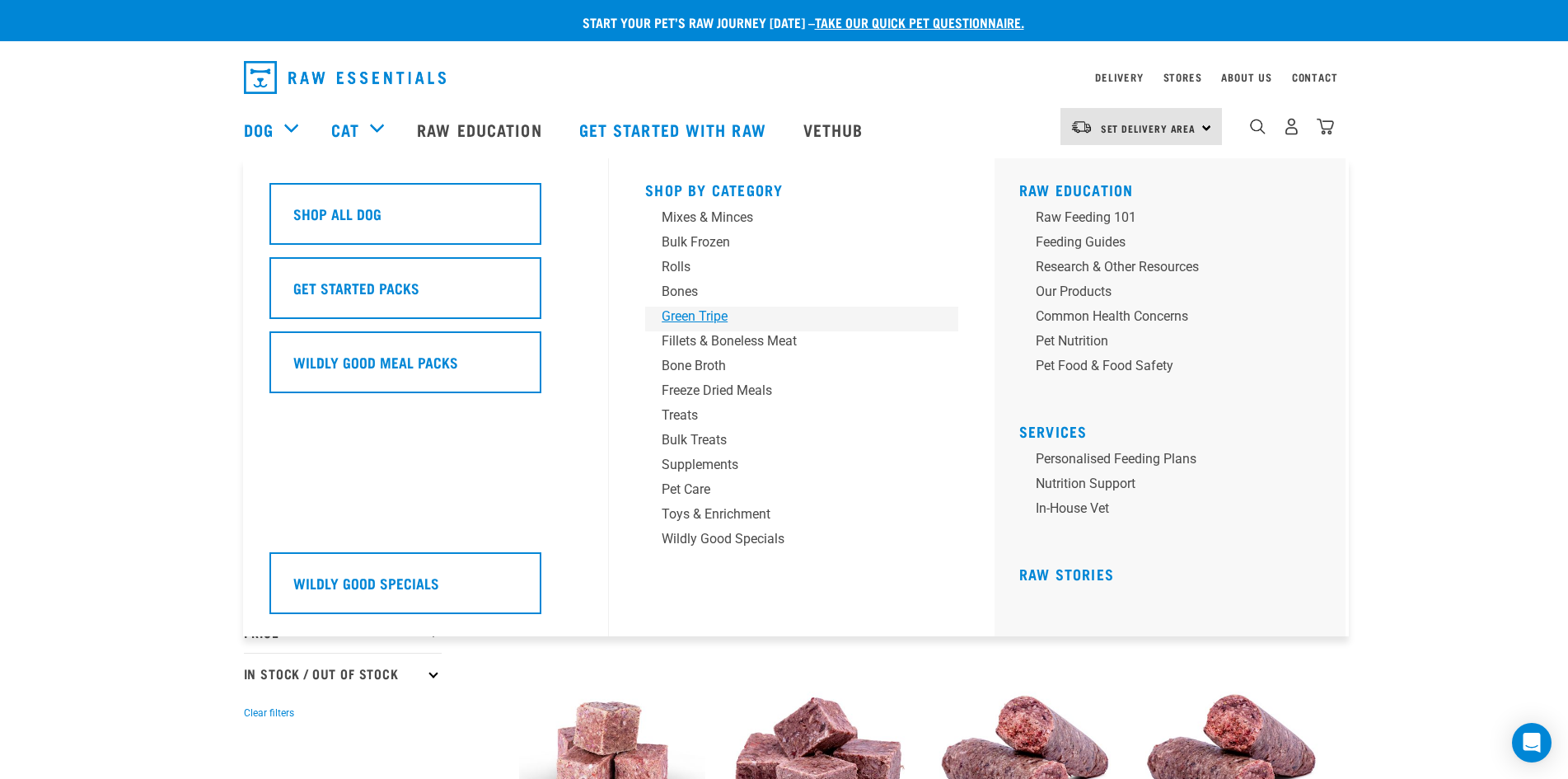
click at [718, 318] on div "Green Tripe" at bounding box center [790, 316] width 257 height 19
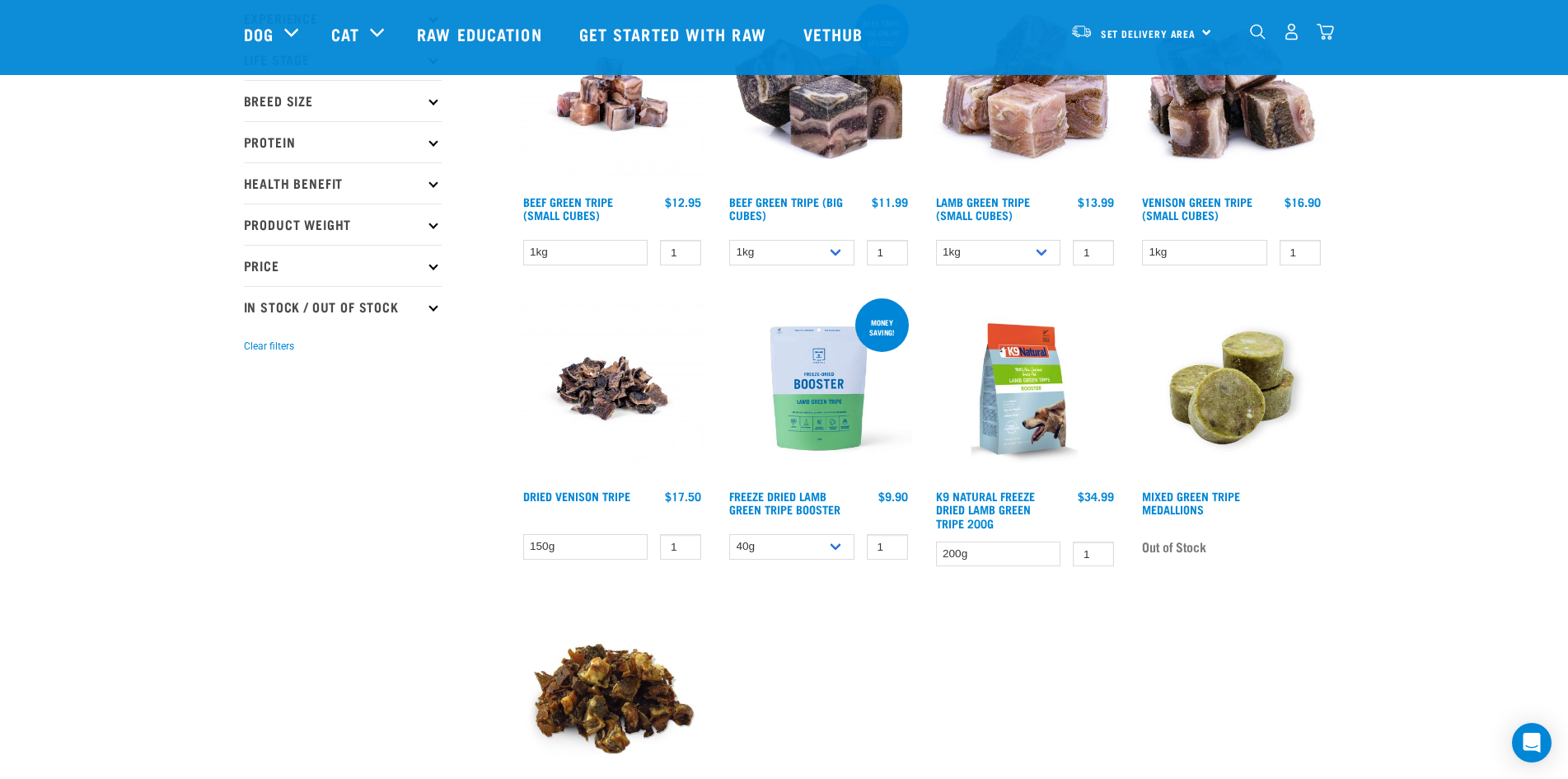
scroll to position [247, 0]
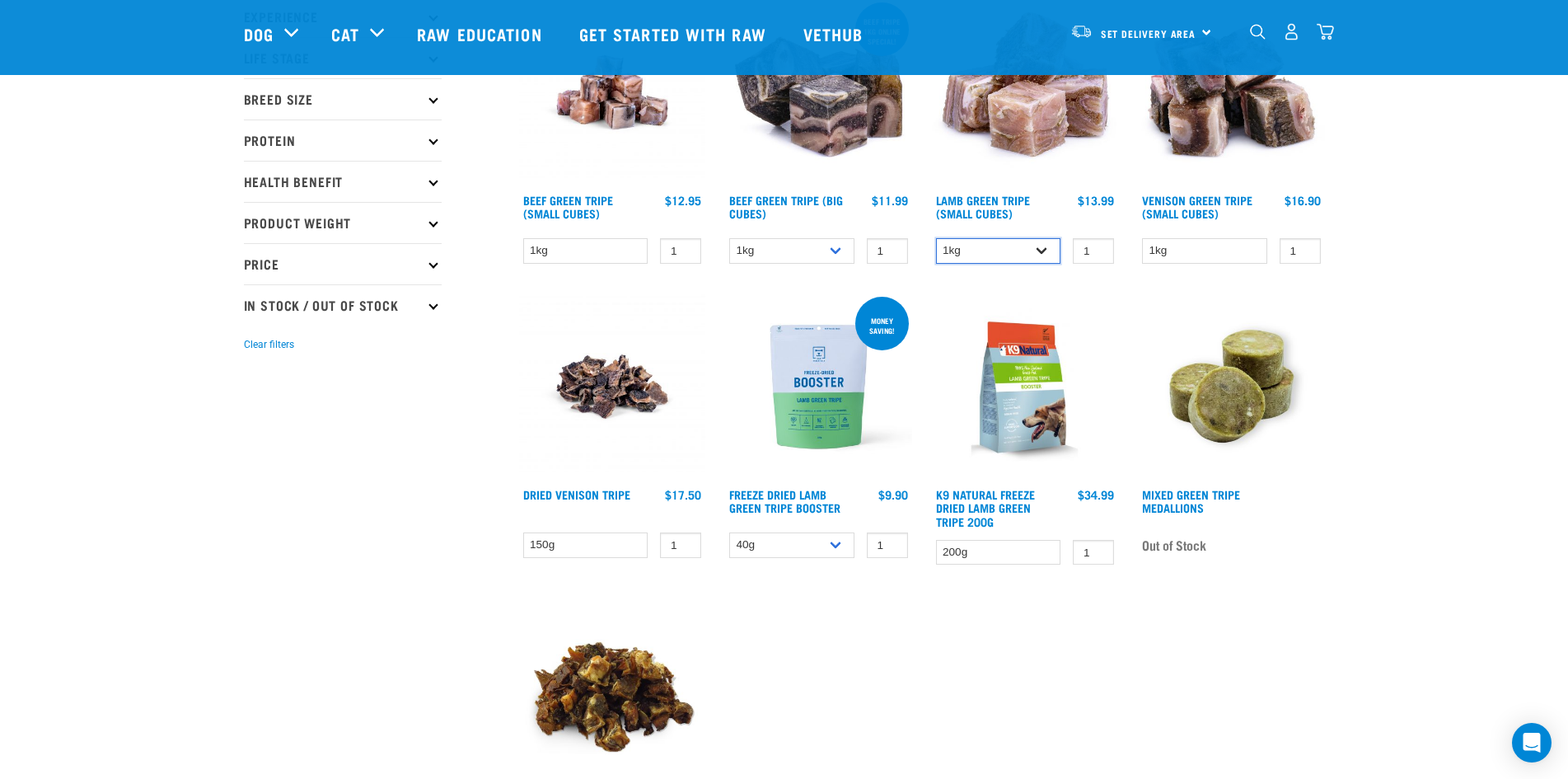
click at [1044, 253] on select "1kg 3kg" at bounding box center [999, 251] width 125 height 26
click at [829, 250] on select "1kg 3kg Bulk (10kg)" at bounding box center [792, 251] width 125 height 26
click at [1054, 551] on select "200g" at bounding box center [999, 552] width 125 height 26
click at [986, 491] on link "K9 Natural Freeze Dried Lamb Green Tripe 200g" at bounding box center [986, 507] width 99 height 32
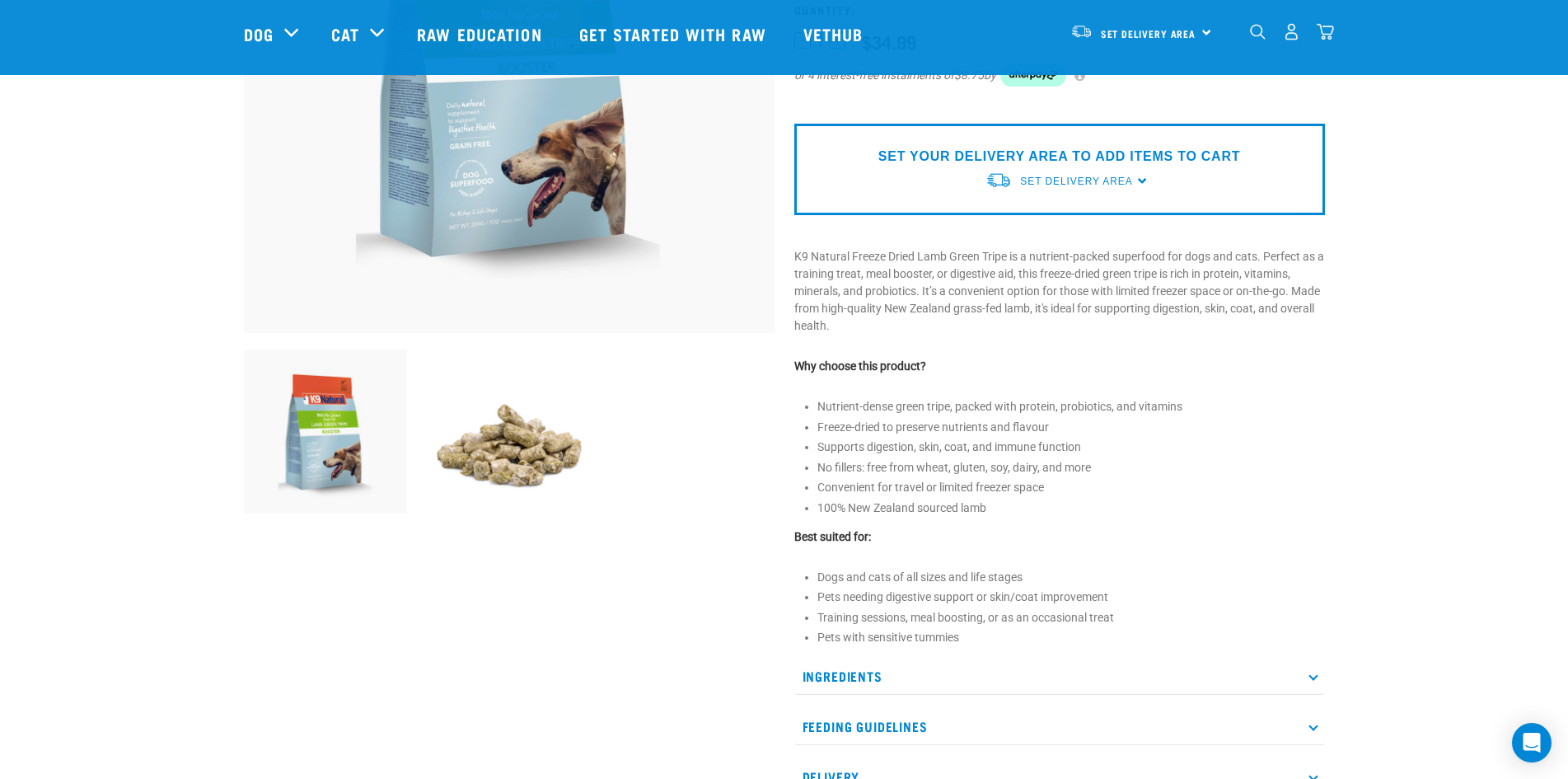
scroll to position [412, 0]
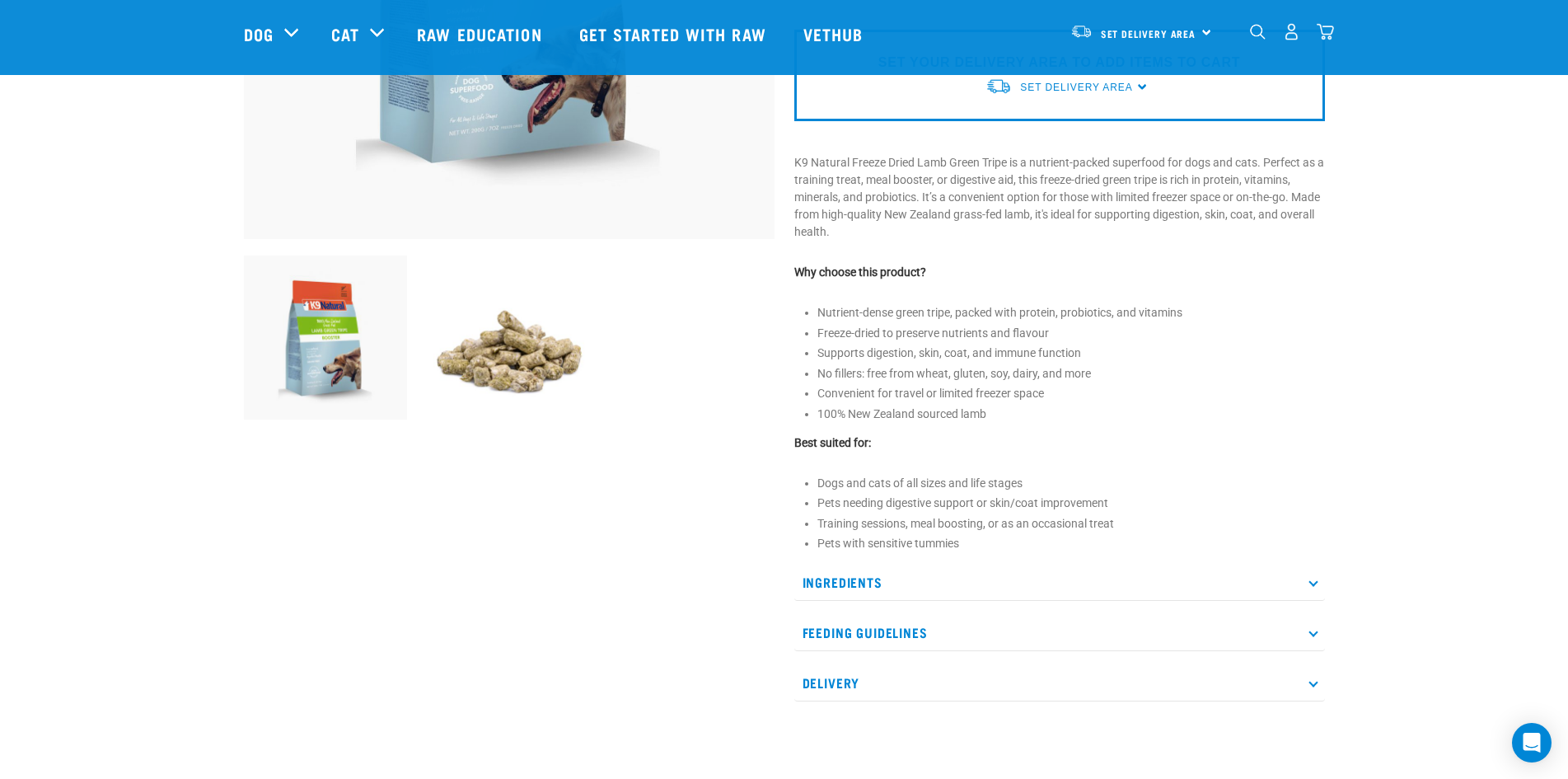
click at [820, 581] on p "Ingredients" at bounding box center [1059, 582] width 530 height 37
click at [854, 682] on p "Feeding Guidelines" at bounding box center [1059, 682] width 530 height 37
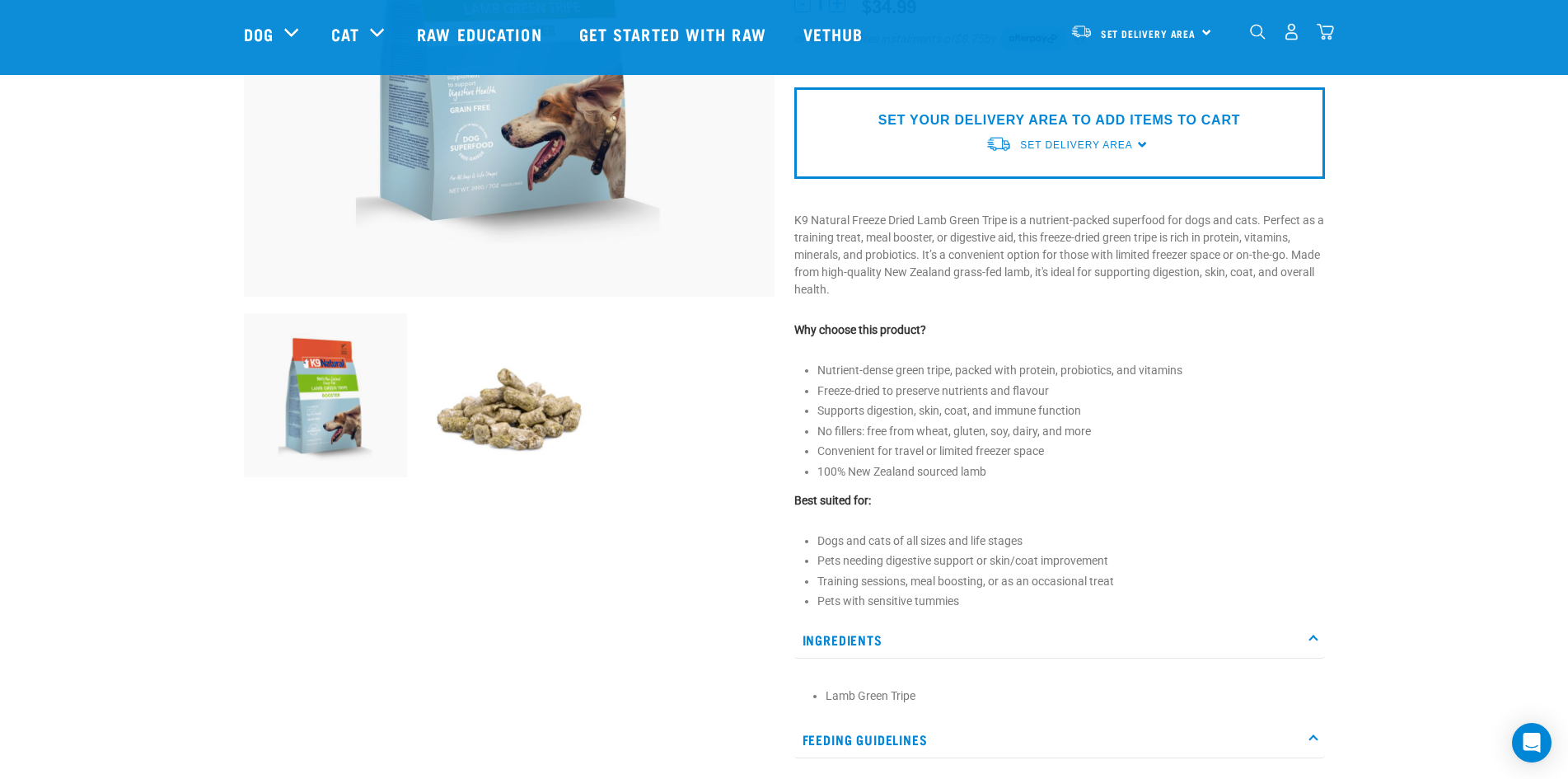
scroll to position [0, 0]
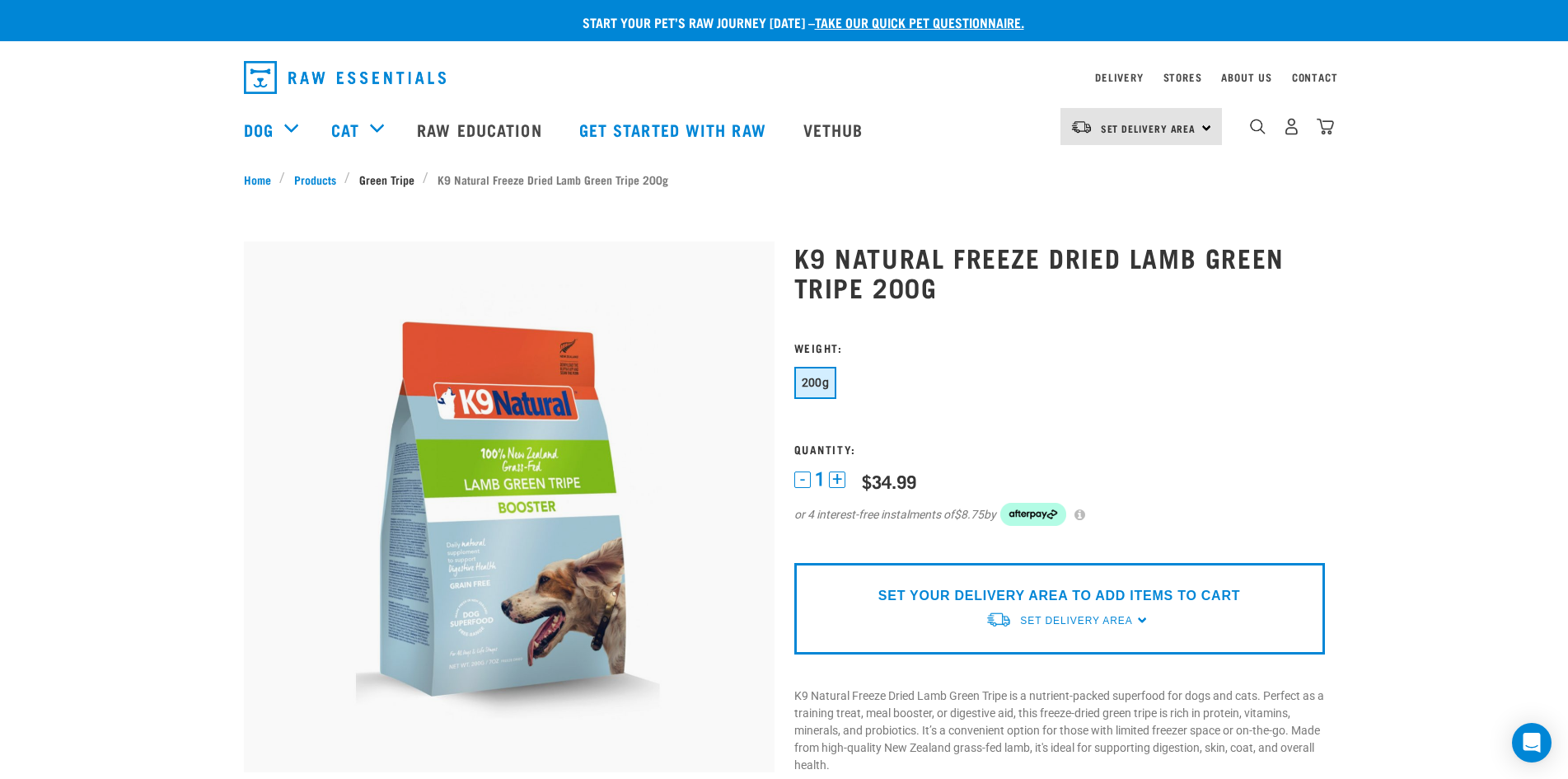
click at [367, 184] on link "Green Tripe" at bounding box center [386, 179] width 72 height 18
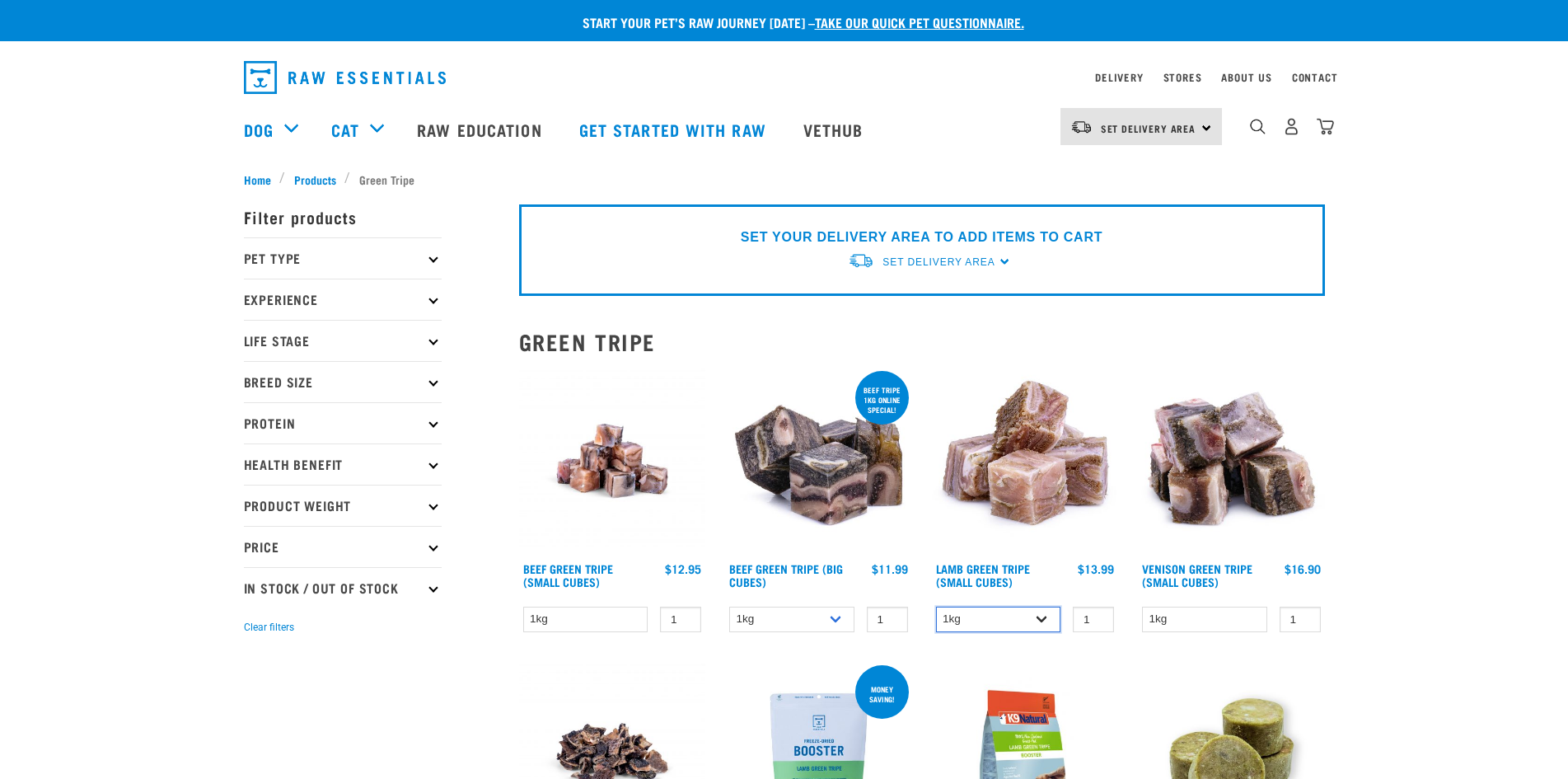
click at [1003, 618] on select "1kg 3kg" at bounding box center [999, 618] width 125 height 26
click at [774, 617] on select "1kg 3kg Bulk (10kg)" at bounding box center [792, 618] width 125 height 26
click at [601, 614] on select "1kg" at bounding box center [586, 618] width 125 height 26
click at [778, 610] on select "1kg 3kg Bulk (10kg)" at bounding box center [792, 618] width 125 height 26
click at [1215, 622] on select "1kg" at bounding box center [1204, 618] width 125 height 26
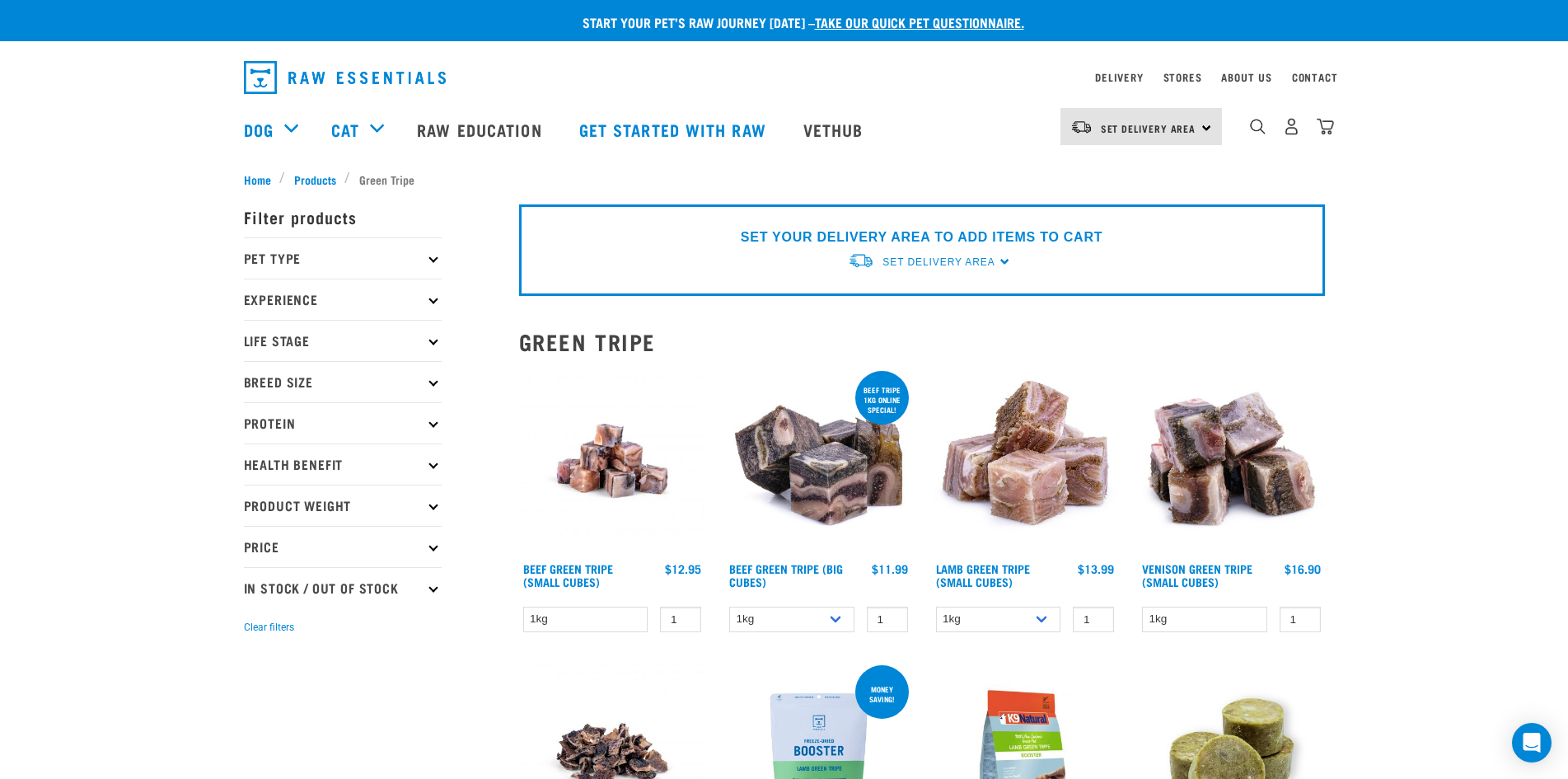
click at [976, 633] on div "1kg 3kg 1 0 100" at bounding box center [1025, 618] width 187 height 29
click at [992, 626] on select "1kg 3kg" at bounding box center [999, 618] width 125 height 26
select select "344959"
click at [936, 606] on select "1kg 3kg" at bounding box center [999, 618] width 125 height 26
click at [992, 573] on link "Lamb Green Tripe (Small Cubes)" at bounding box center [983, 574] width 94 height 19
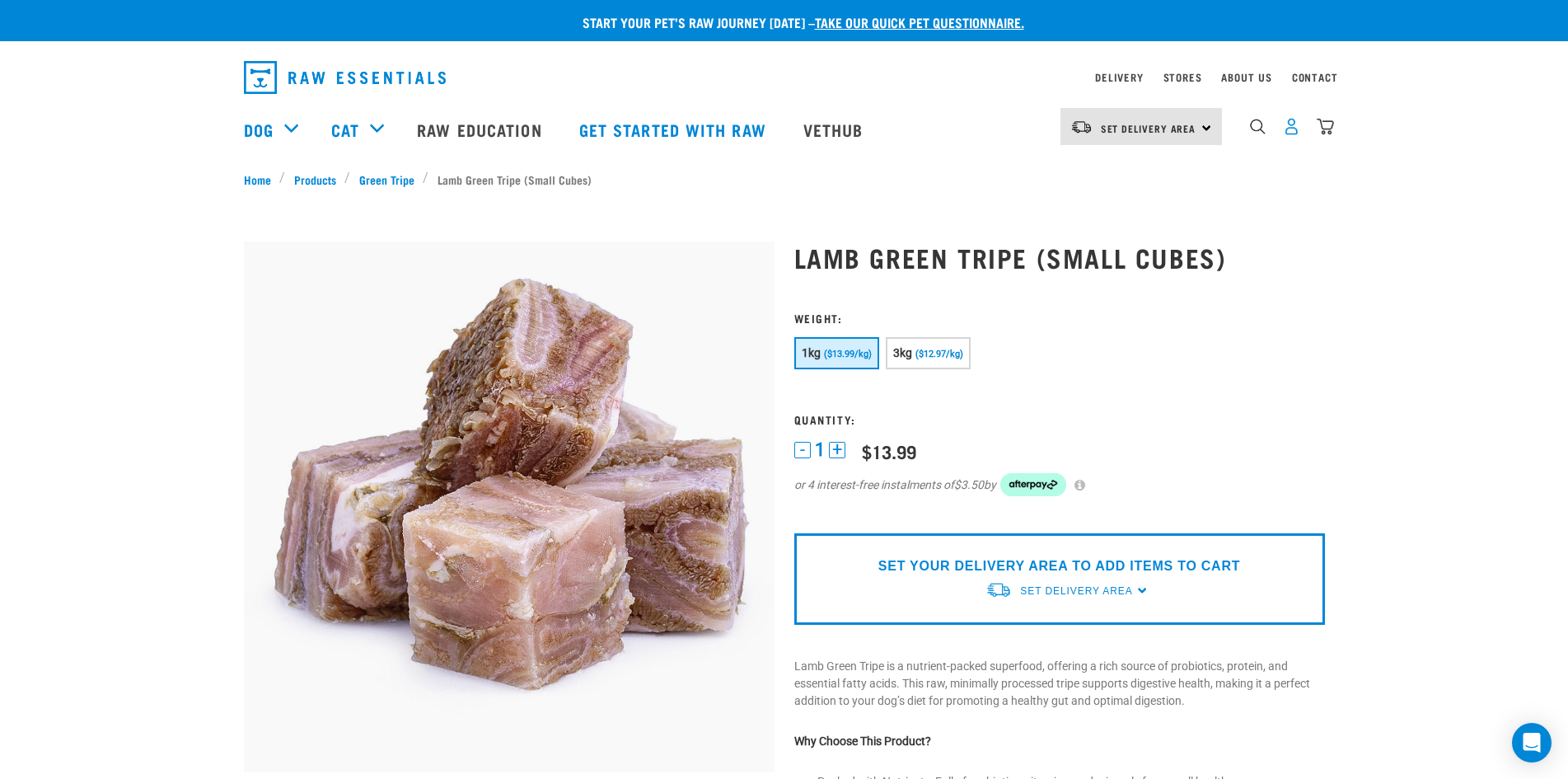
click at [1293, 132] on img "dropdown navigation" at bounding box center [1292, 127] width 18 height 18
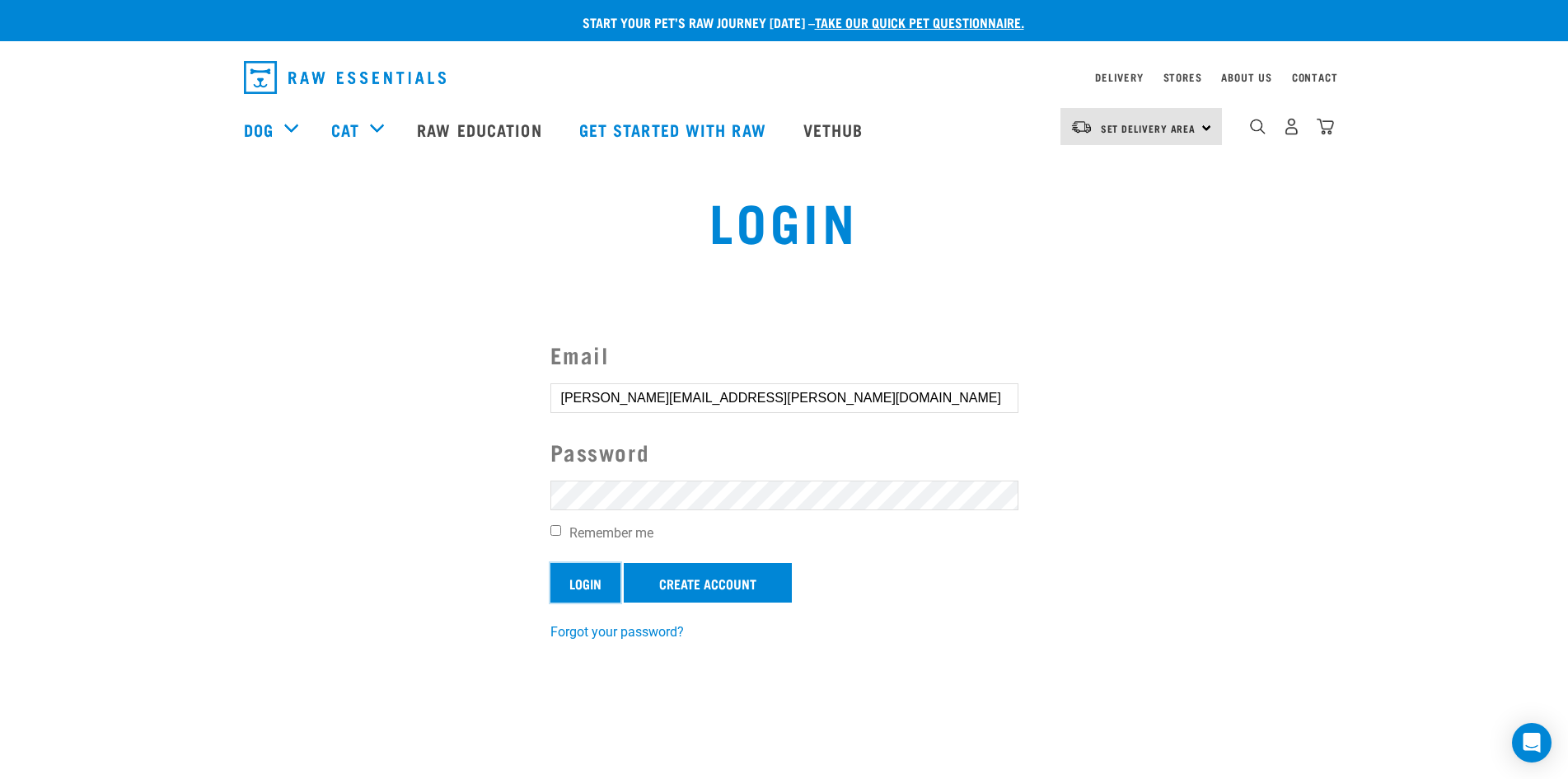
click at [596, 584] on input "Login" at bounding box center [585, 582] width 70 height 40
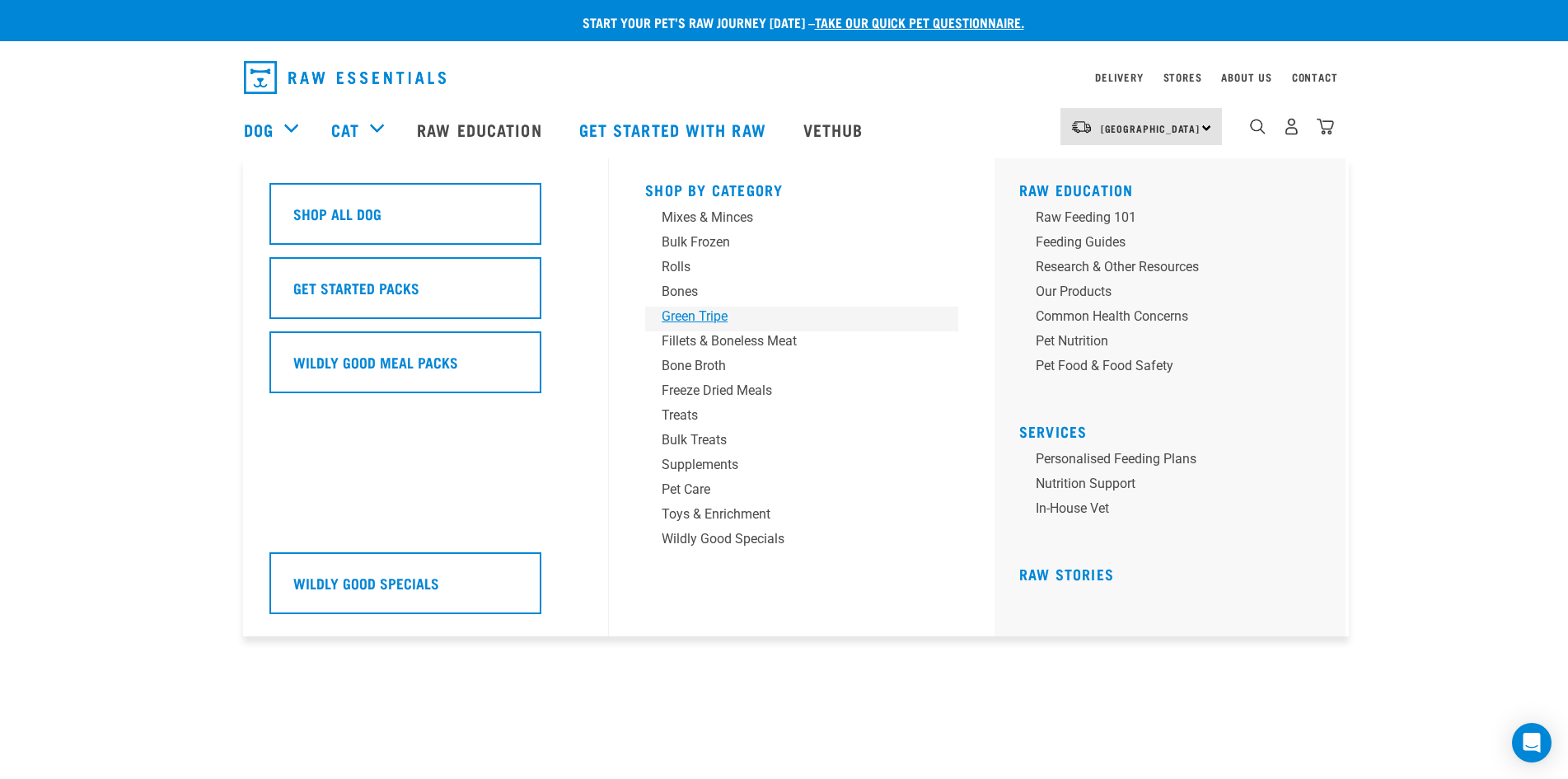
click at [724, 316] on div "Green Tripe" at bounding box center [790, 316] width 257 height 19
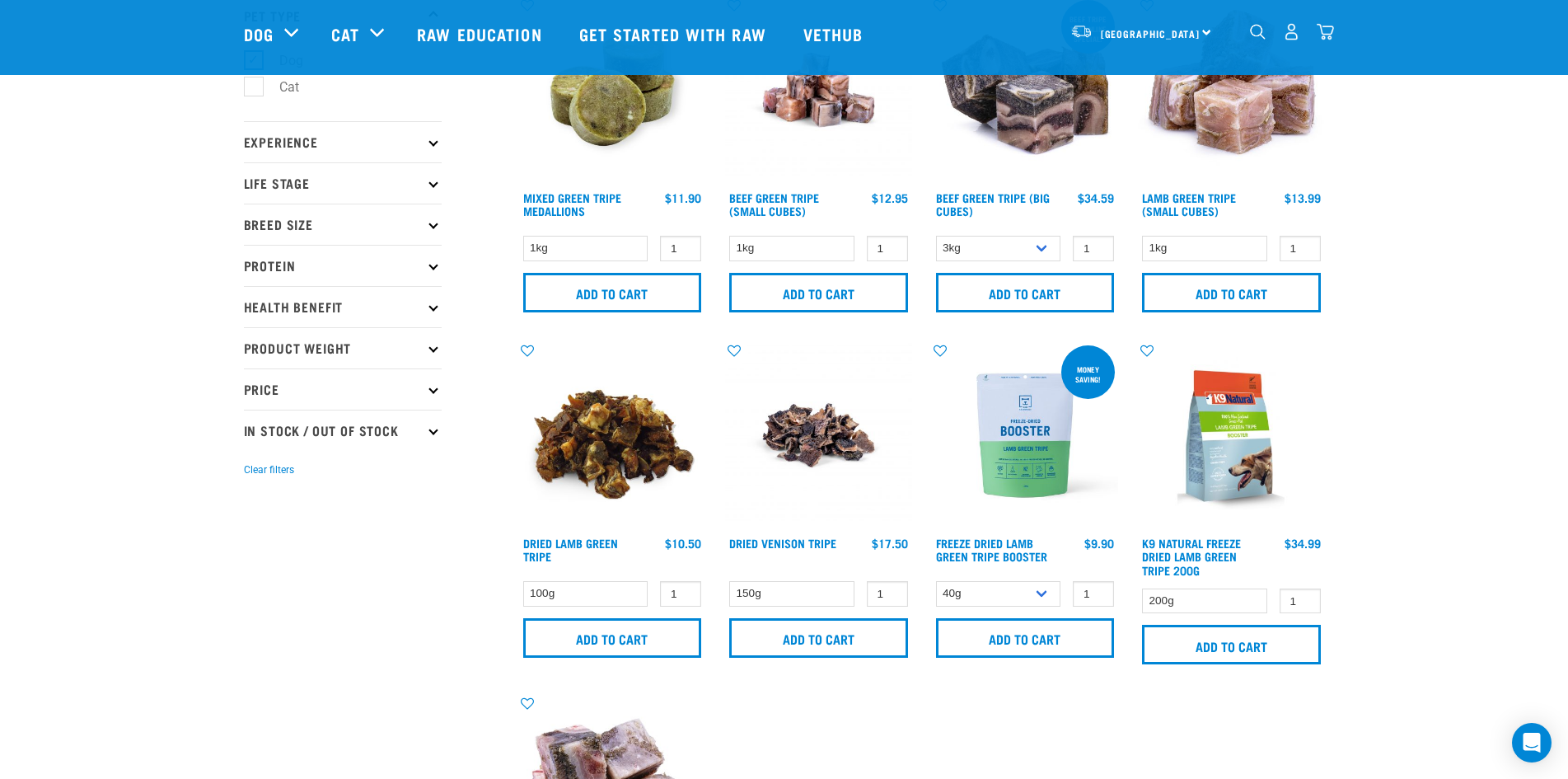
scroll to position [82, 0]
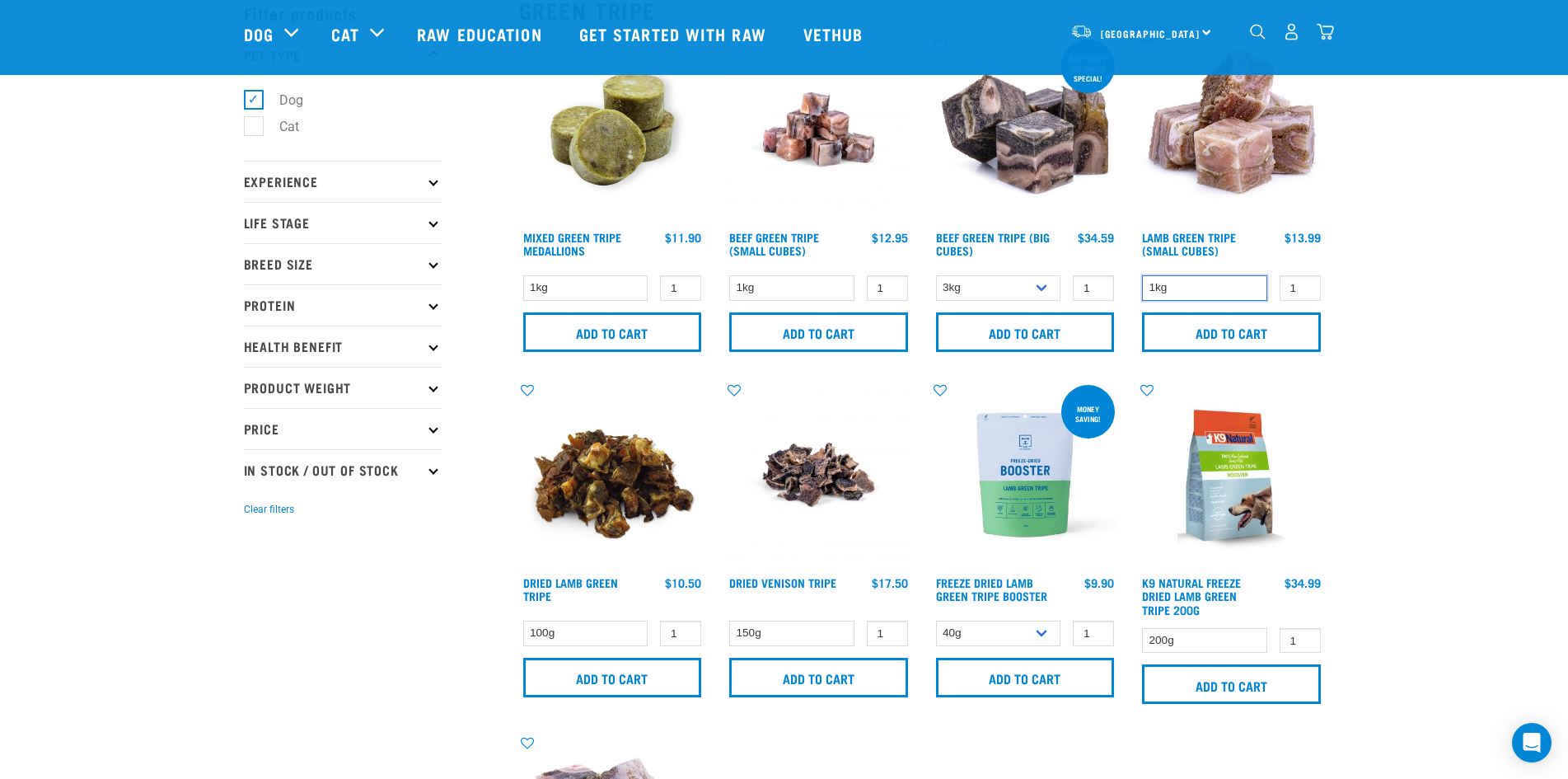
click at [1234, 282] on select "1kg" at bounding box center [1204, 288] width 125 height 26
click at [1226, 289] on select "1kg" at bounding box center [1204, 288] width 125 height 26
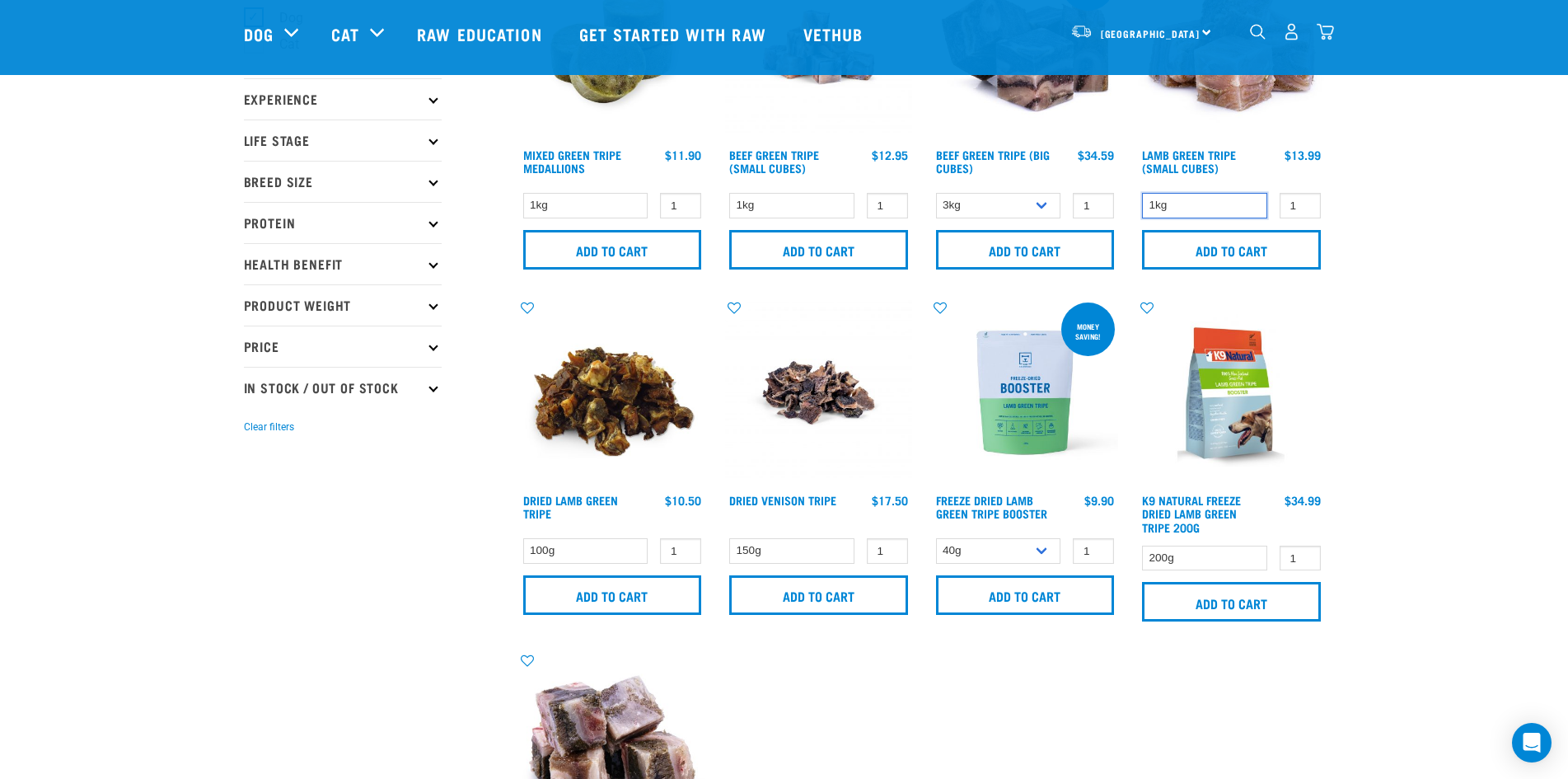
scroll to position [0, 0]
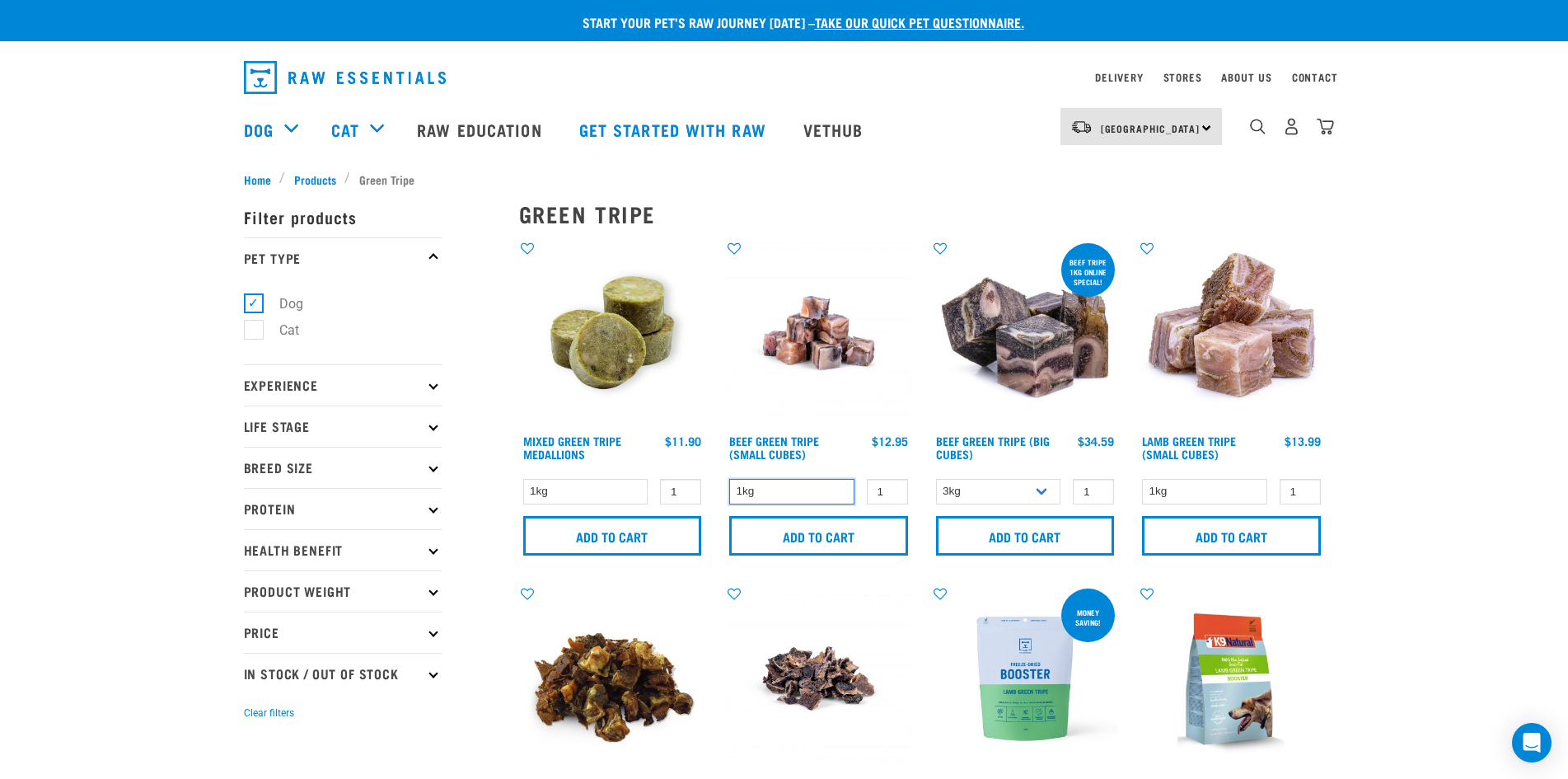
click at [777, 489] on select "1kg" at bounding box center [792, 491] width 125 height 26
click at [1246, 483] on select "1kg" at bounding box center [1204, 491] width 125 height 26
click at [1004, 492] on select "3kg Bulk (10kg)" at bounding box center [999, 491] width 125 height 26
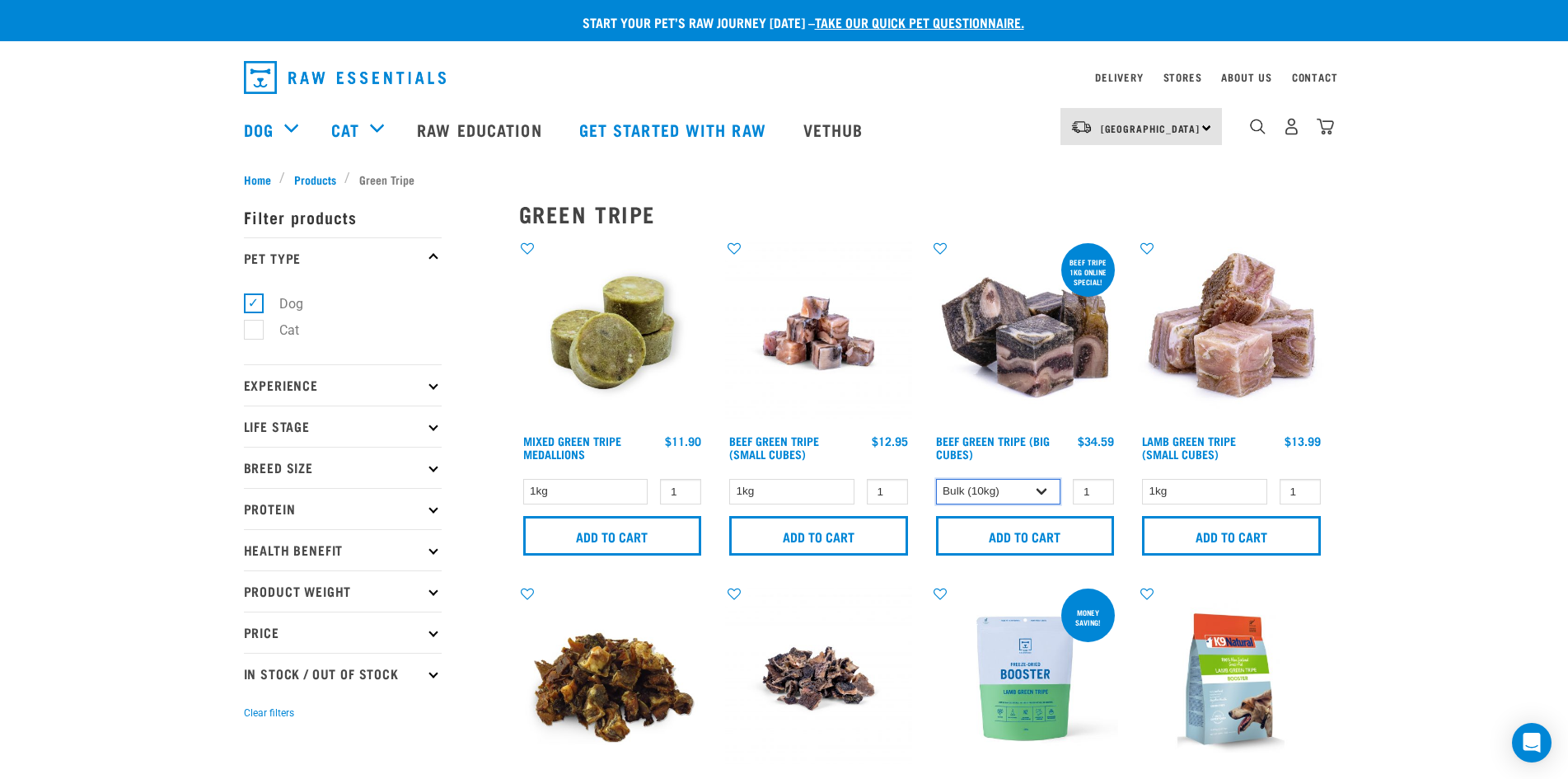
click at [936, 479] on select "3kg Bulk (10kg)" at bounding box center [999, 491] width 125 height 26
click at [1040, 489] on select "3kg Bulk (10kg)" at bounding box center [999, 491] width 125 height 26
select select "346"
click at [936, 479] on select "3kg Bulk (10kg)" at bounding box center [999, 491] width 125 height 26
click at [777, 490] on select "1kg" at bounding box center [792, 491] width 125 height 26
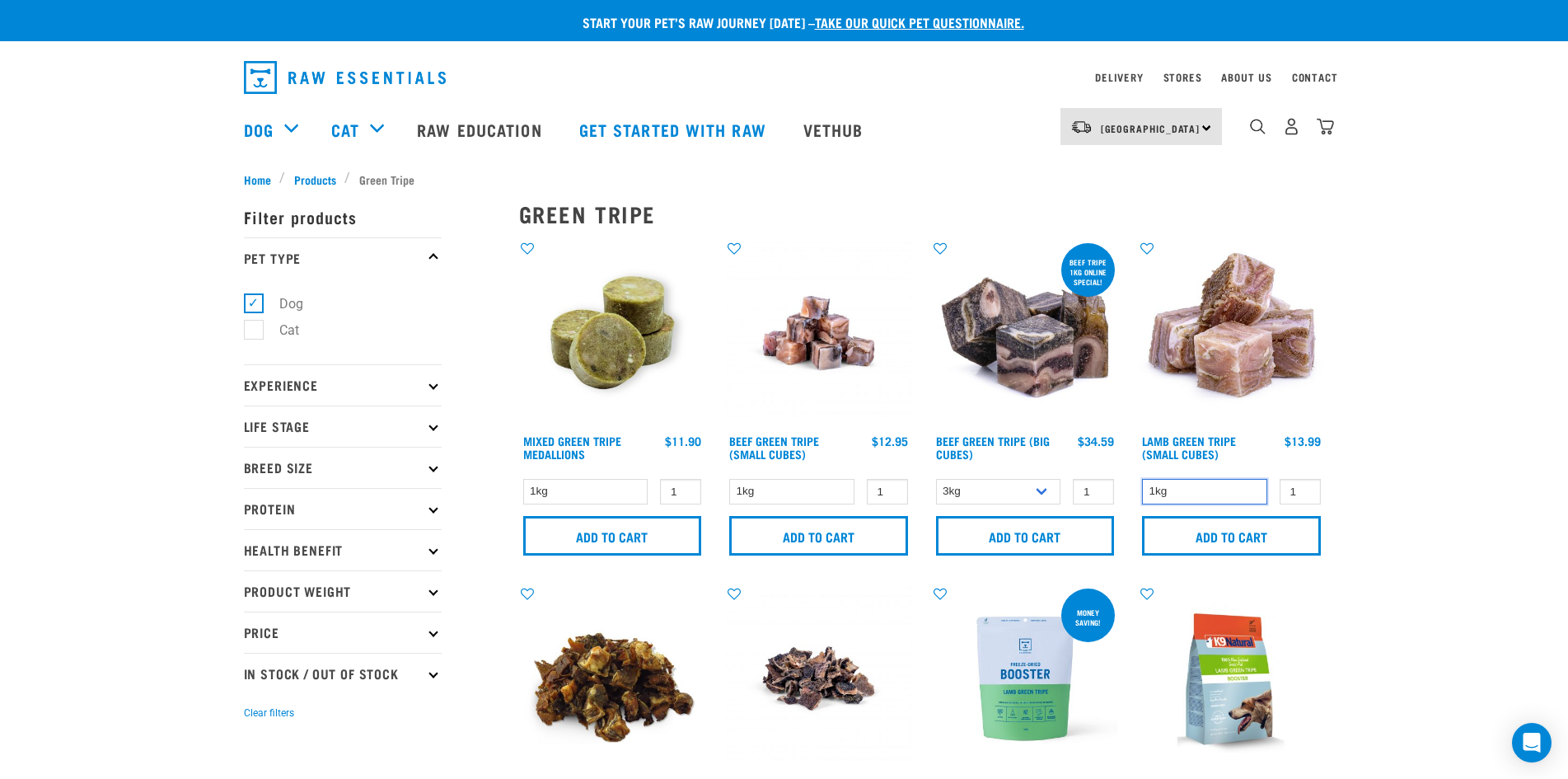
click at [1247, 491] on select "1kg" at bounding box center [1204, 491] width 125 height 26
click at [1176, 491] on select "1kg" at bounding box center [1204, 491] width 125 height 26
click at [1306, 489] on input "2" at bounding box center [1300, 491] width 41 height 26
type input "3"
click at [1302, 484] on input "3" at bounding box center [1300, 491] width 41 height 26
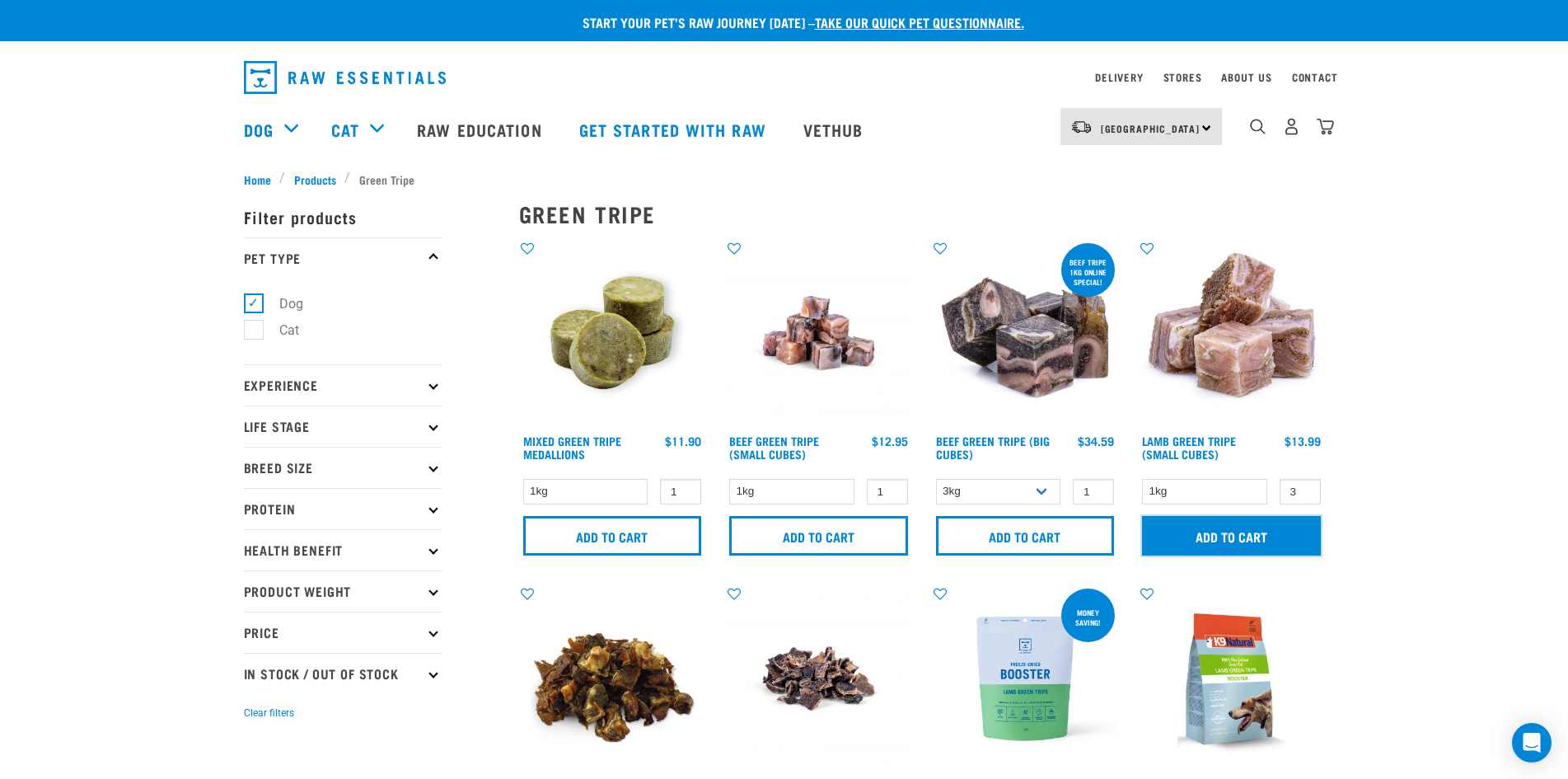
click at [1227, 533] on input "Add to cart" at bounding box center [1231, 536] width 179 height 40
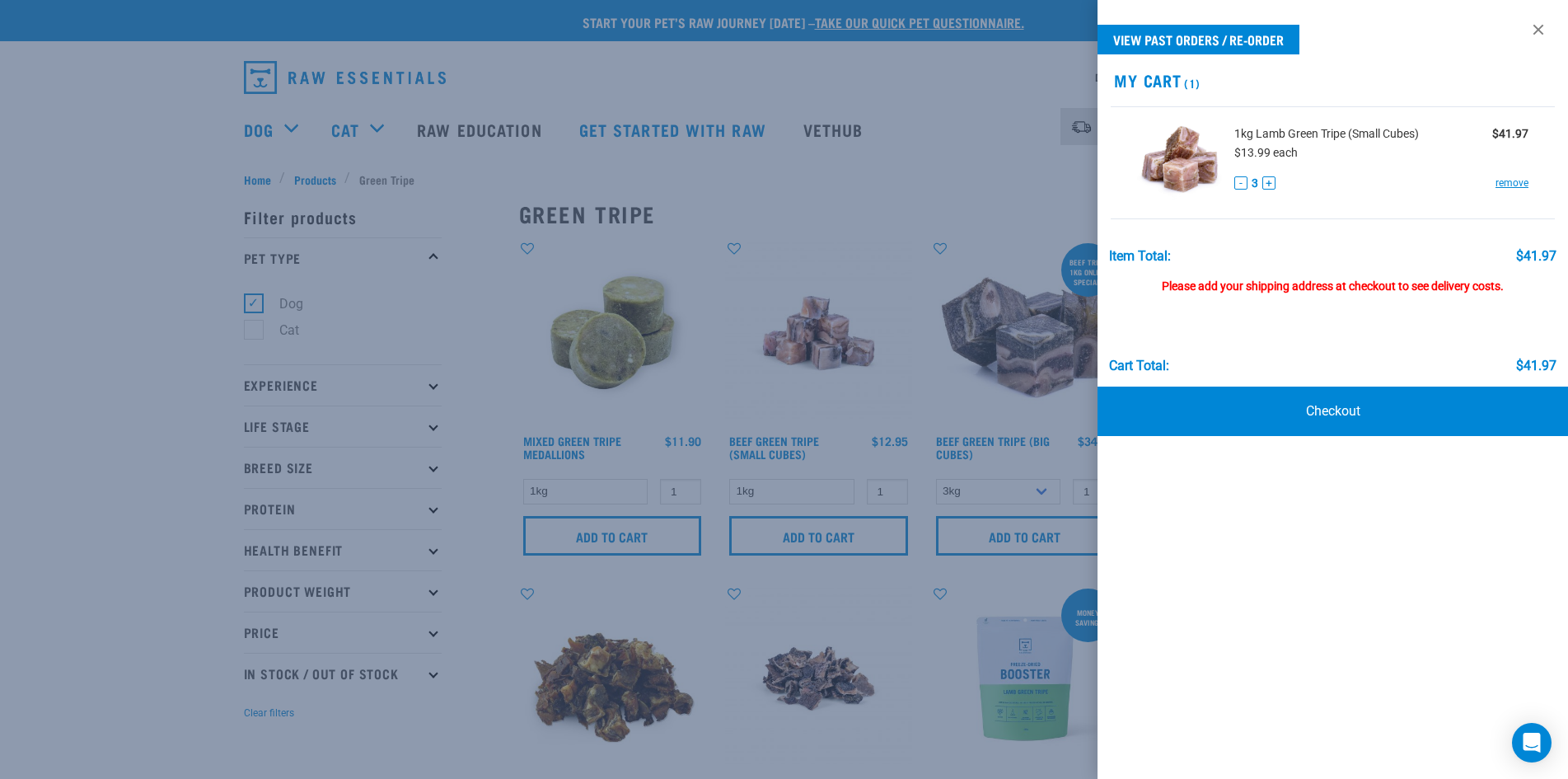
click at [156, 277] on div at bounding box center [784, 389] width 1568 height 779
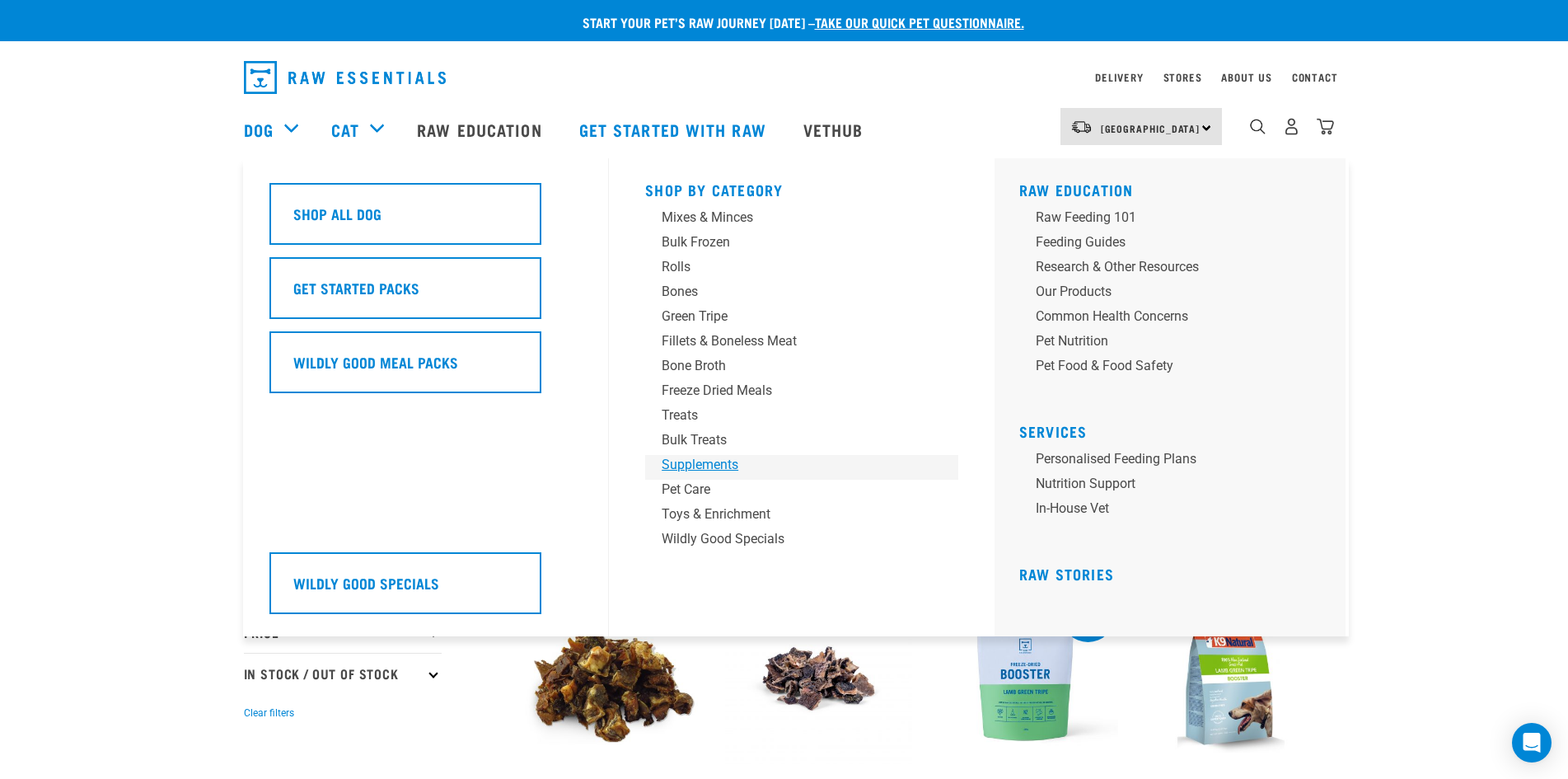
click at [679, 459] on div "Supplements" at bounding box center [790, 465] width 257 height 19
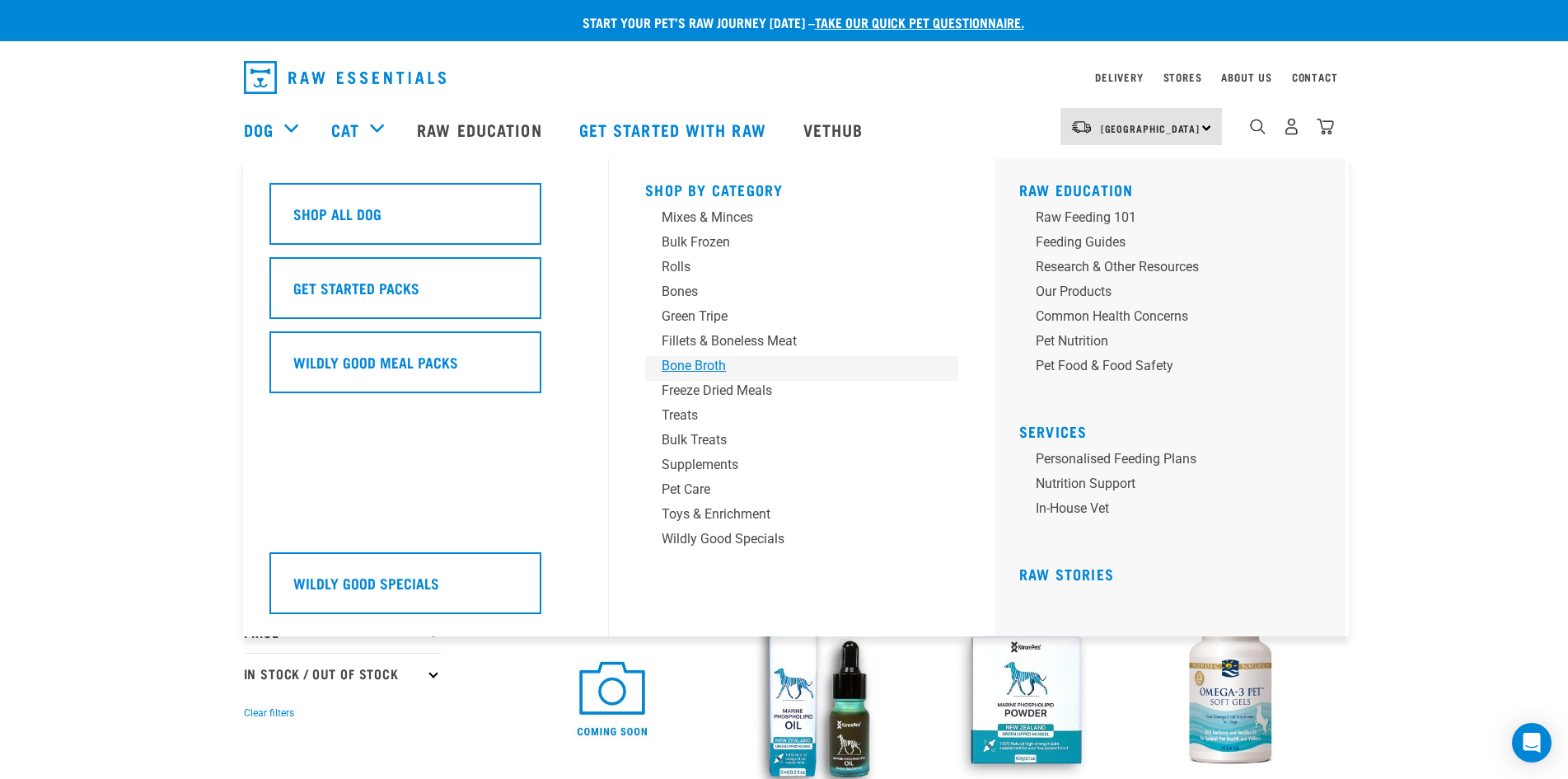
click at [713, 358] on div "Bone Broth" at bounding box center [790, 365] width 257 height 19
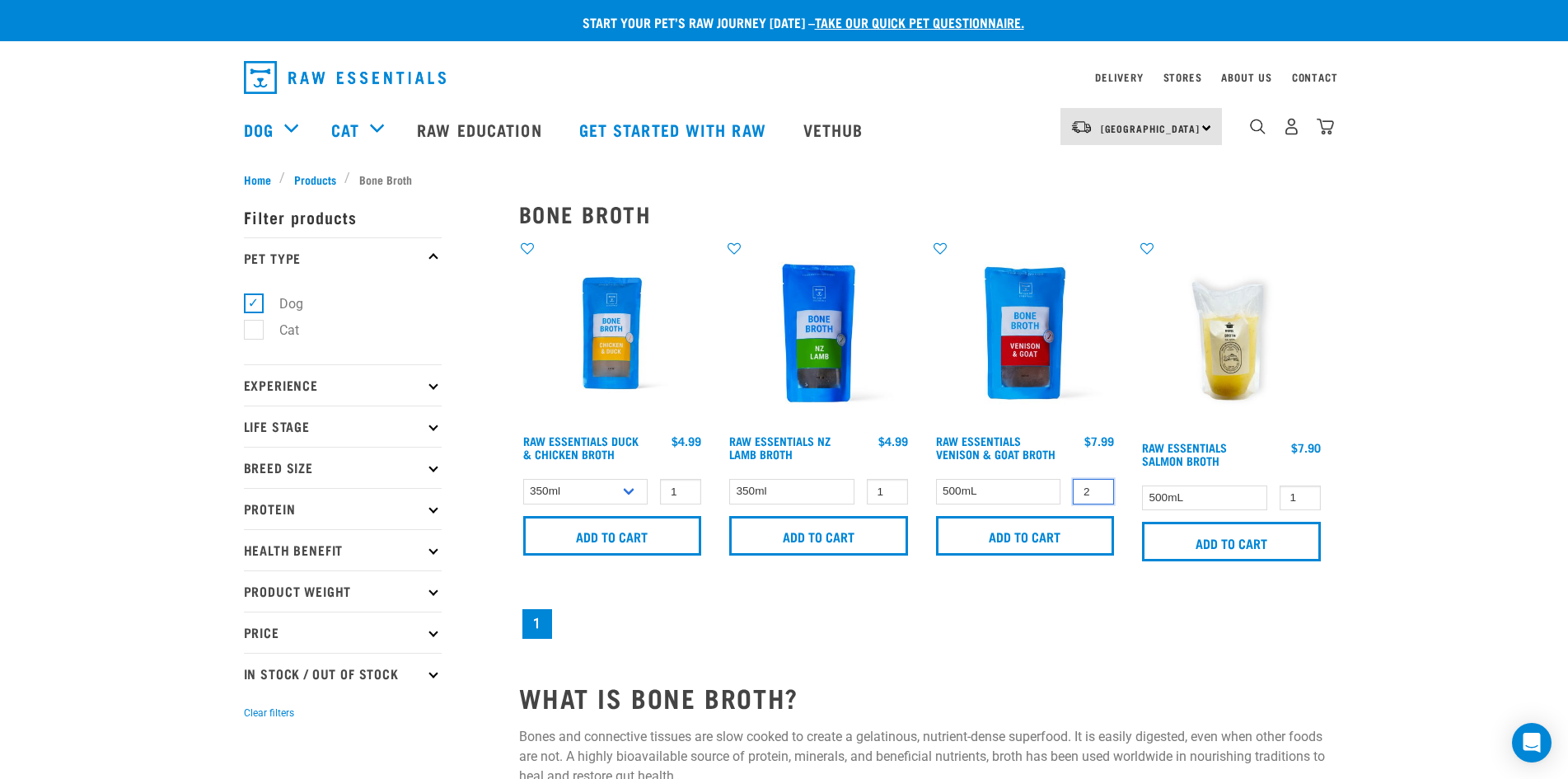
click at [1099, 487] on input "2" at bounding box center [1093, 491] width 41 height 26
click at [1098, 489] on input "3" at bounding box center [1093, 491] width 41 height 26
click at [1098, 489] on input "4" at bounding box center [1093, 491] width 41 height 26
type input "5"
click at [1098, 489] on input "5" at bounding box center [1093, 491] width 41 height 26
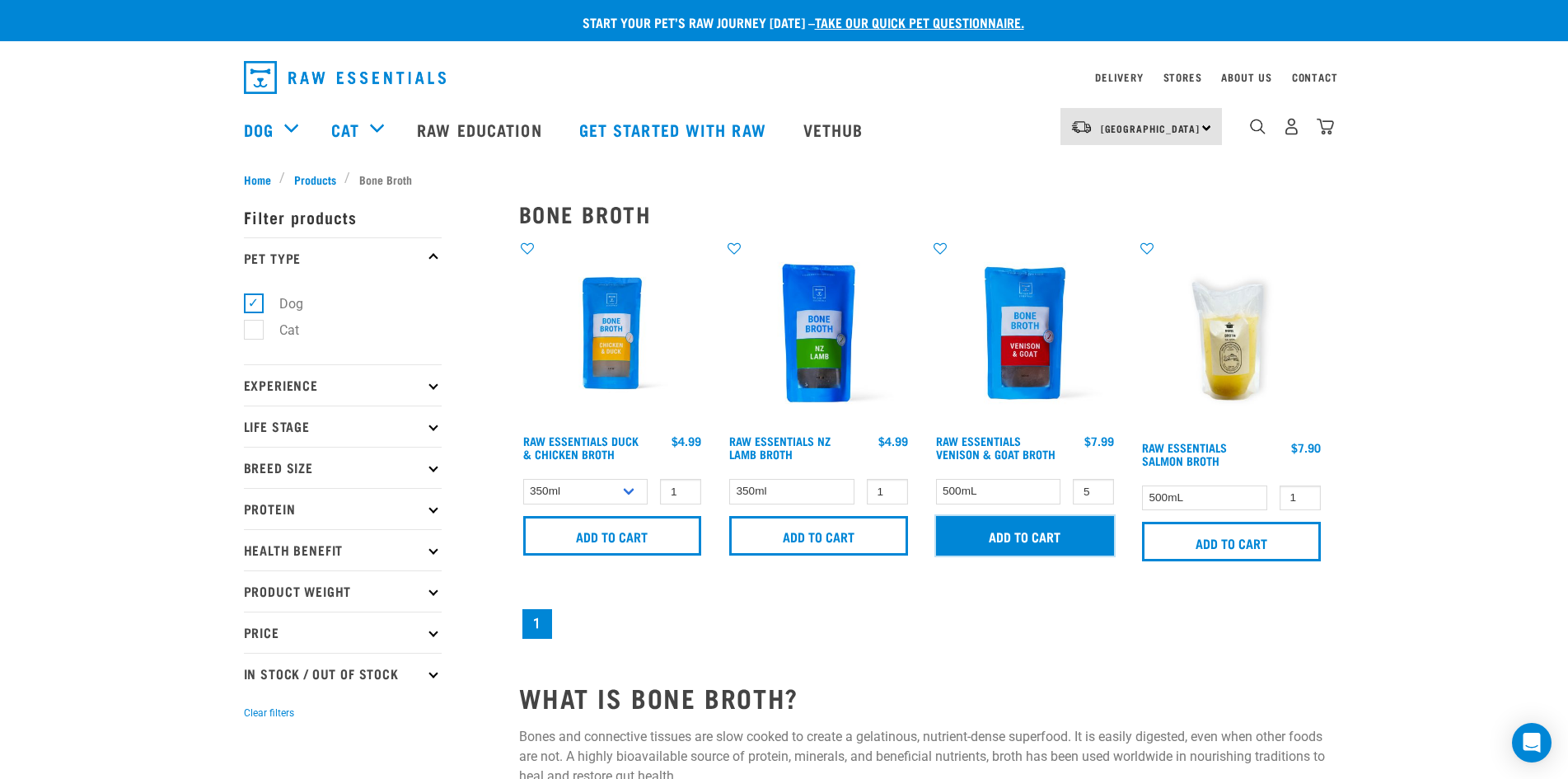
click at [1009, 541] on input "Add to cart" at bounding box center [1025, 536] width 179 height 40
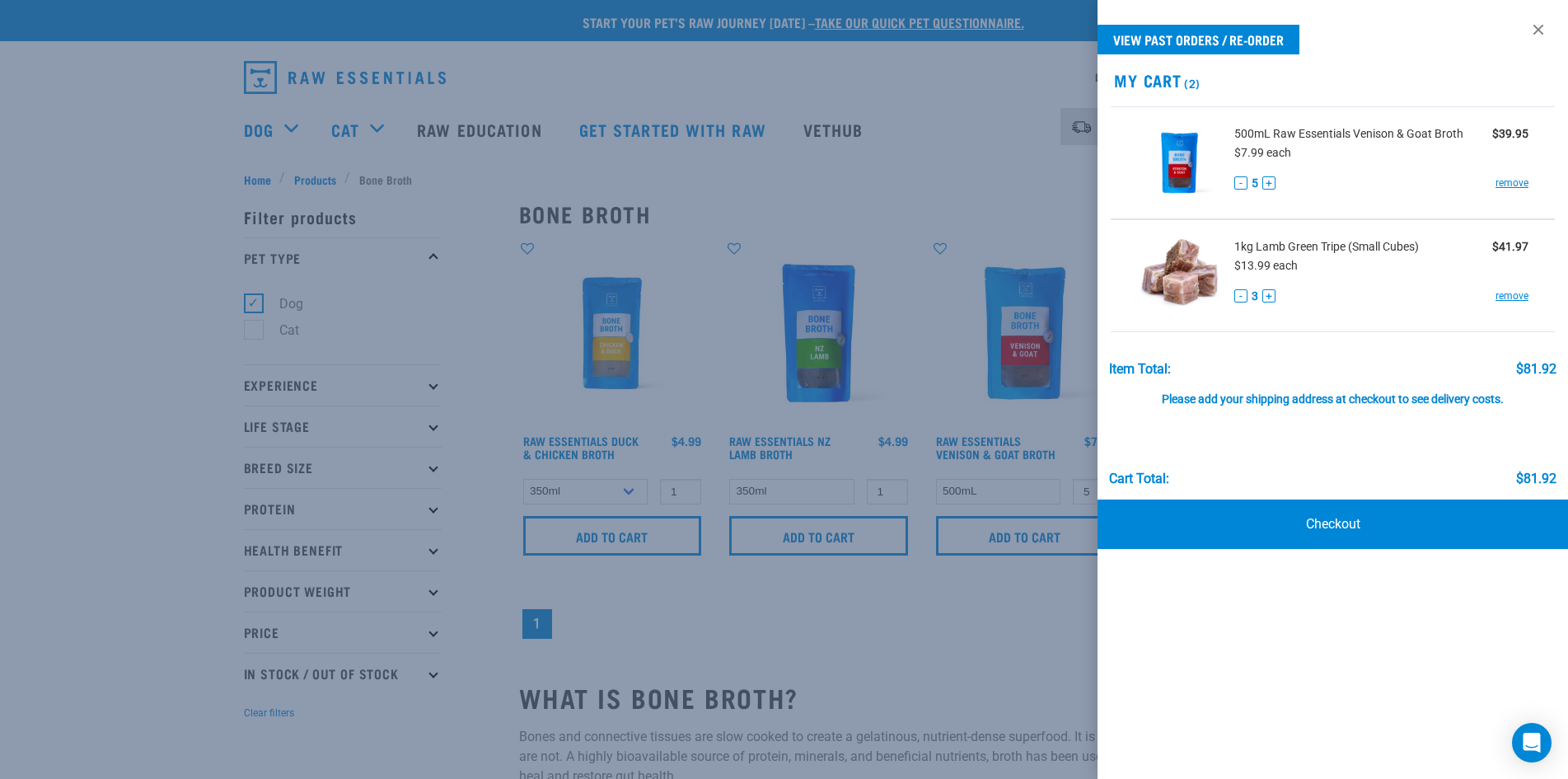
click at [984, 154] on div at bounding box center [784, 389] width 1568 height 779
